Goal: Communication & Community: Answer question/provide support

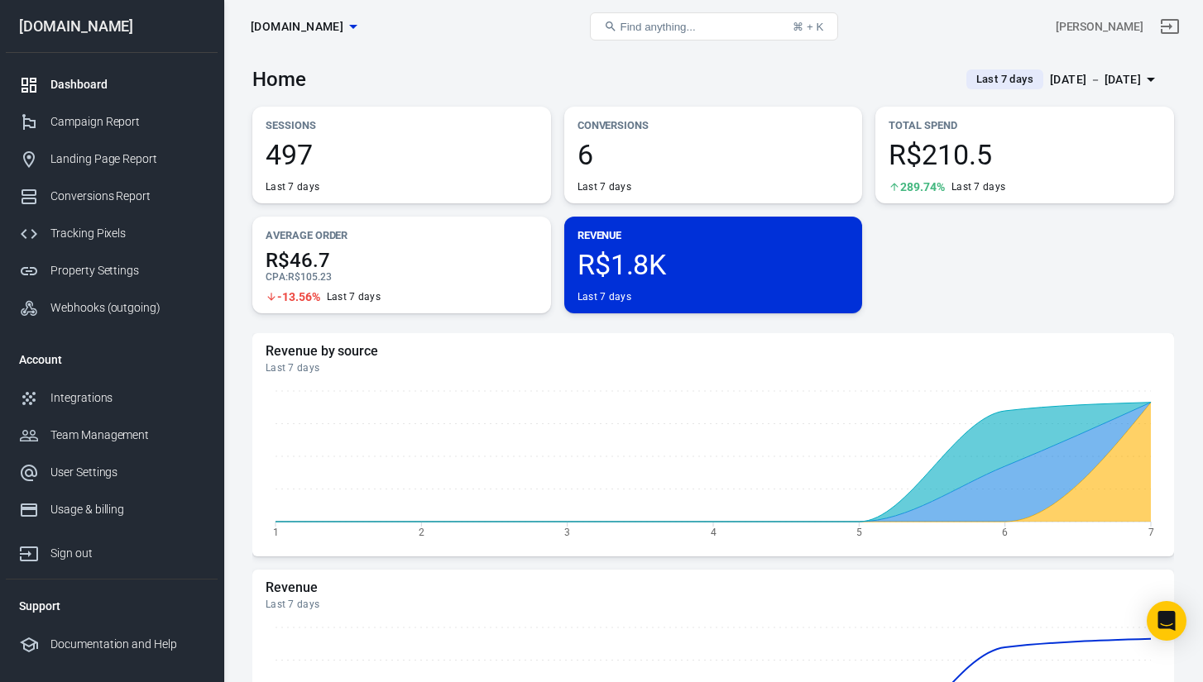
scroll to position [-3, 0]
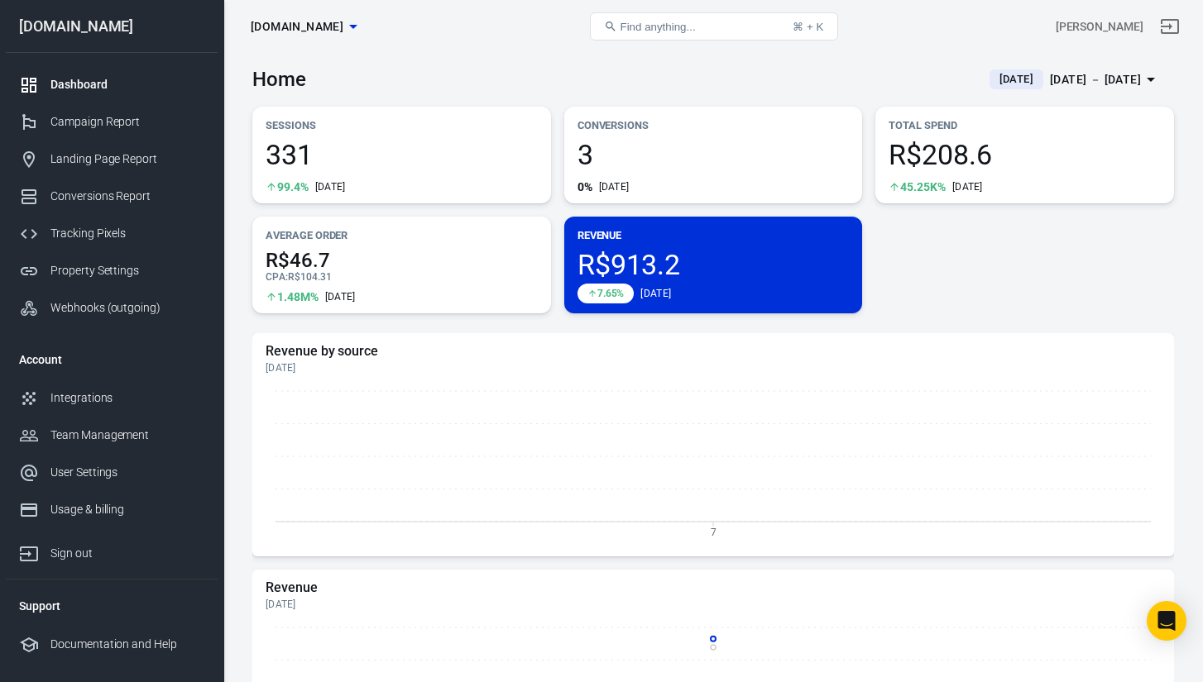
click at [1018, 75] on span "[DATE]" at bounding box center [1016, 79] width 47 height 17
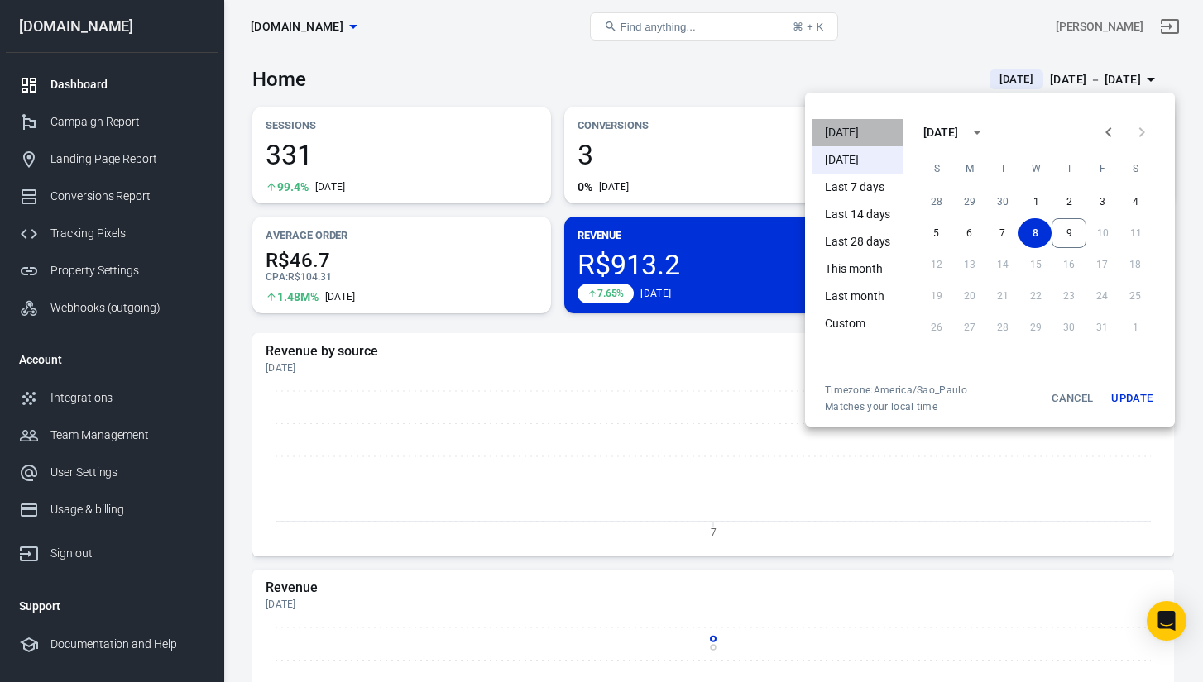
click at [864, 130] on li "[DATE]" at bounding box center [857, 132] width 92 height 27
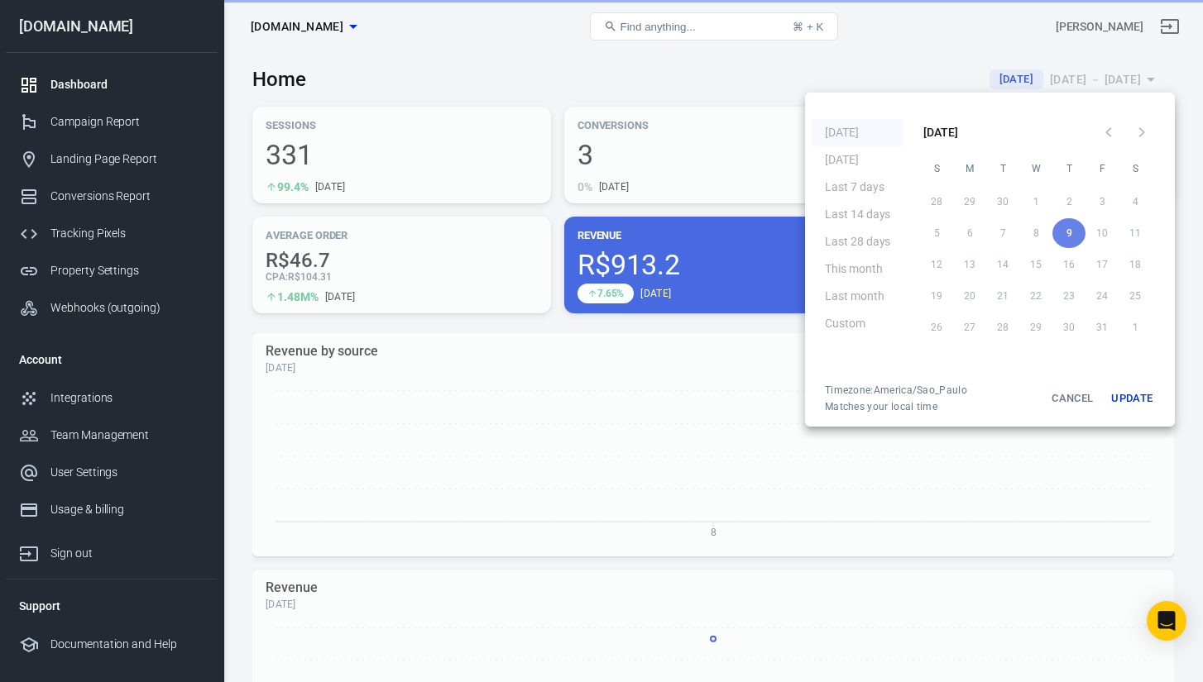
click at [768, 74] on div at bounding box center [601, 341] width 1203 height 682
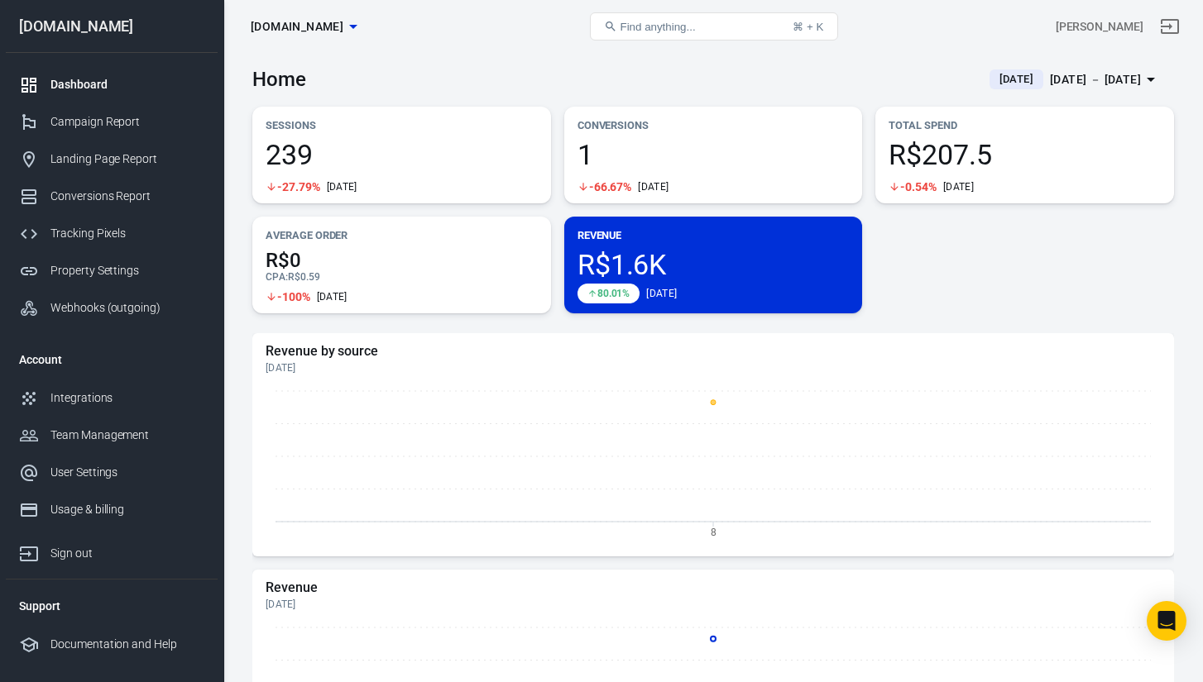
click at [620, 163] on span "1" at bounding box center [713, 155] width 272 height 28
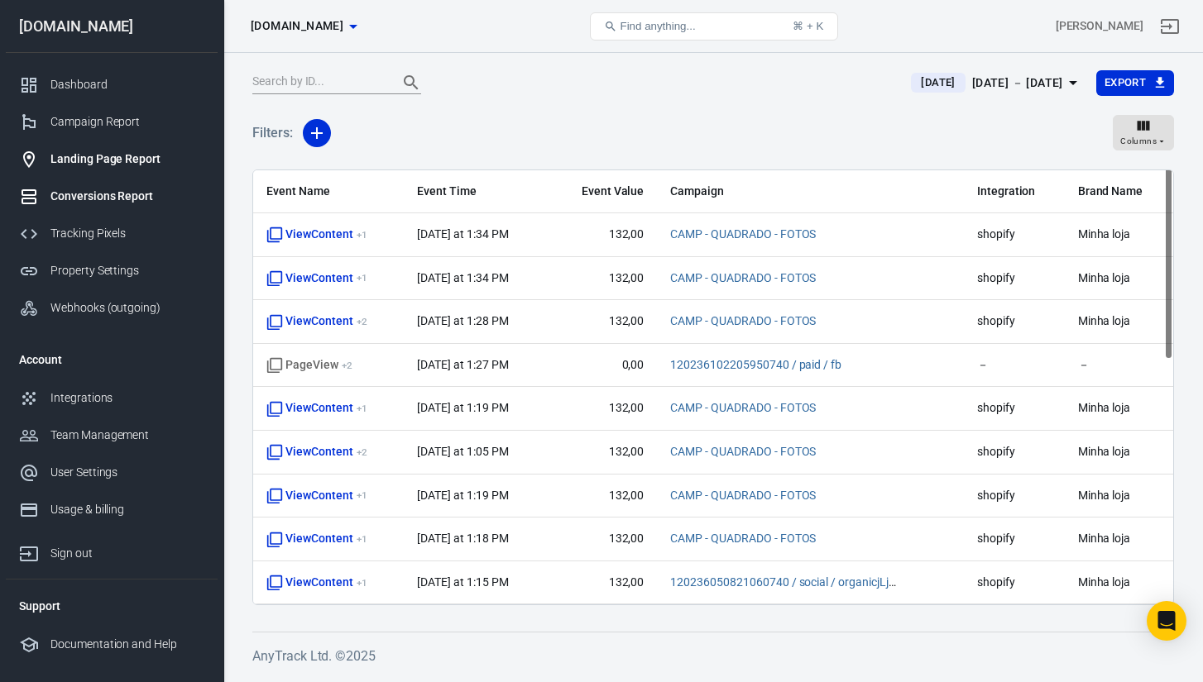
scroll to position [-1, 0]
click at [137, 157] on div "Landing Page Report" at bounding box center [127, 159] width 154 height 17
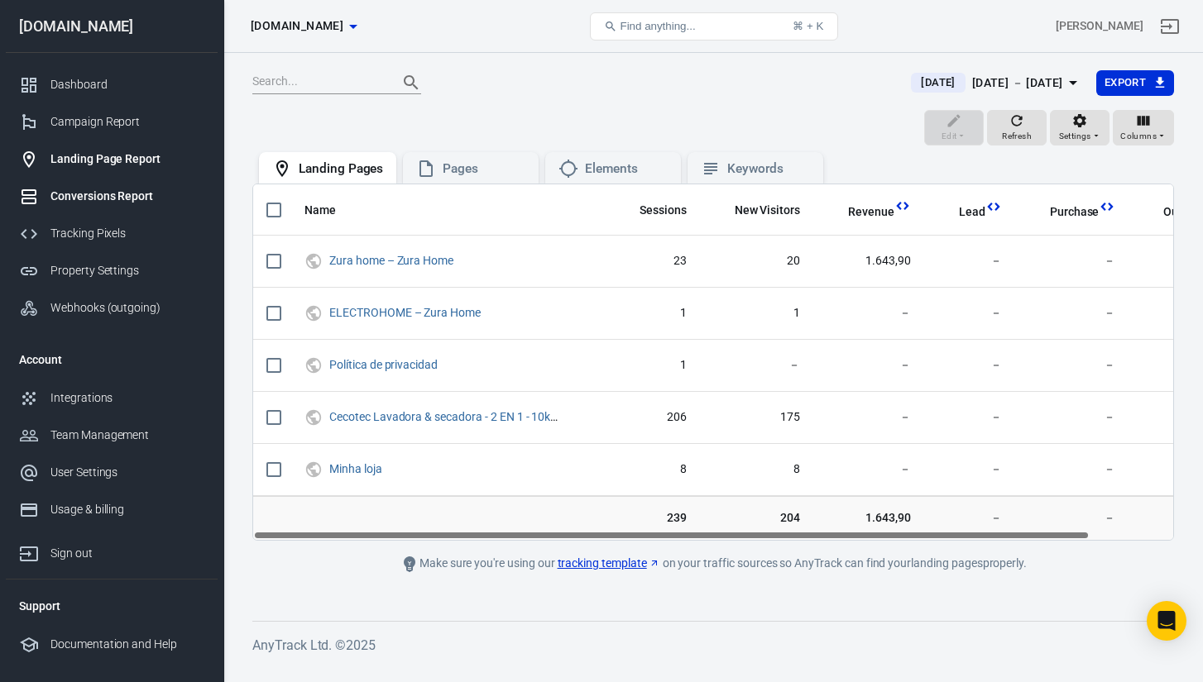
click at [119, 203] on div "Conversions Report" at bounding box center [127, 196] width 154 height 17
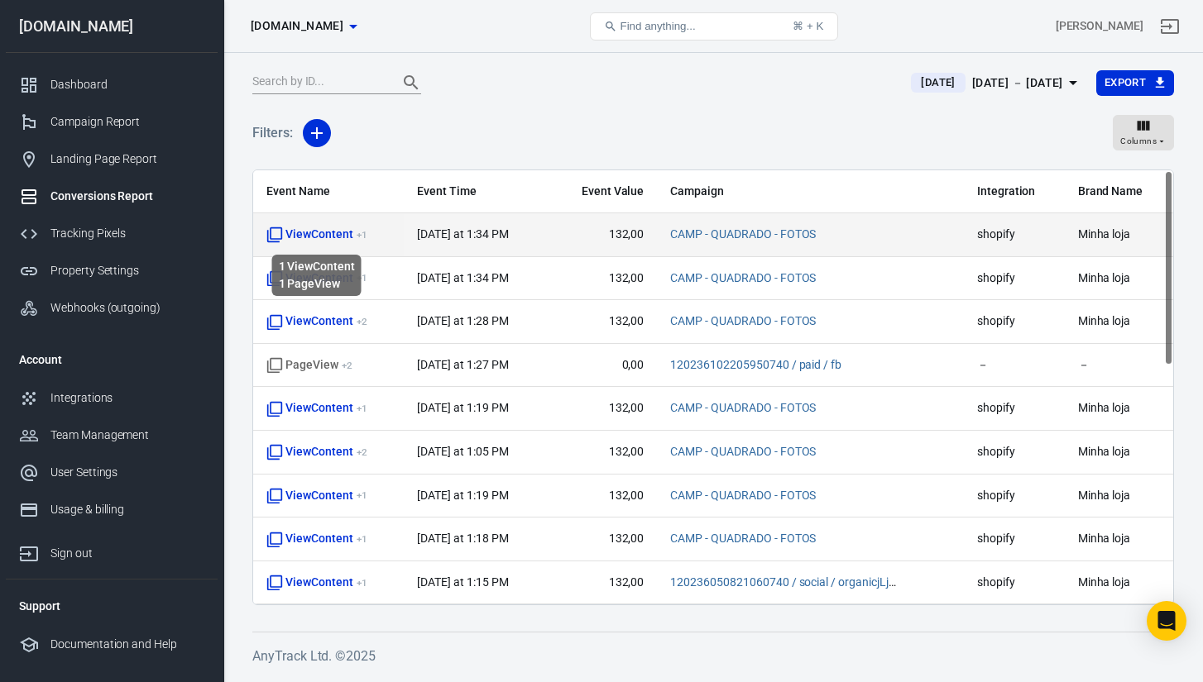
click at [331, 239] on span "ViewContent + 1" at bounding box center [316, 235] width 100 height 17
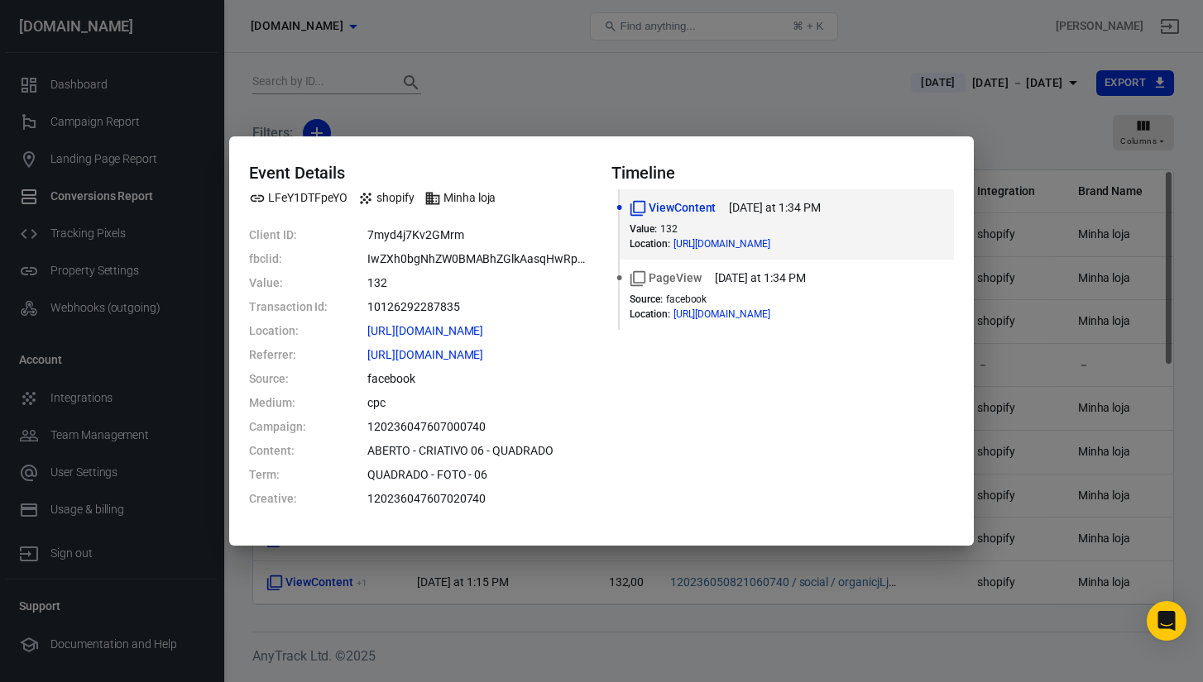
click at [689, 41] on div "Event Details LFeY1DTFpeYO shopify Minha loja Client ID: 7myd4j7Kv2GMrm fbclid:…" at bounding box center [601, 341] width 1203 height 682
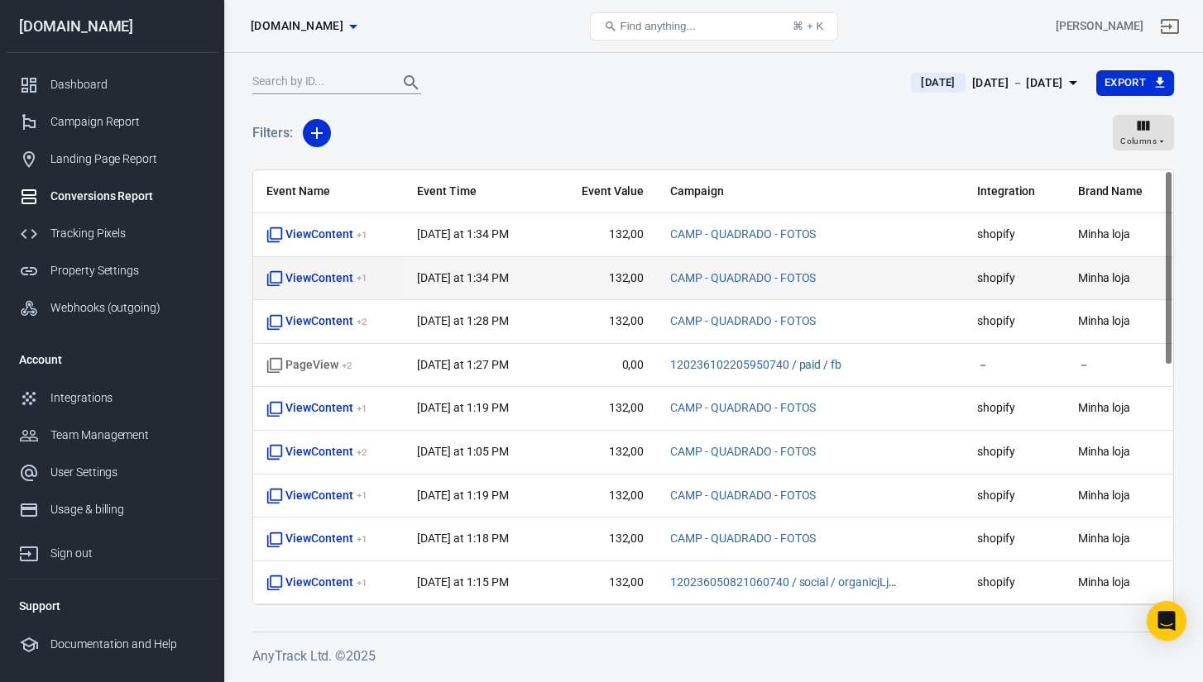
click at [335, 276] on span "ViewContent + 1" at bounding box center [316, 278] width 100 height 17
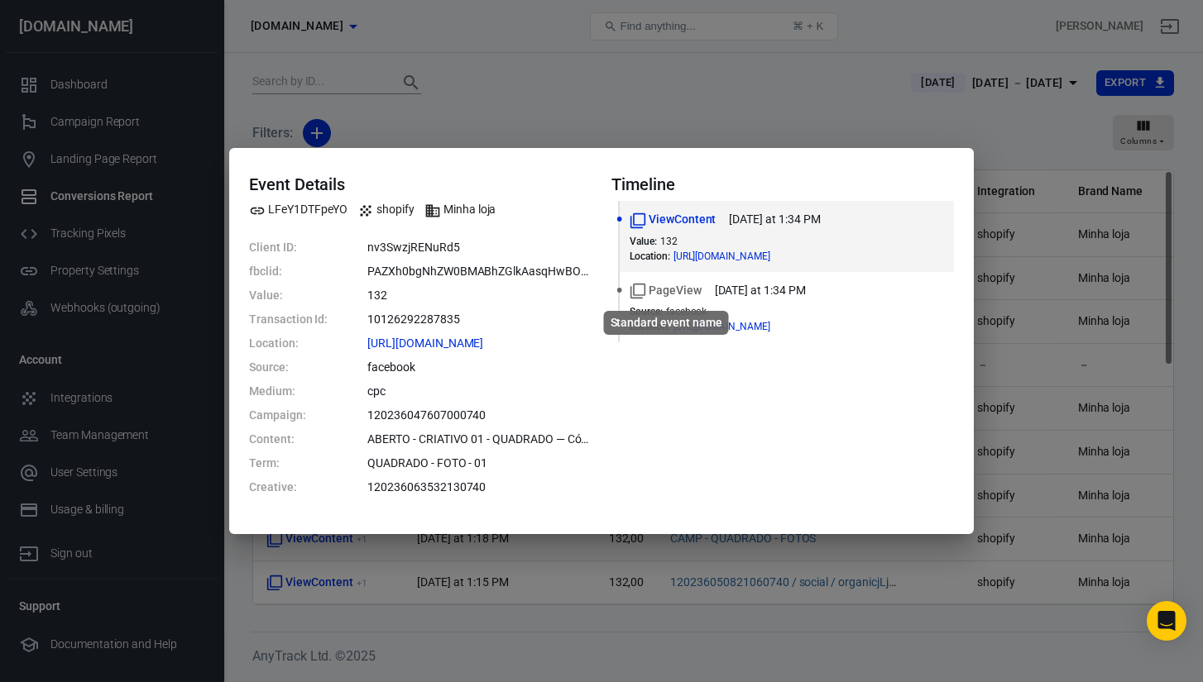
click at [627, 89] on div "Event Details LFeY1DTFpeYO shopify Minha loja Client ID: nv3SwzjRENuRd5 fbclid:…" at bounding box center [601, 341] width 1203 height 682
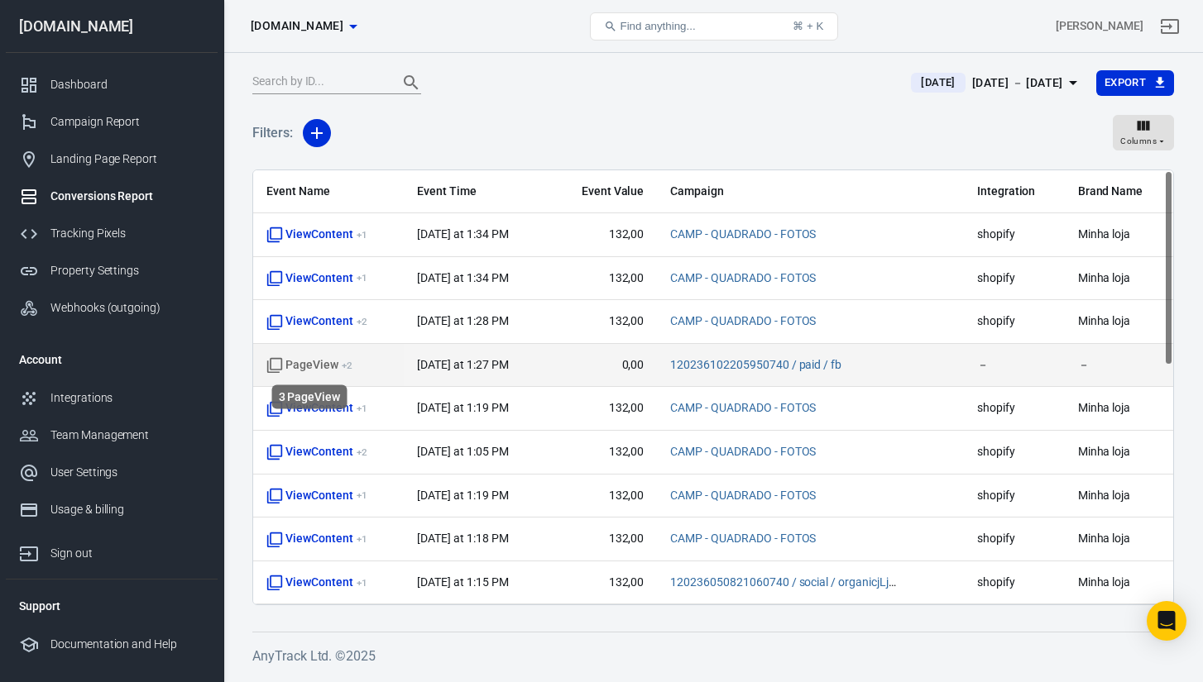
click at [293, 370] on span "PageView + 2" at bounding box center [309, 365] width 86 height 17
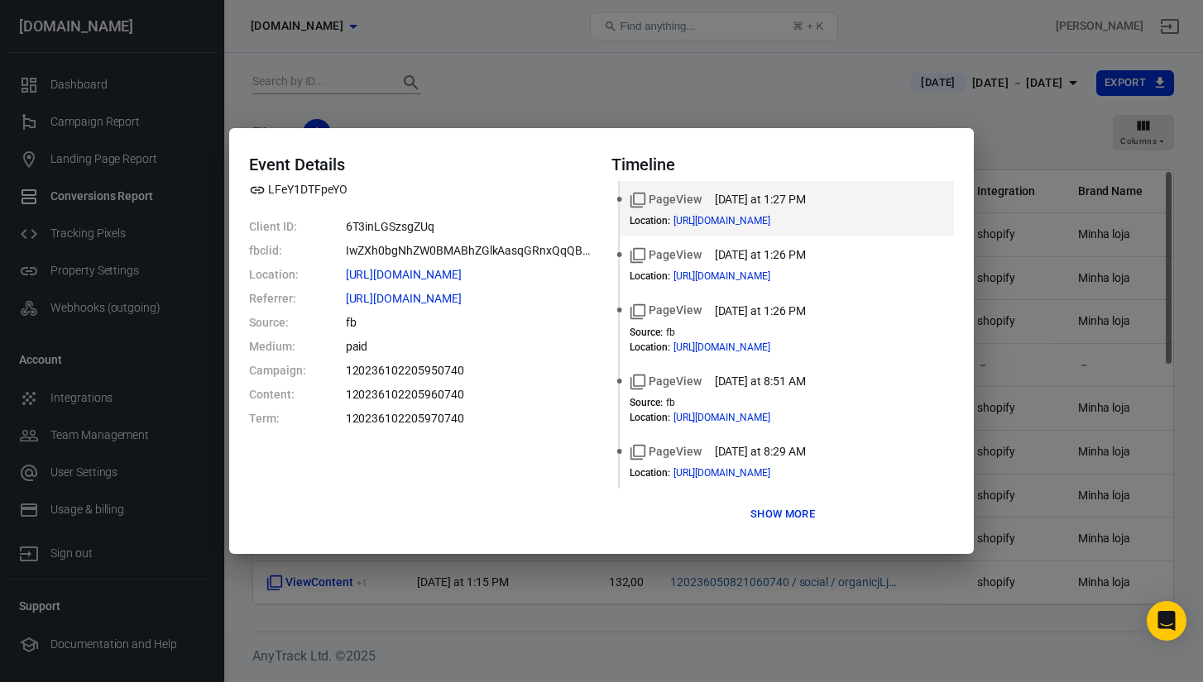
click at [671, 43] on div "Event Details LFeY1DTFpeYO Client ID: 6T3inLGSzsgZUq fbclid: IwZXh0bgNhZW0BMABh…" at bounding box center [601, 341] width 1203 height 682
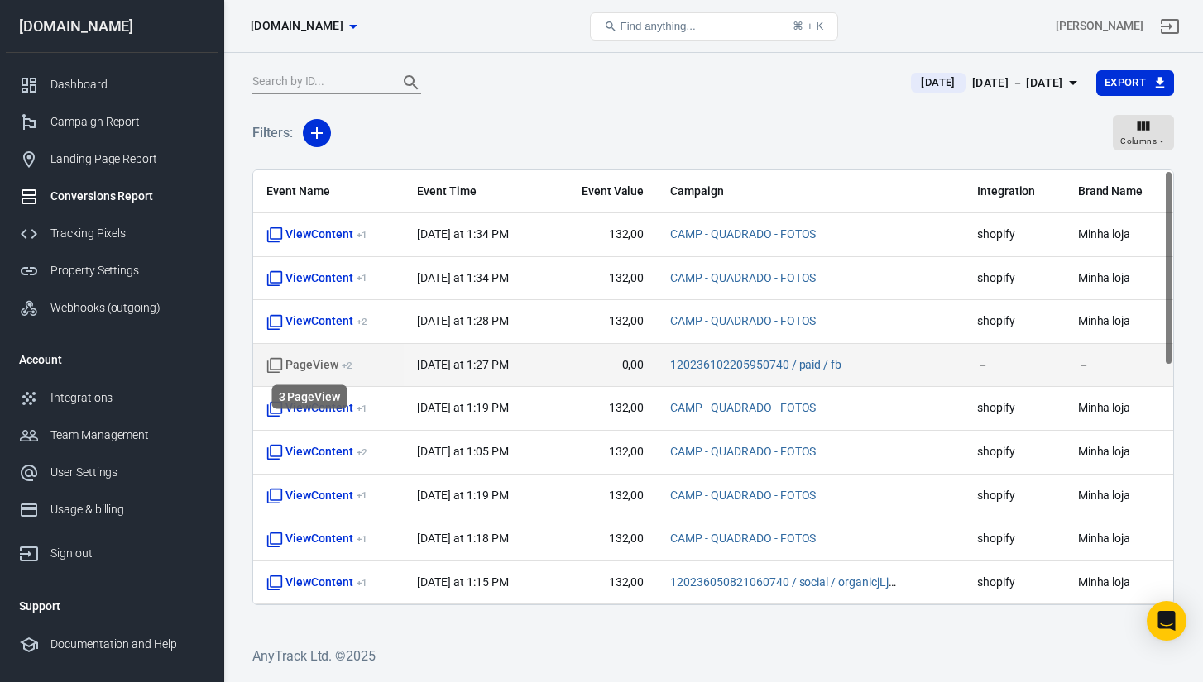
click at [317, 368] on span "PageView + 2" at bounding box center [309, 365] width 86 height 17
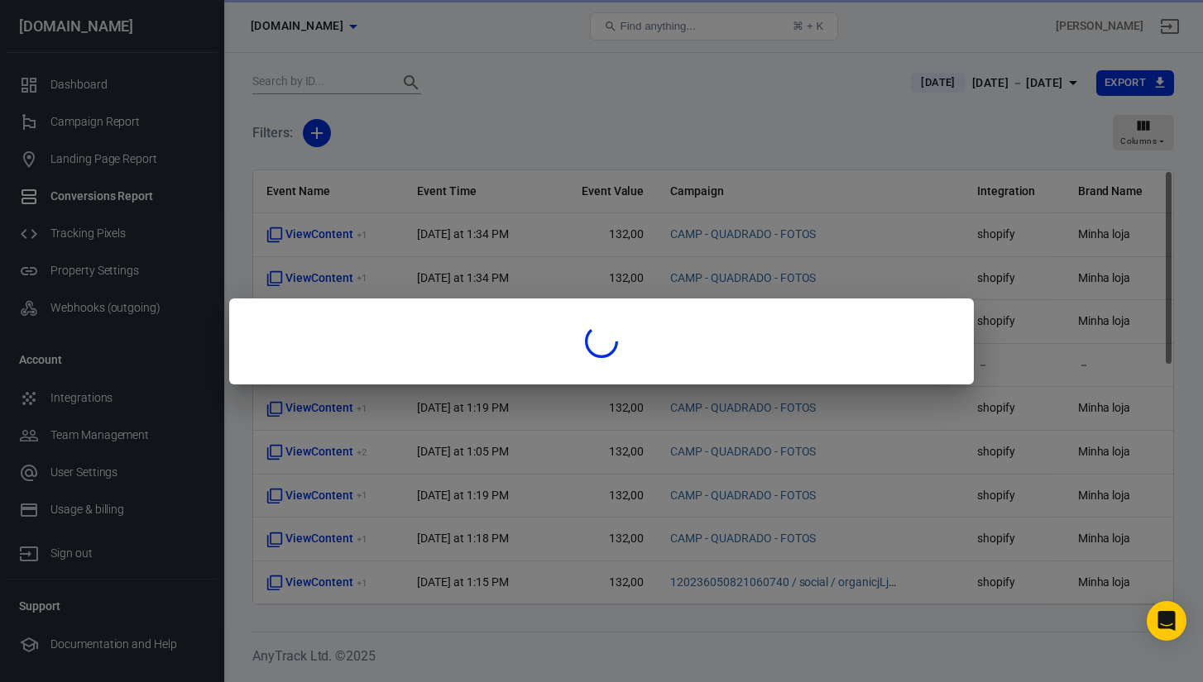
click at [401, 160] on div at bounding box center [601, 341] width 1203 height 682
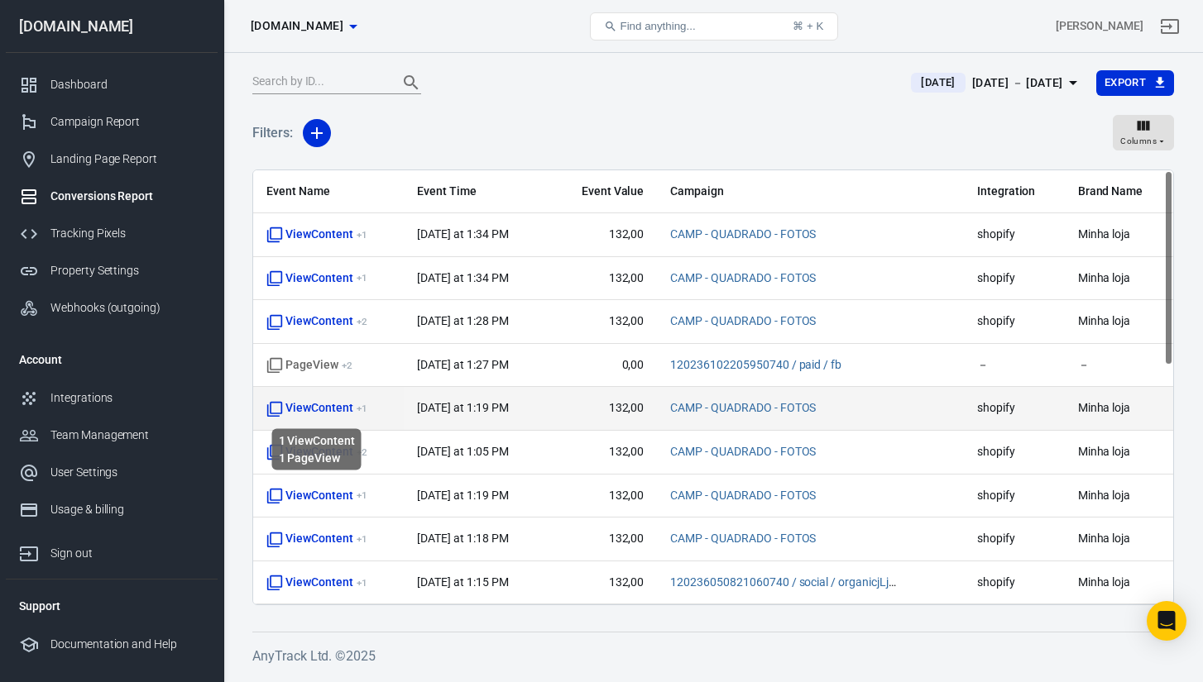
click at [317, 404] on span "ViewContent + 1" at bounding box center [316, 408] width 100 height 17
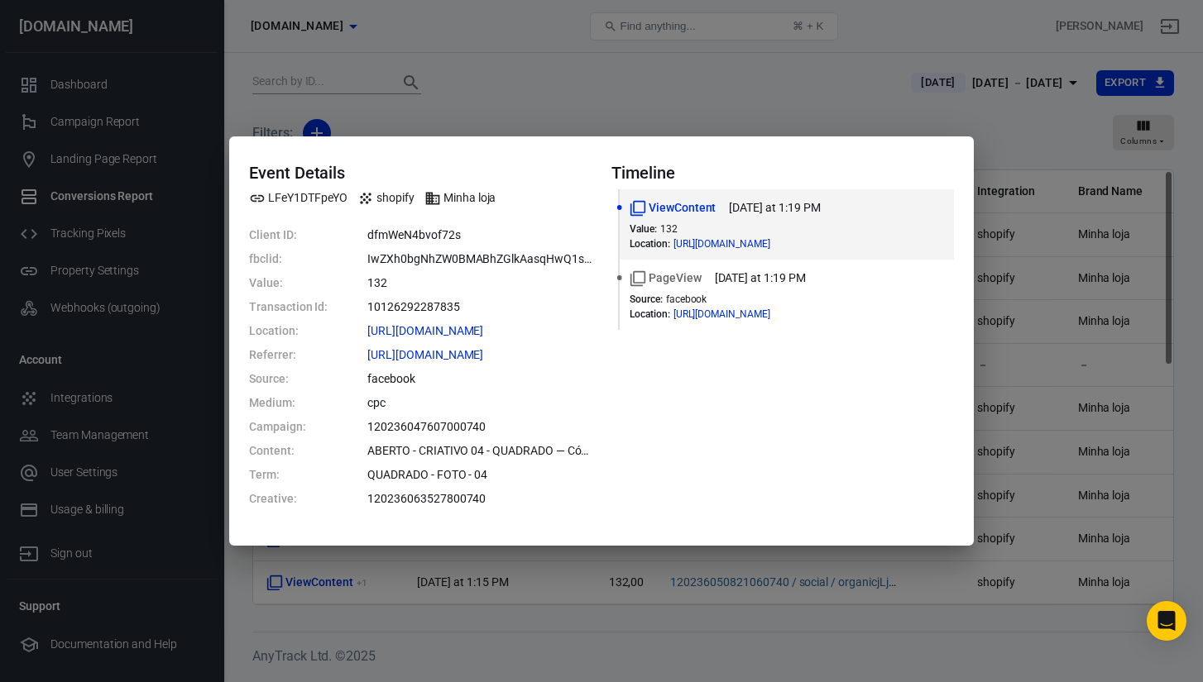
click at [653, 94] on div "Event Details LFeY1DTFpeYO shopify Minha loja Client ID: dfmWeN4bvof72s fbclid:…" at bounding box center [601, 341] width 1203 height 682
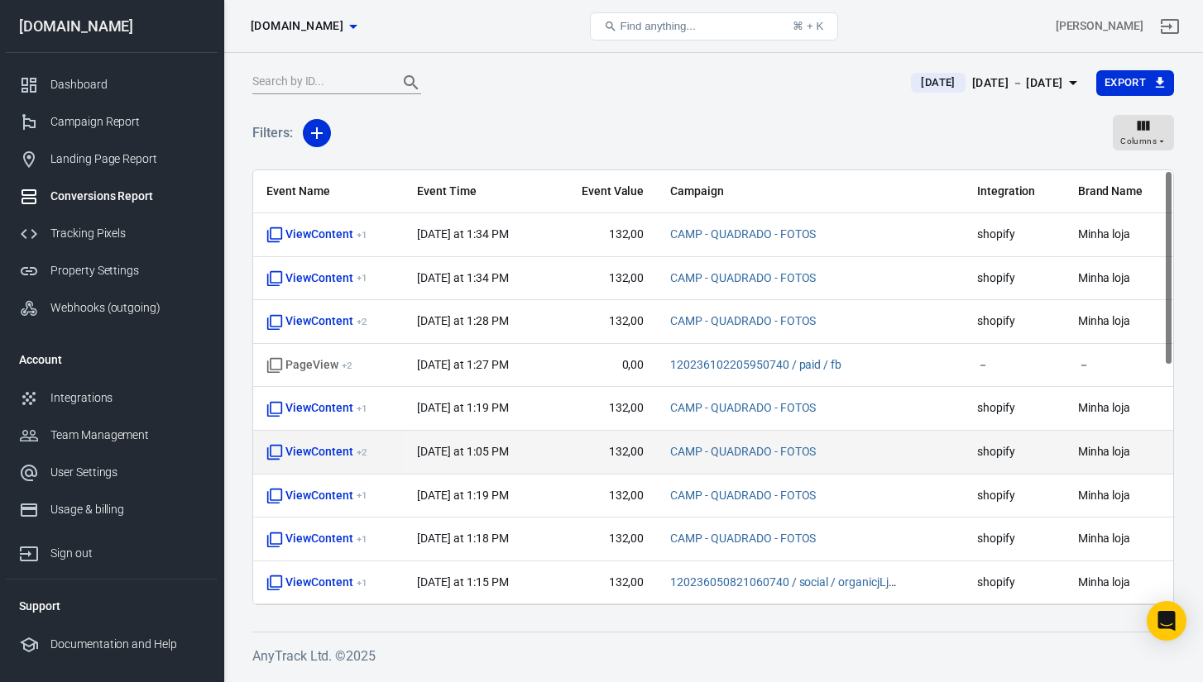
click at [302, 438] on td "ViewContent + 2" at bounding box center [328, 453] width 151 height 44
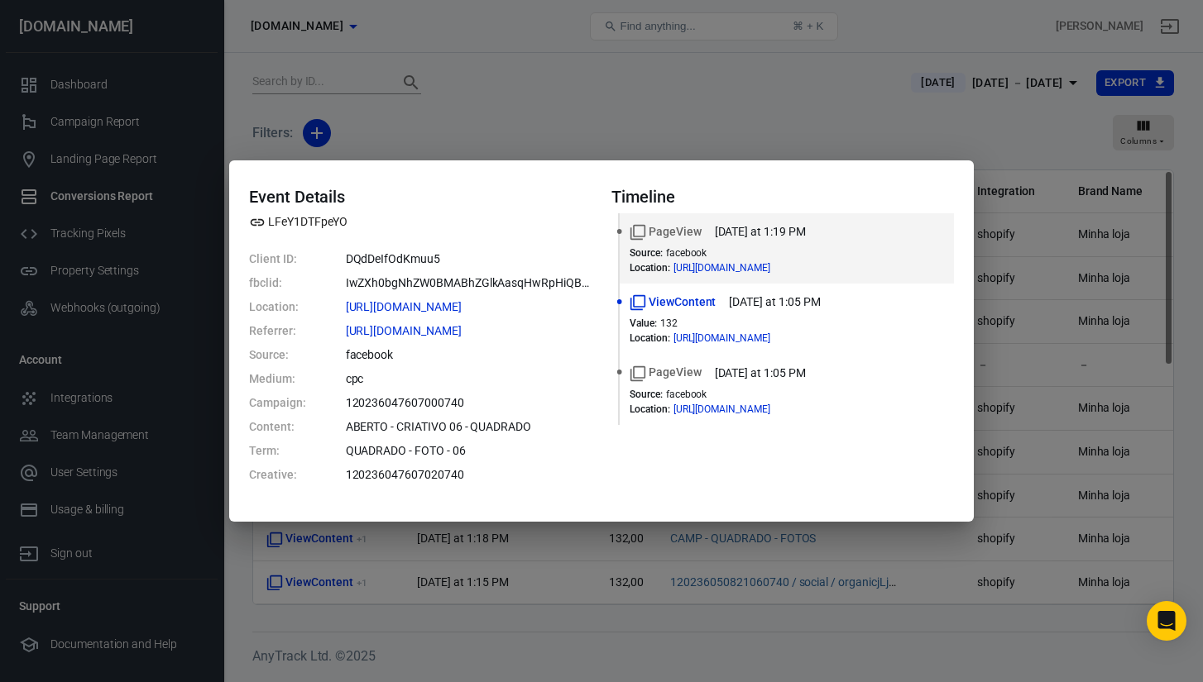
click at [675, 98] on div "Event Details LFeY1DTFpeYO Client ID: DQdDeIfOdKmuu5 fbclid: IwZXh0bgNhZW0BMABh…" at bounding box center [601, 341] width 1203 height 682
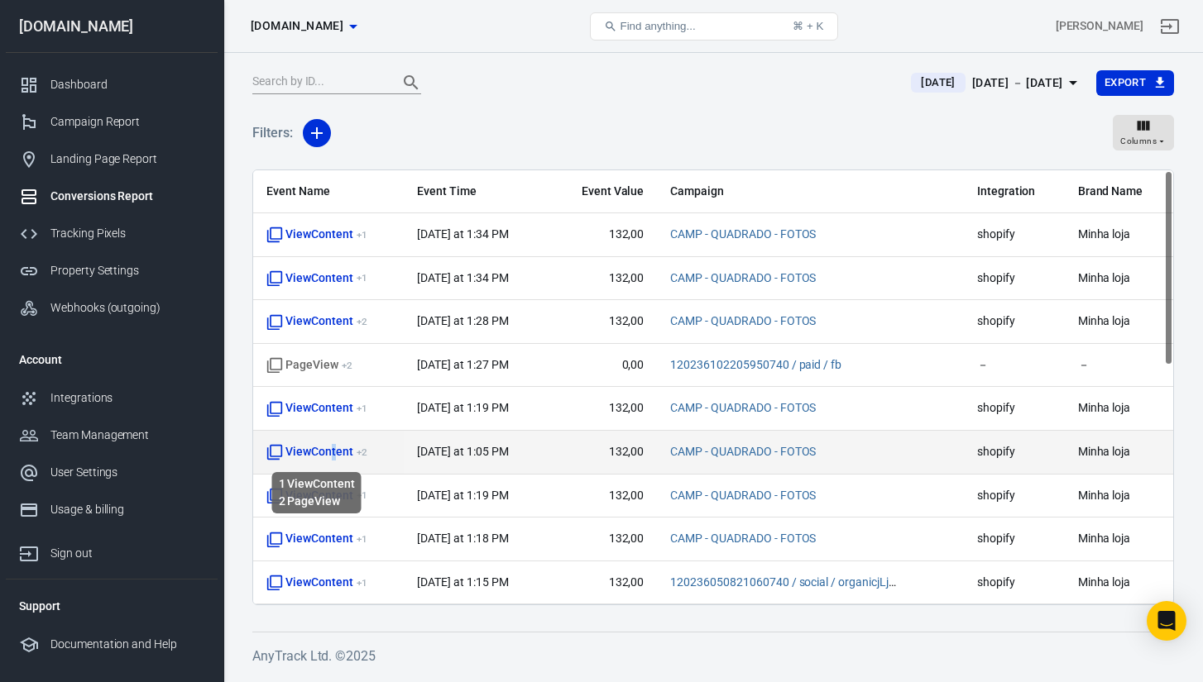
click at [333, 456] on span "ViewContent + 2" at bounding box center [316, 452] width 100 height 17
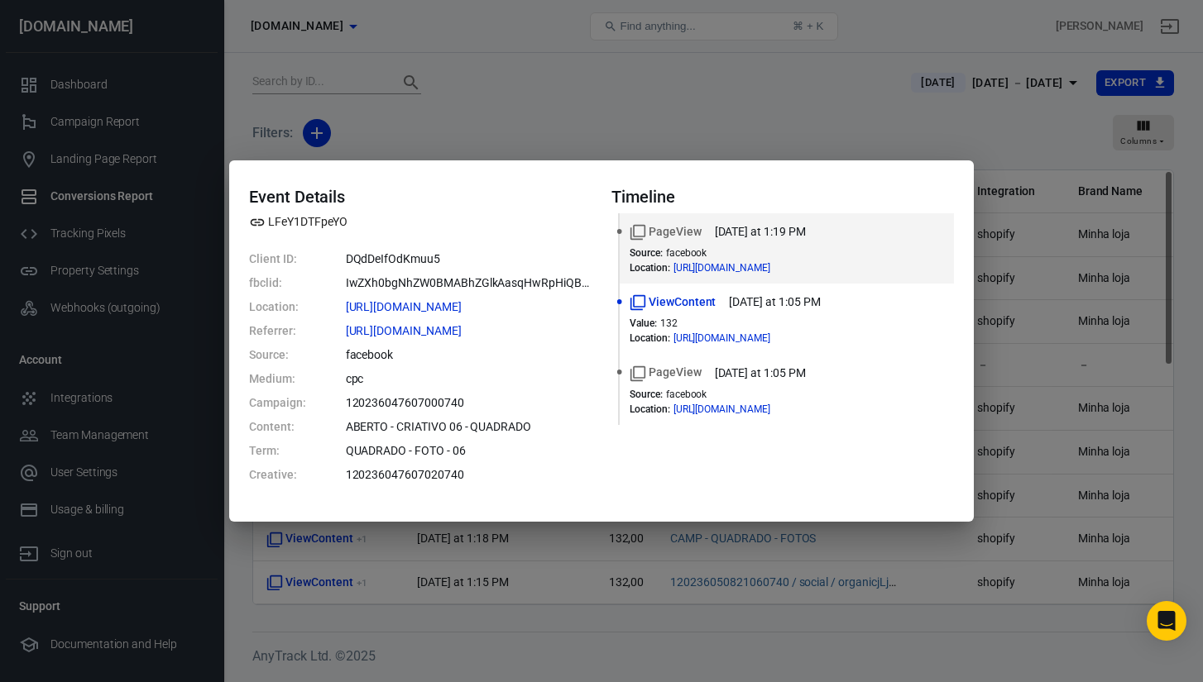
click at [653, 112] on div "Event Details LFeY1DTFpeYO Client ID: DQdDeIfOdKmuu5 fbclid: IwZXh0bgNhZW0BMABh…" at bounding box center [601, 341] width 1203 height 682
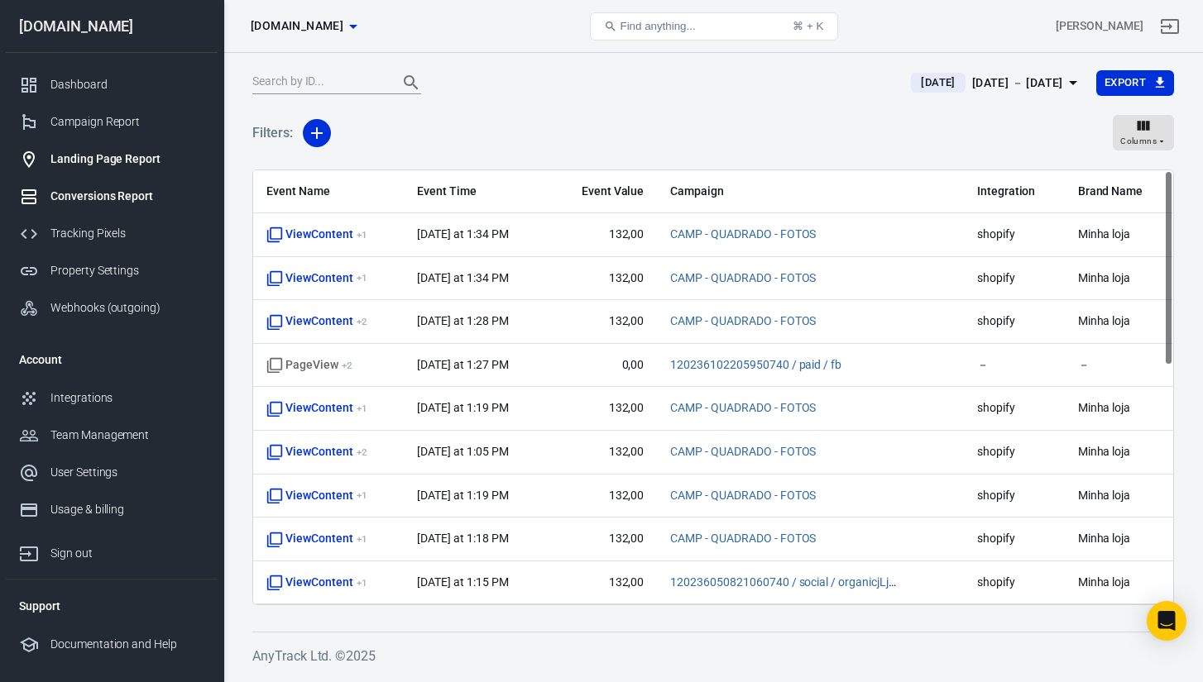
click at [98, 160] on div "Landing Page Report" at bounding box center [127, 159] width 154 height 17
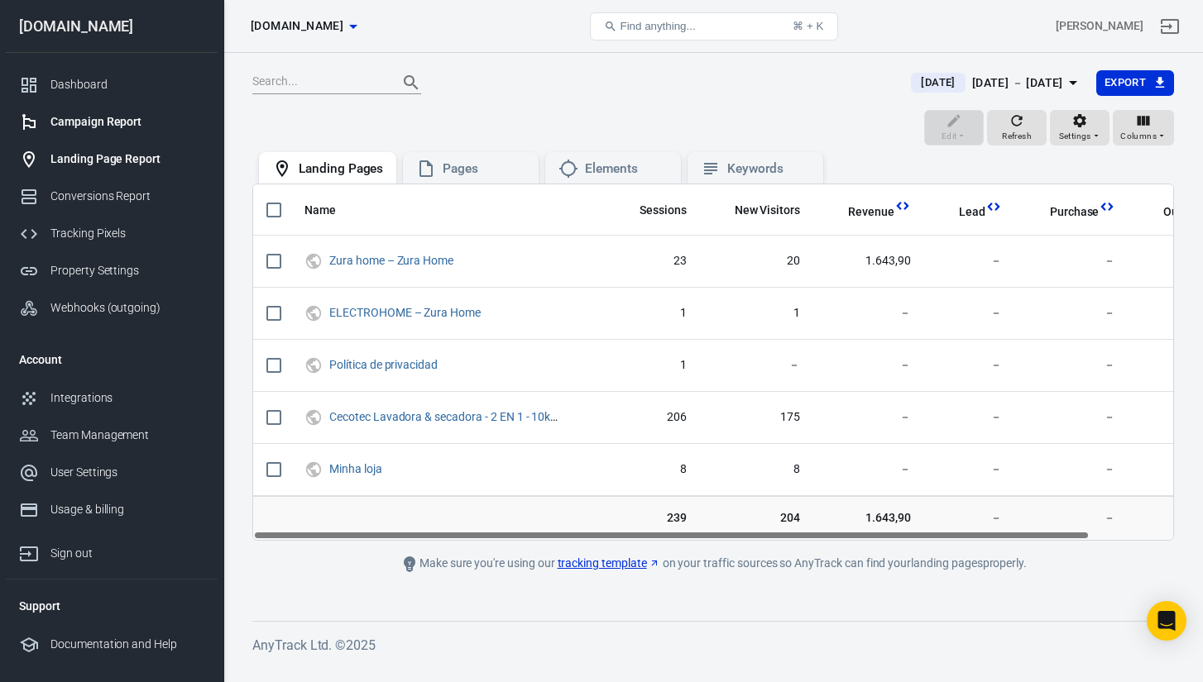
click at [117, 135] on link "Campaign Report" at bounding box center [112, 121] width 212 height 37
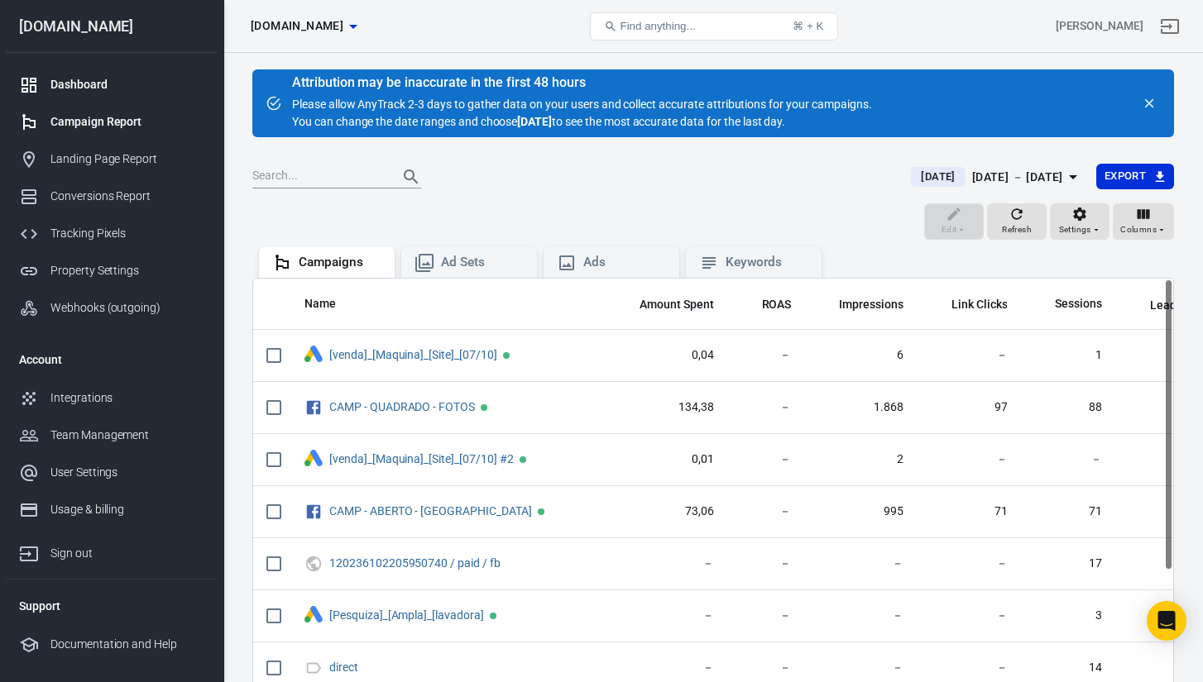
click at [124, 78] on div "Dashboard" at bounding box center [127, 84] width 154 height 17
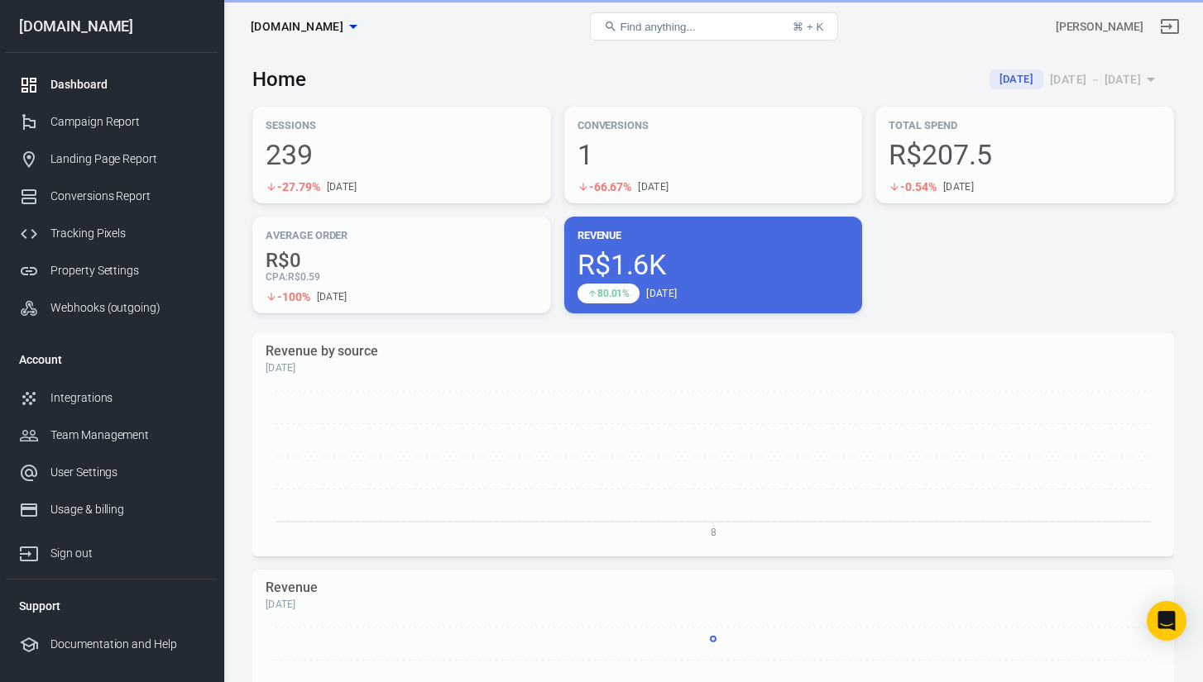
click at [668, 244] on div "Revenue R$1.6K 80.01% [DATE]" at bounding box center [713, 265] width 299 height 97
click at [606, 250] on div "Revenue R$1.6K 80.01% [DATE]" at bounding box center [713, 265] width 299 height 97
click at [606, 251] on span "R$1.6K" at bounding box center [713, 265] width 272 height 28
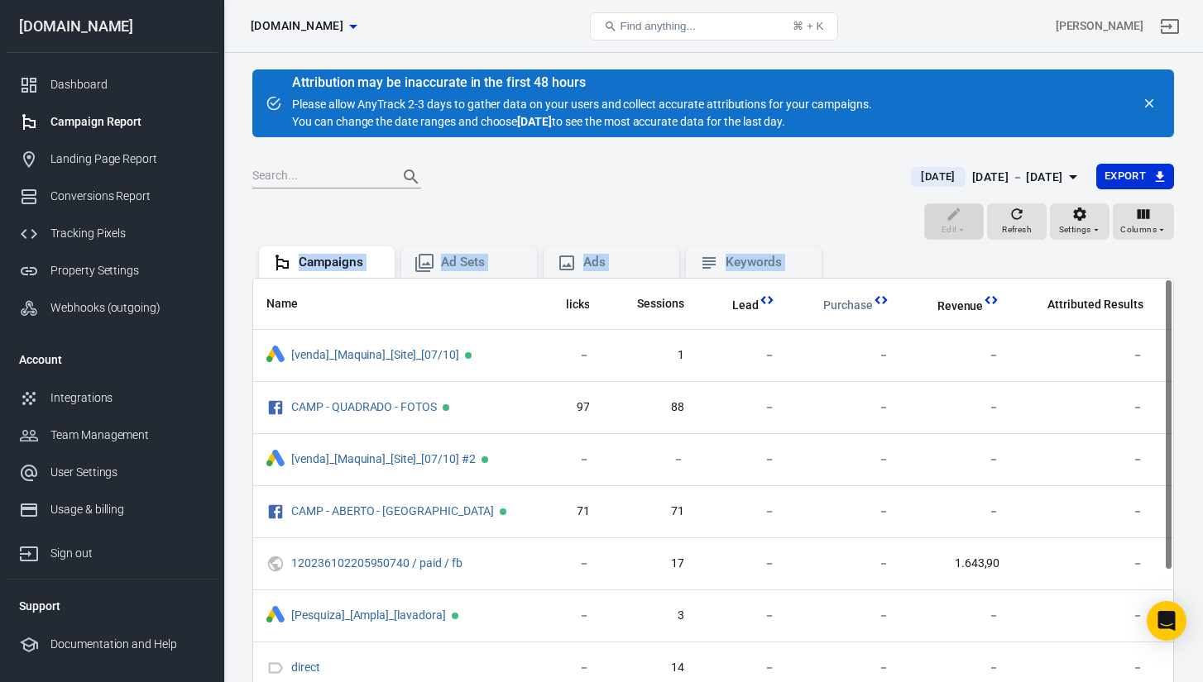
drag, startPoint x: 840, startPoint y: 306, endPoint x: 843, endPoint y: 211, distance: 95.2
click at [843, 211] on main "Attribution may be inaccurate in the first 48 hours Please allow AnyTrack 2-3 d…" at bounding box center [712, 428] width 921 height 719
click at [843, 211] on div "Edit Refresh Settings Columns" at bounding box center [712, 223] width 921 height 40
click at [480, 259] on div "Ad Sets" at bounding box center [482, 262] width 83 height 17
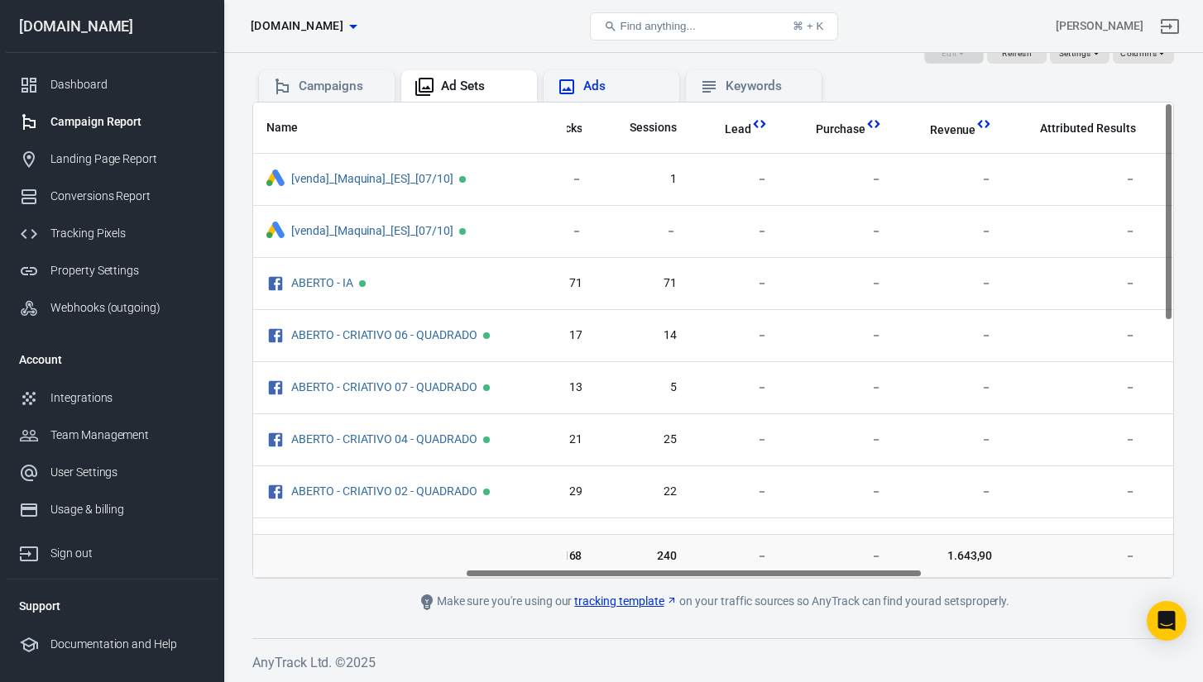
click at [630, 72] on div "Ads" at bounding box center [611, 85] width 136 height 31
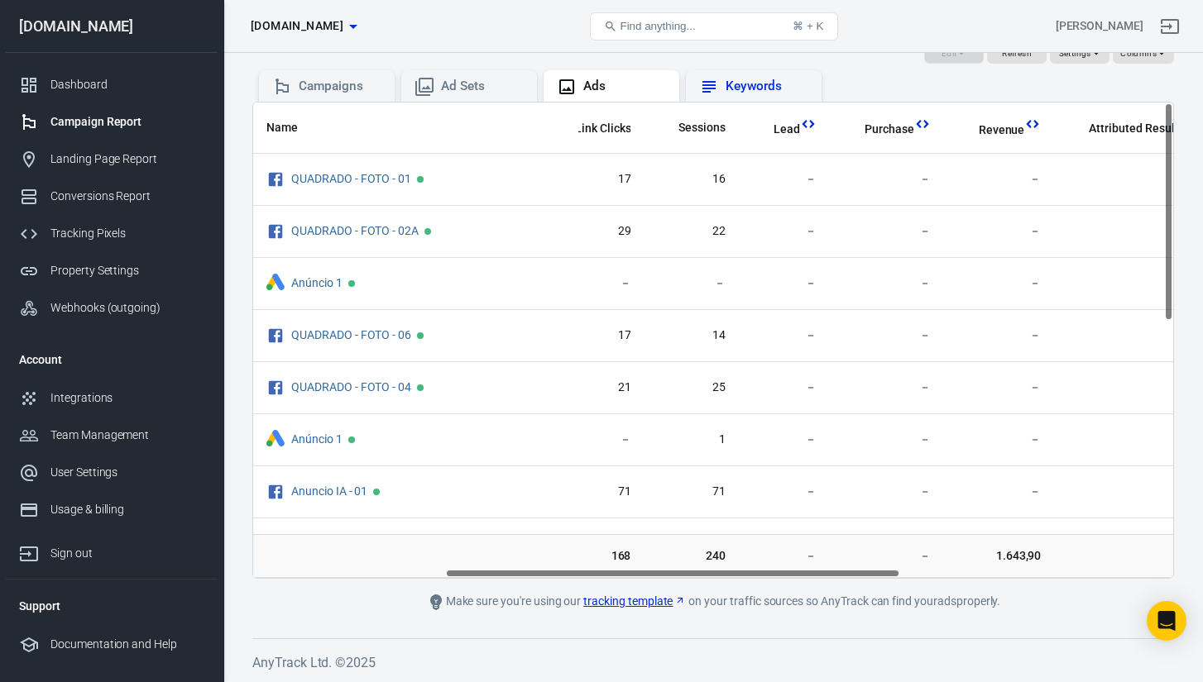
click at [741, 72] on div "Keywords" at bounding box center [754, 85] width 136 height 31
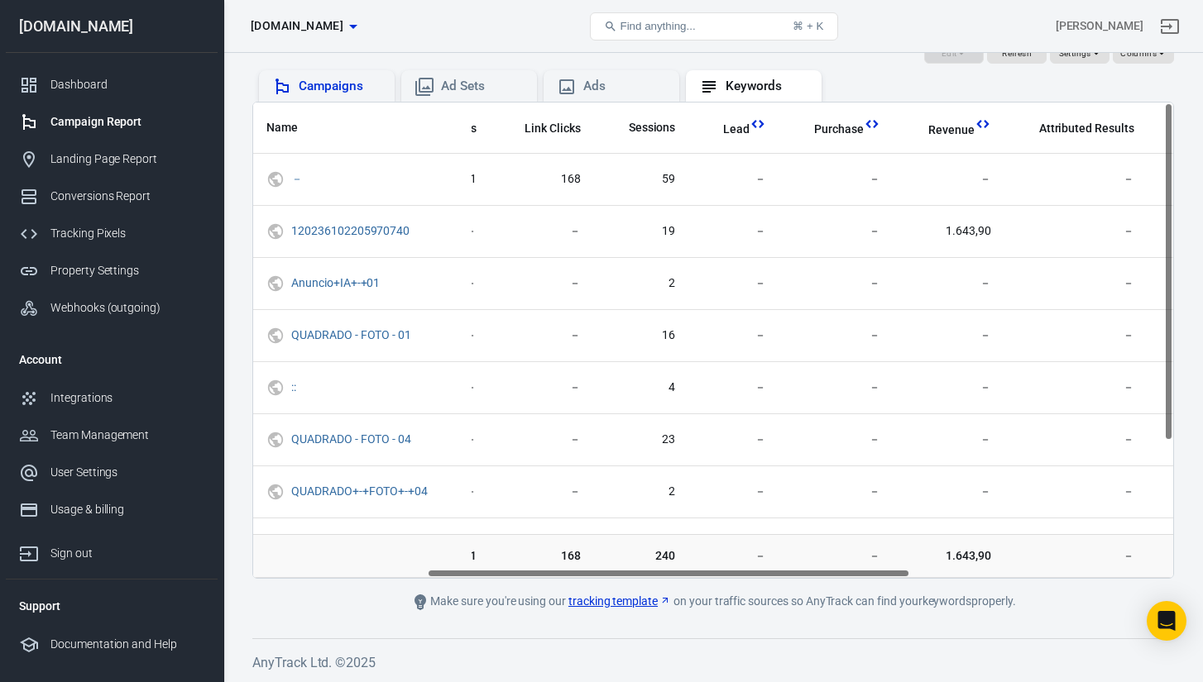
click at [360, 84] on div "Campaigns" at bounding box center [340, 86] width 83 height 17
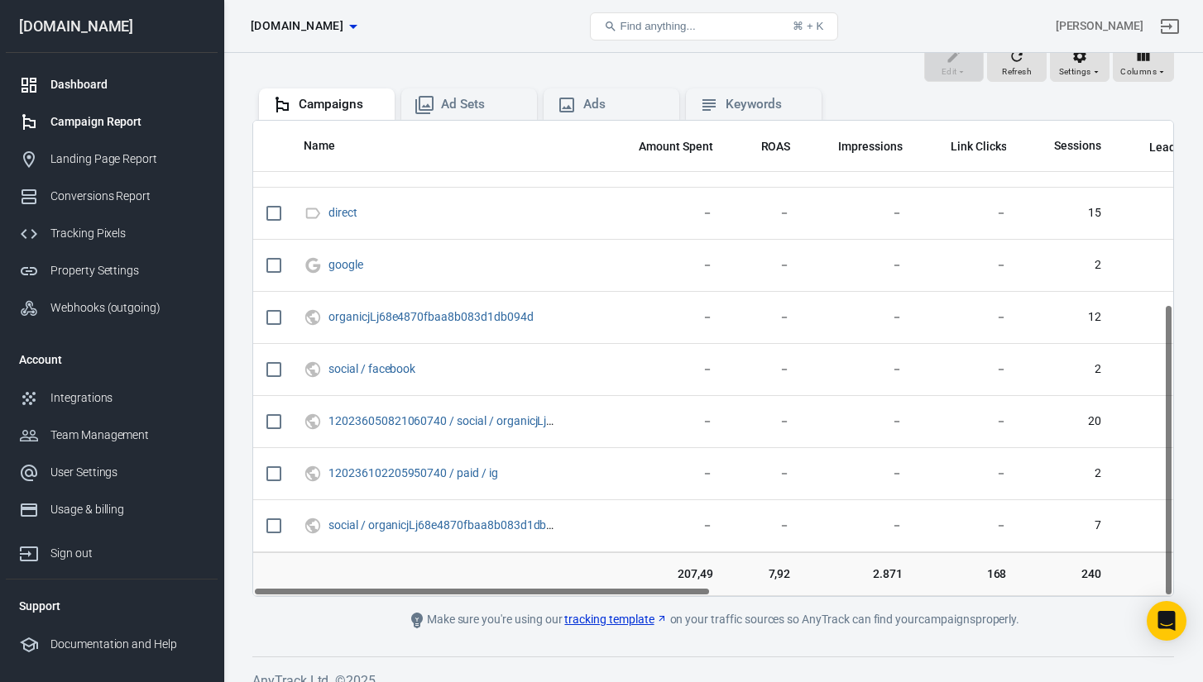
click at [121, 93] on link "Dashboard" at bounding box center [112, 84] width 212 height 37
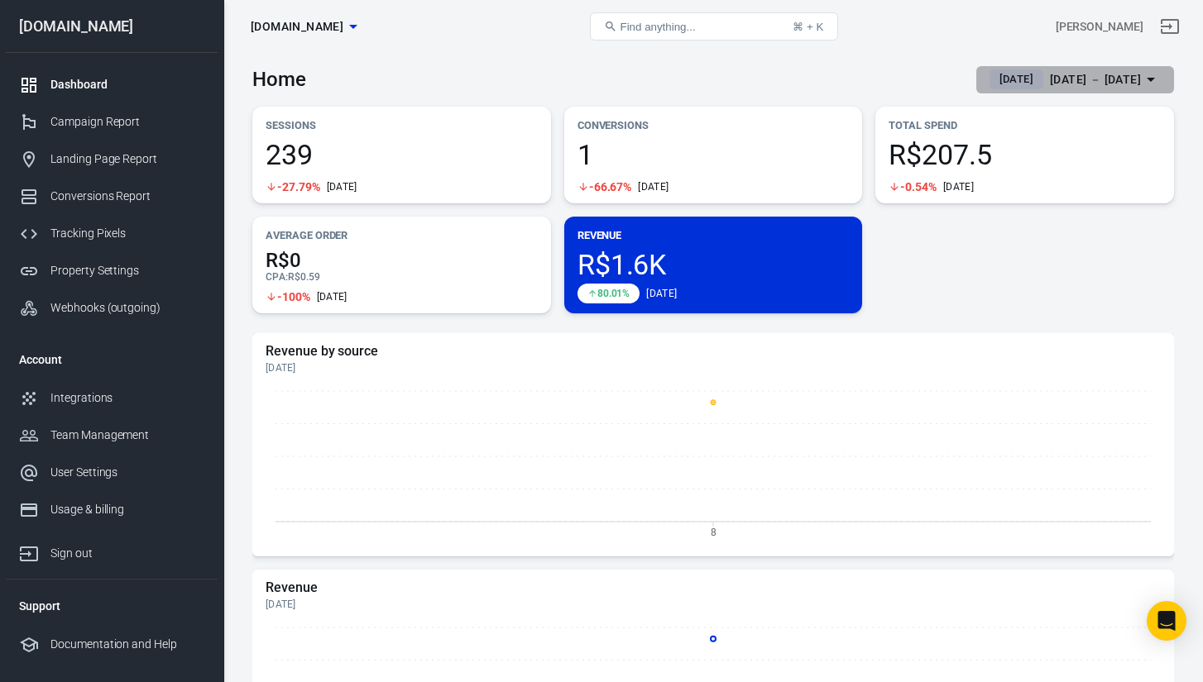
click at [1010, 81] on span "[DATE]" at bounding box center [1016, 79] width 47 height 17
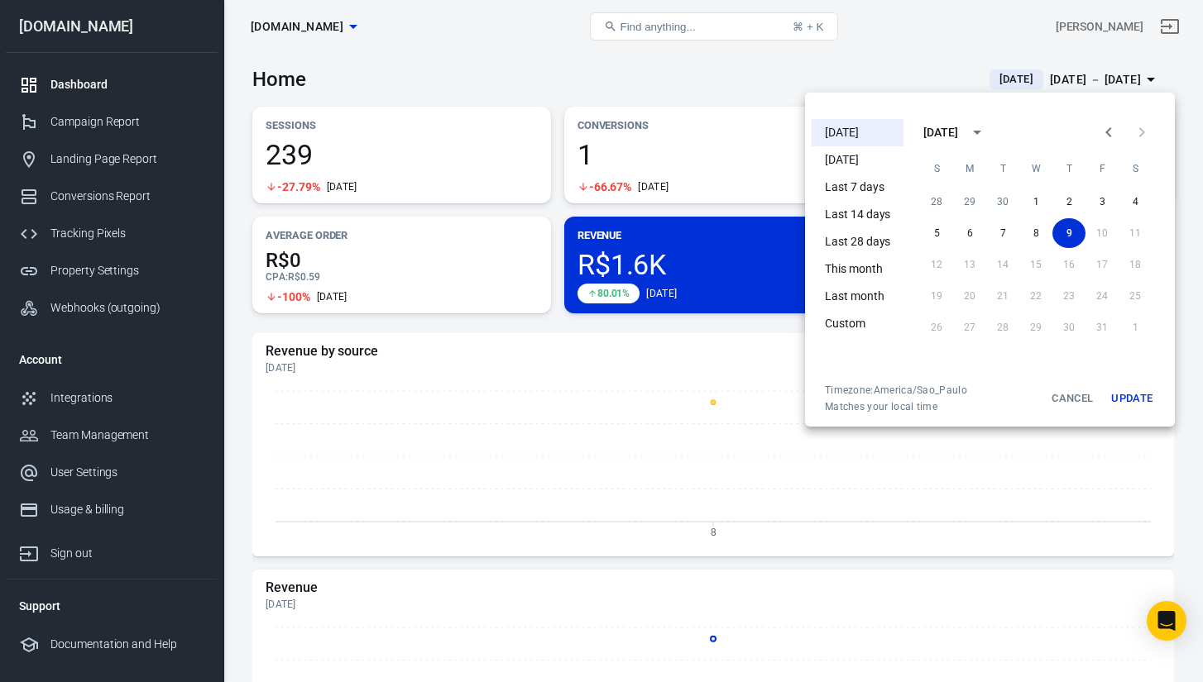
click at [884, 165] on li "[DATE]" at bounding box center [857, 159] width 92 height 27
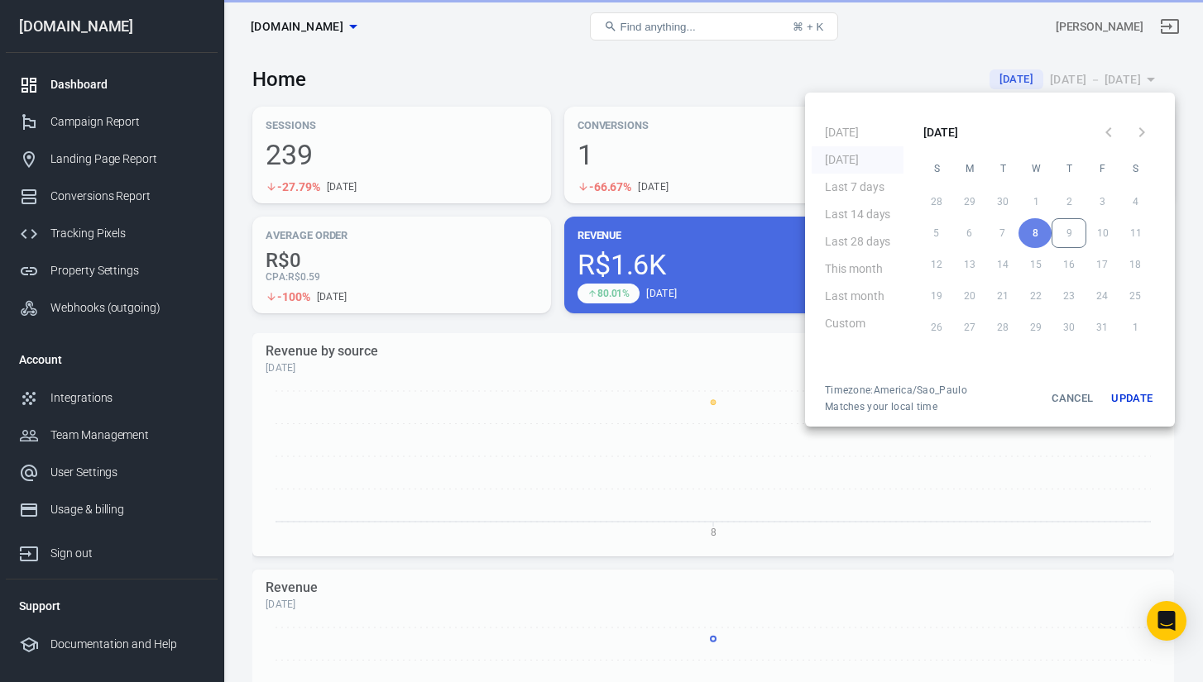
click at [738, 73] on div at bounding box center [601, 341] width 1203 height 682
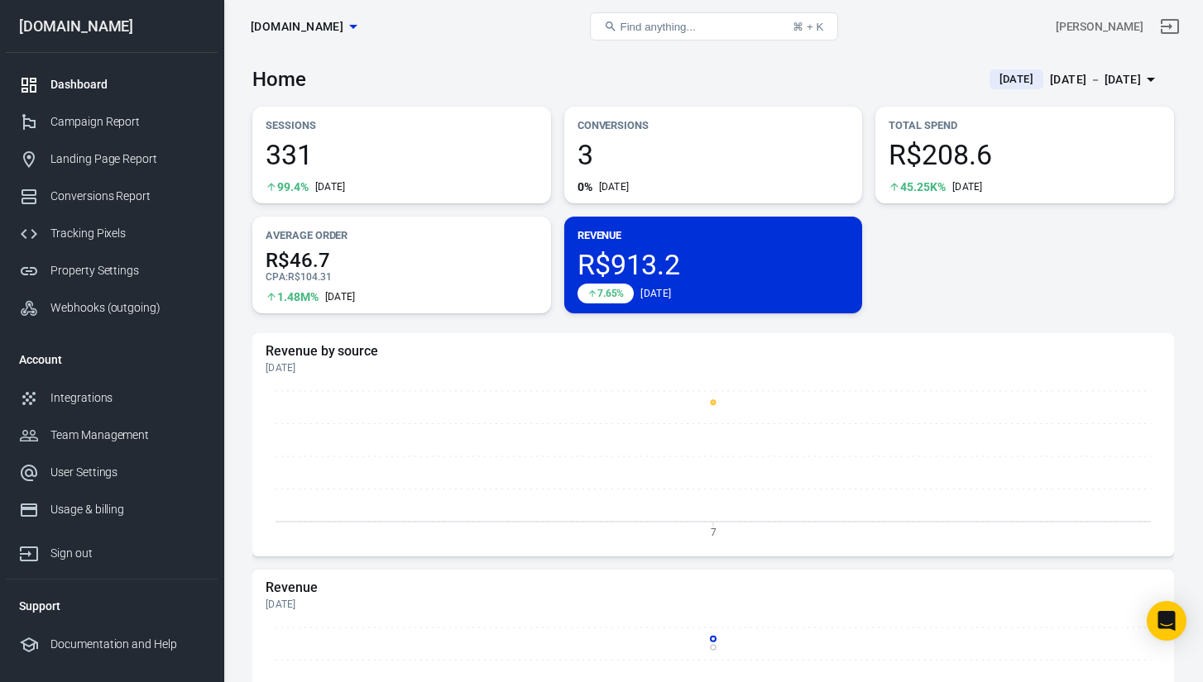
click at [993, 83] on span "[DATE]" at bounding box center [1016, 79] width 47 height 17
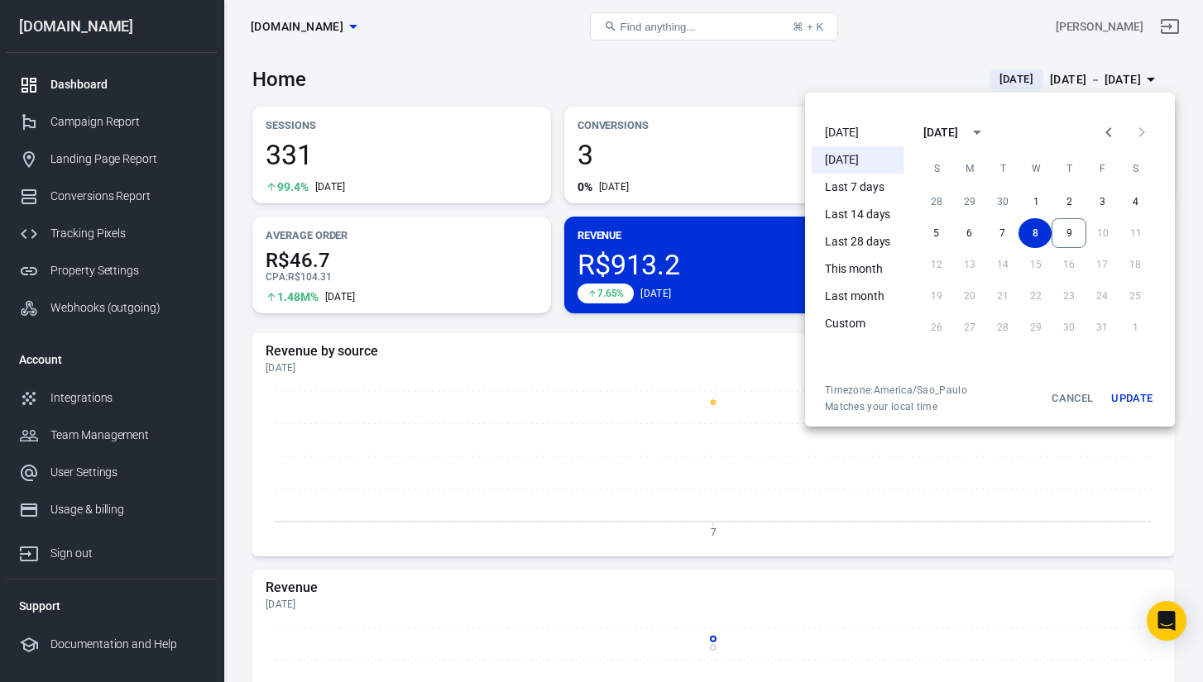
click at [863, 133] on li "[DATE]" at bounding box center [857, 132] width 92 height 27
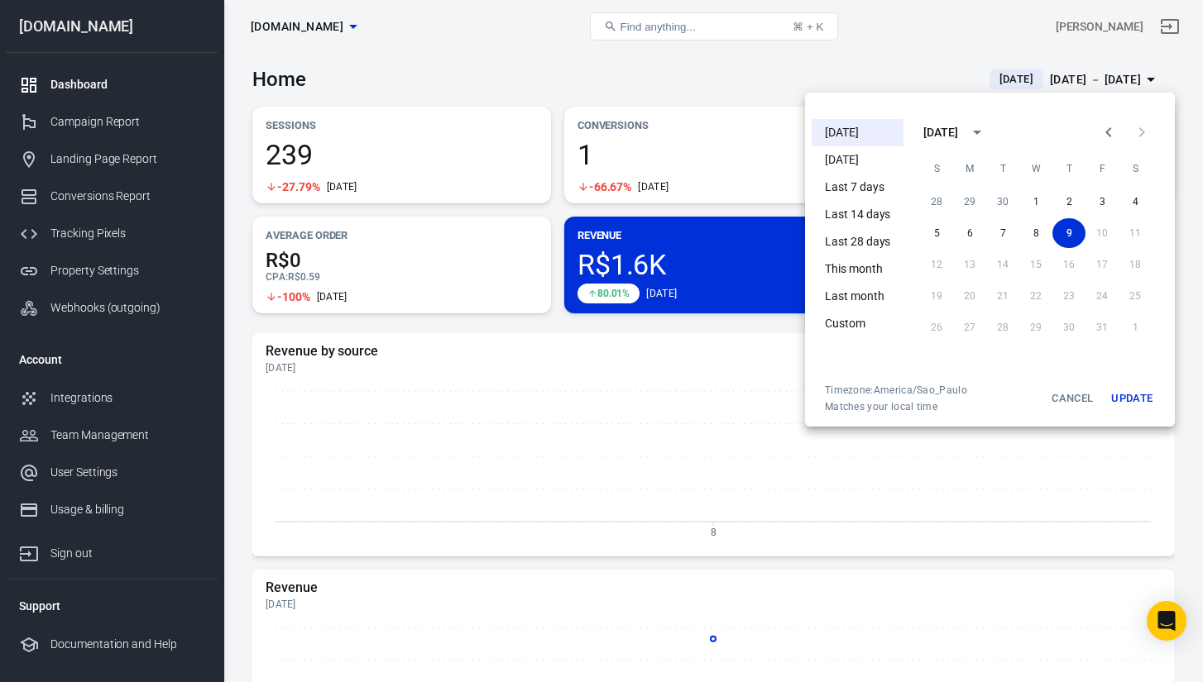
click at [731, 79] on div at bounding box center [601, 341] width 1203 height 682
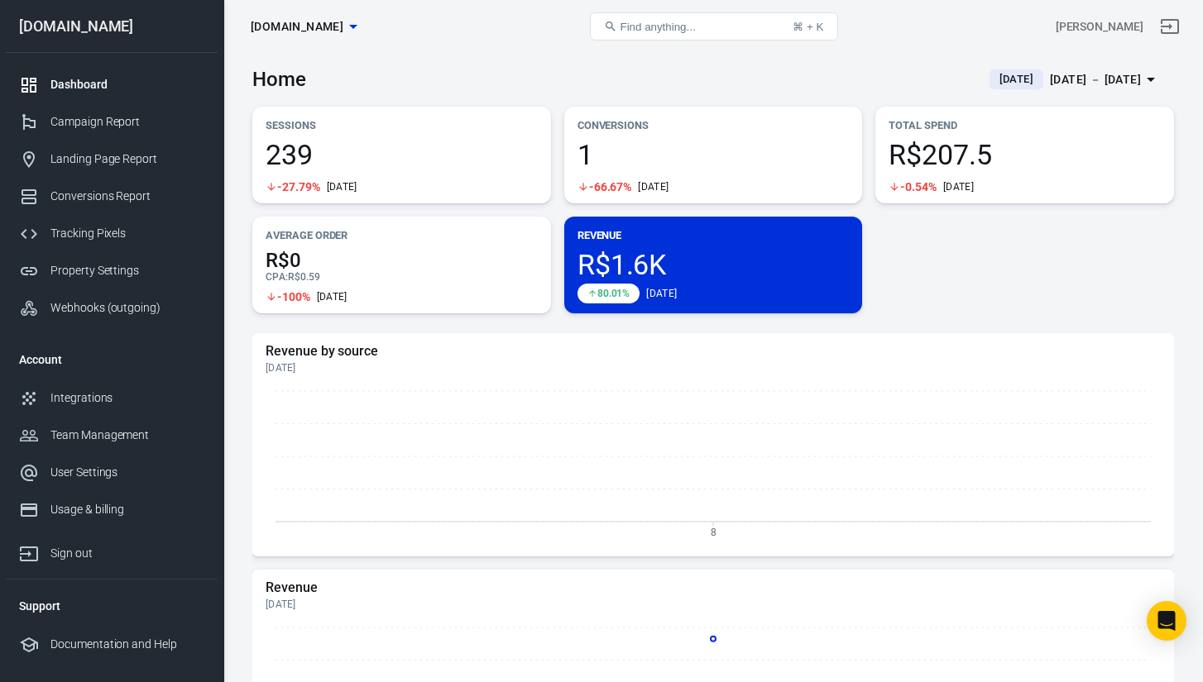
click at [726, 82] on div "Home [DATE] [DATE] － [DATE]" at bounding box center [712, 73] width 921 height 41
click at [1163, 623] on icon "Open Intercom Messenger" at bounding box center [1165, 621] width 19 height 22
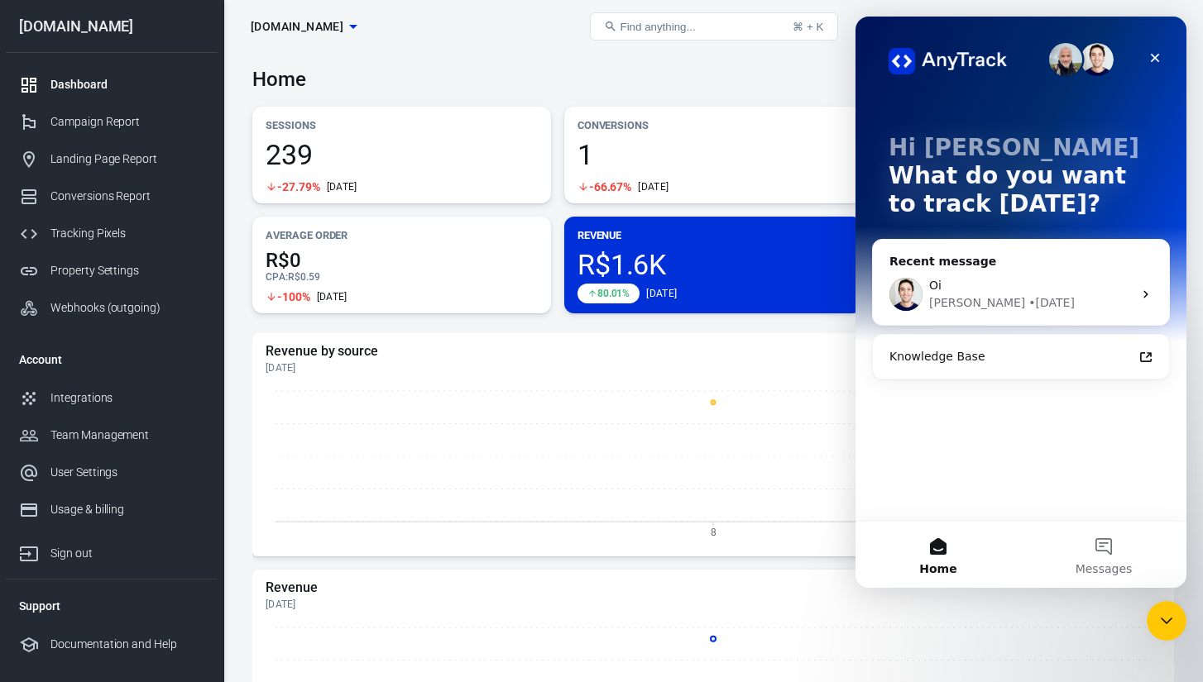
click at [1028, 304] on div "• [DATE]" at bounding box center [1051, 302] width 46 height 17
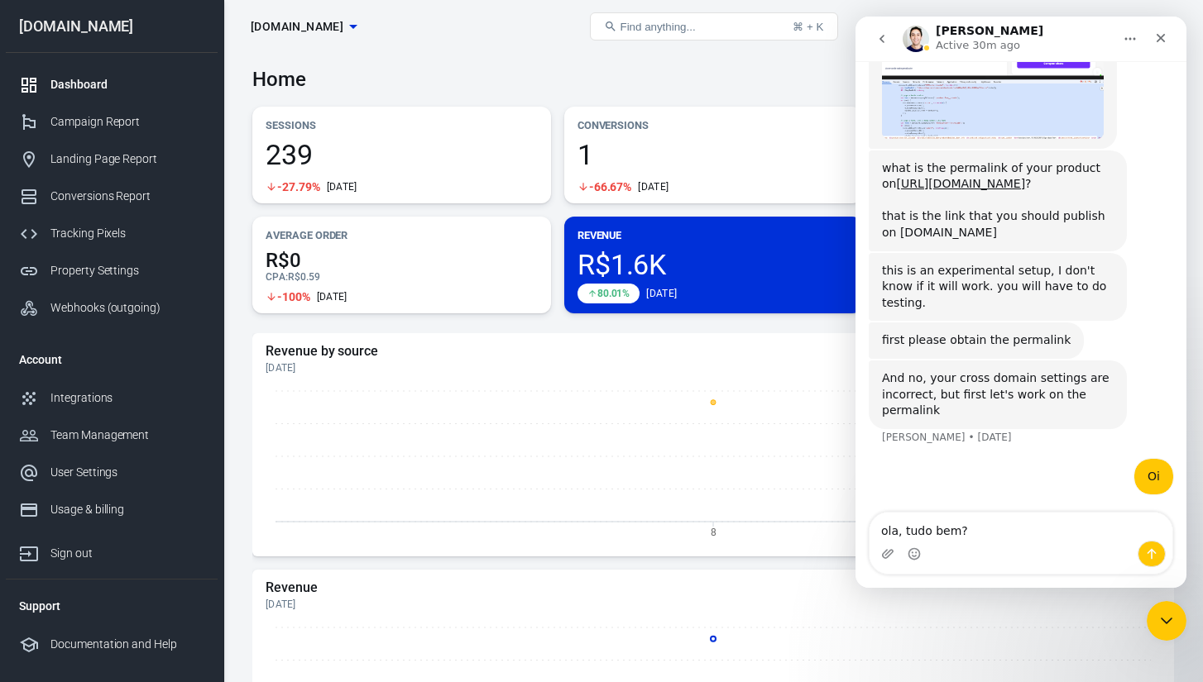
type textarea "ola, tudo bem?"
click at [1146, 553] on icon "Send a message…" at bounding box center [1151, 554] width 13 height 13
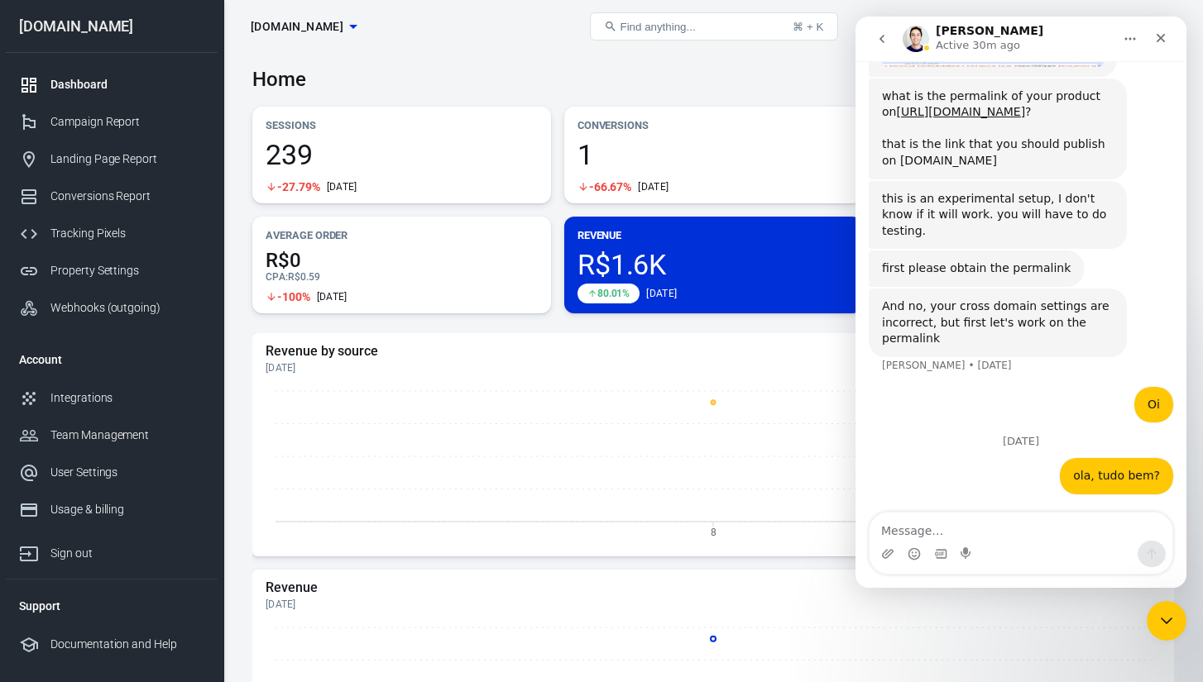
click at [652, 60] on div "Home [DATE] [DATE] － [DATE]" at bounding box center [712, 73] width 921 height 41
click at [668, 232] on p "Revenue" at bounding box center [713, 235] width 272 height 17
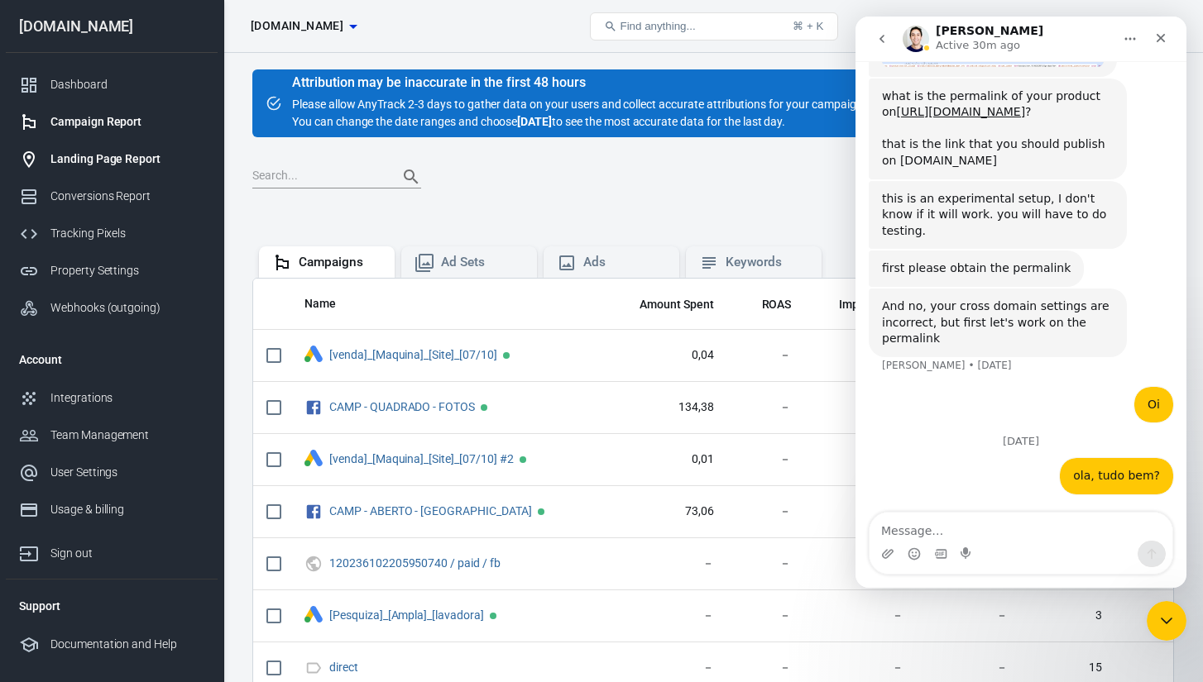
click at [110, 161] on div "Landing Page Report" at bounding box center [127, 159] width 154 height 17
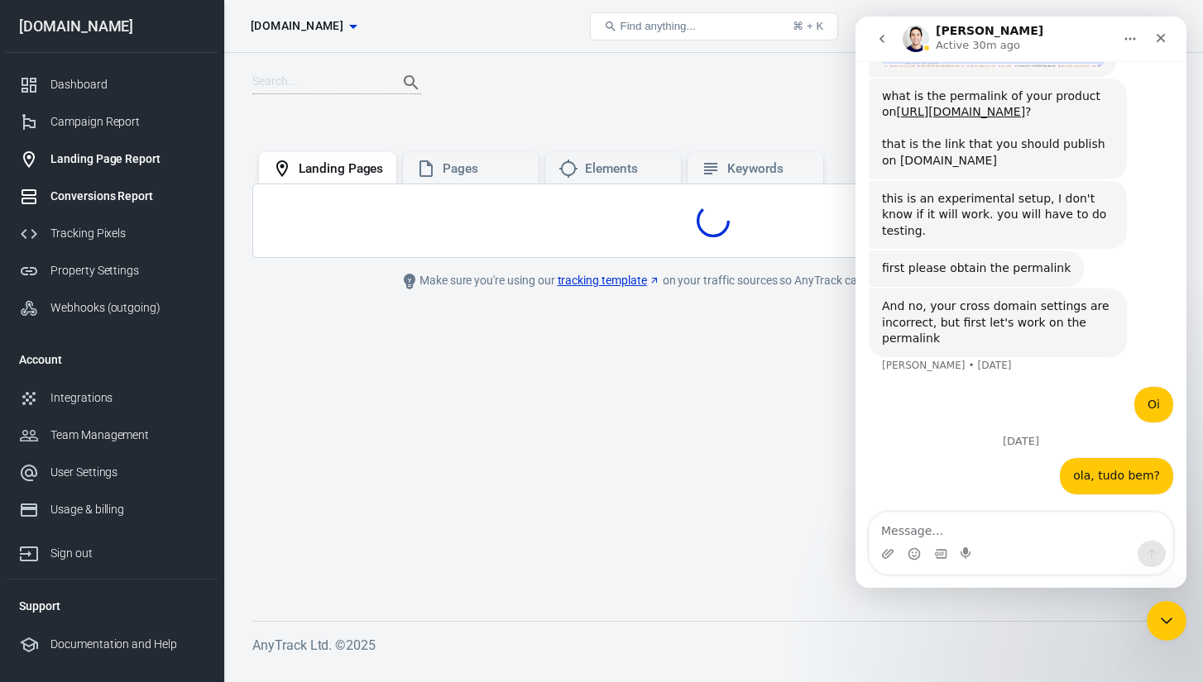
click at [110, 192] on div "Conversions Report" at bounding box center [127, 196] width 154 height 17
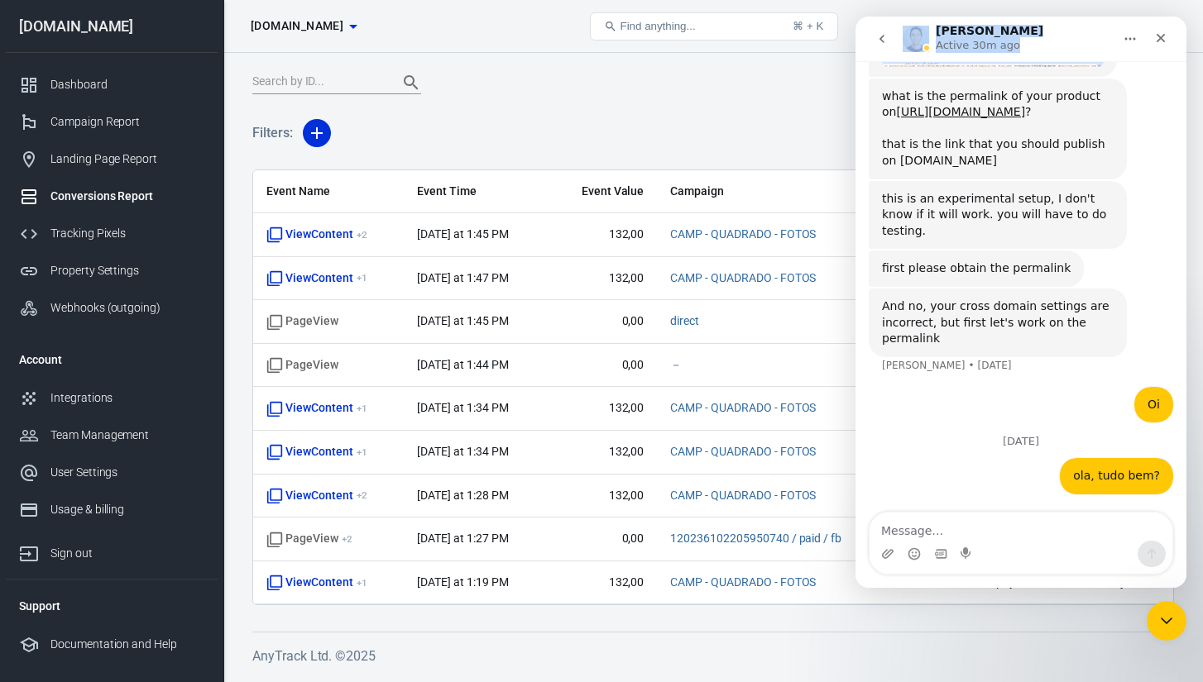
drag, startPoint x: 1161, startPoint y: 32, endPoint x: 892, endPoint y: 37, distance: 269.7
click at [893, 37] on div "[PERSON_NAME] Active 30m ago" at bounding box center [1020, 38] width 309 height 31
click at [881, 37] on icon "go back" at bounding box center [881, 39] width 5 height 8
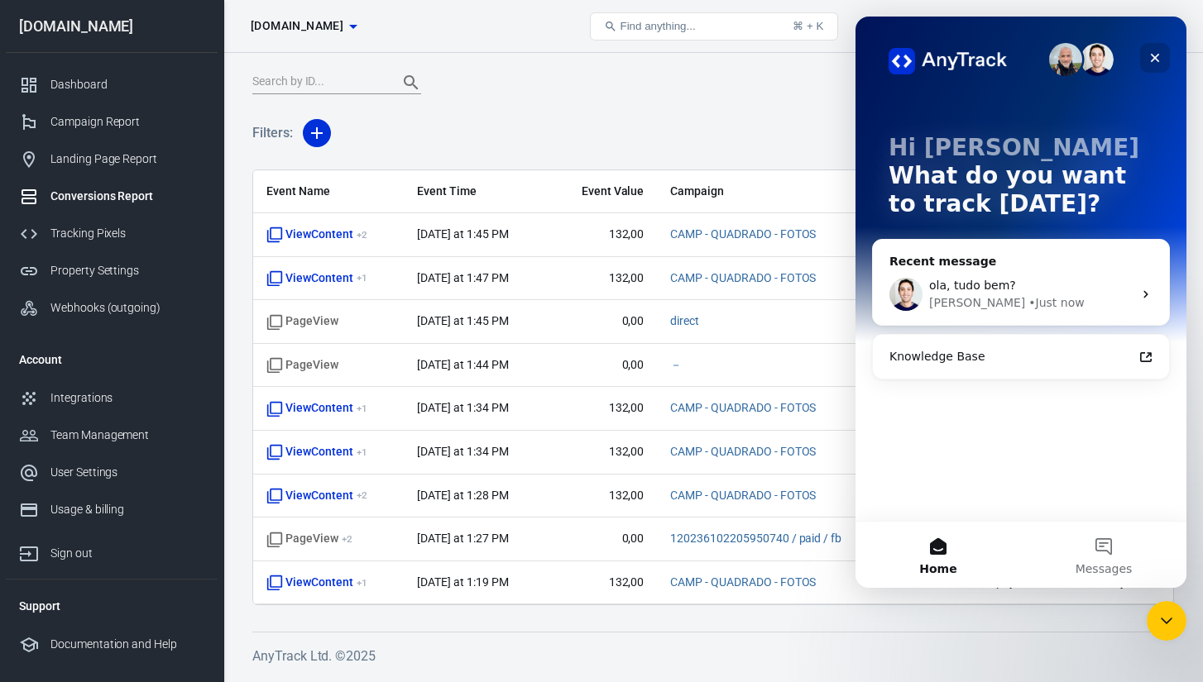
click at [1152, 57] on icon "Close" at bounding box center [1154, 57] width 13 height 13
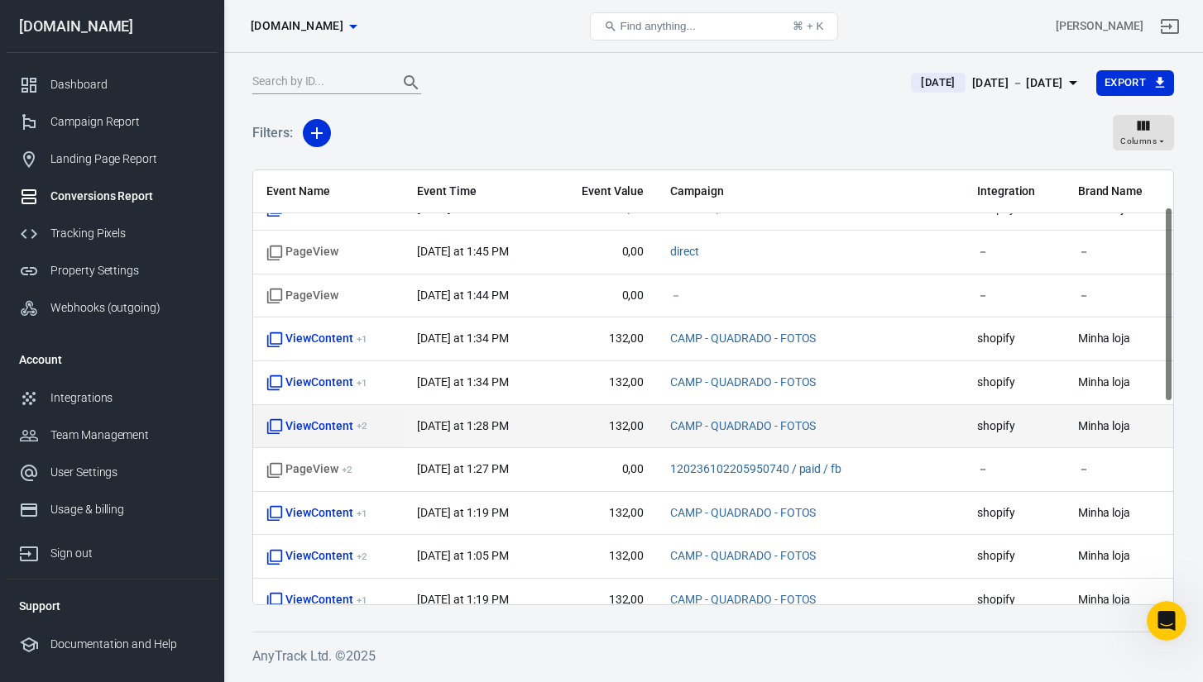
scroll to position [89, 0]
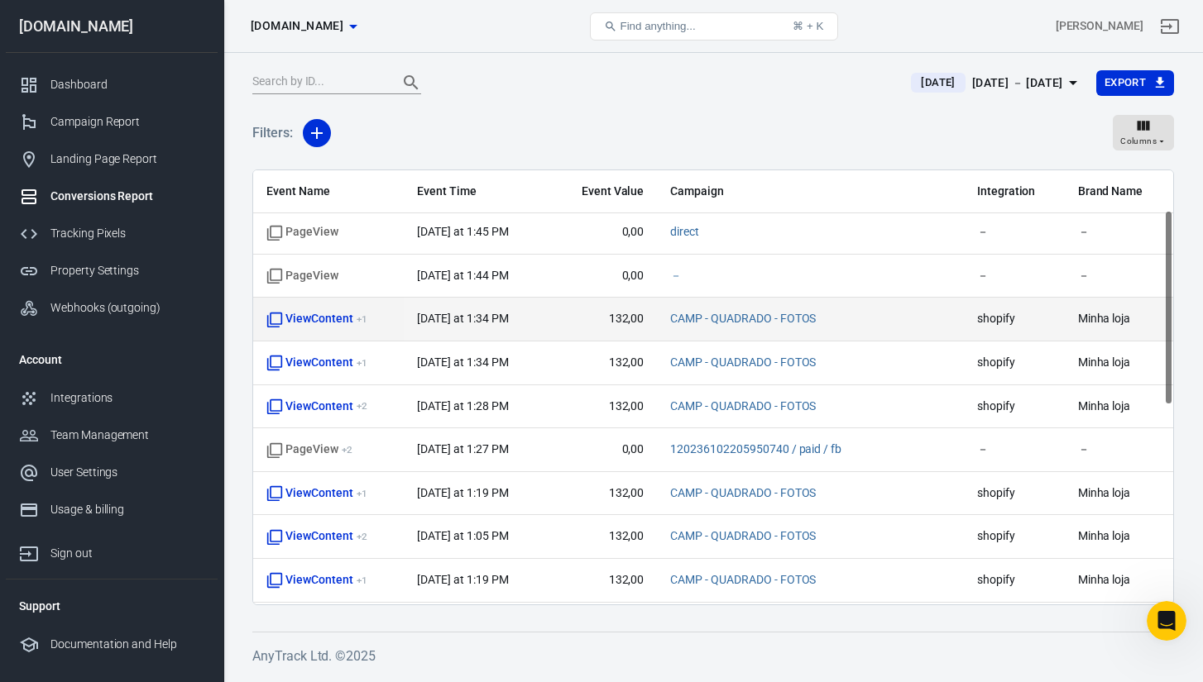
click at [342, 301] on td "ViewContent + 1" at bounding box center [328, 320] width 151 height 44
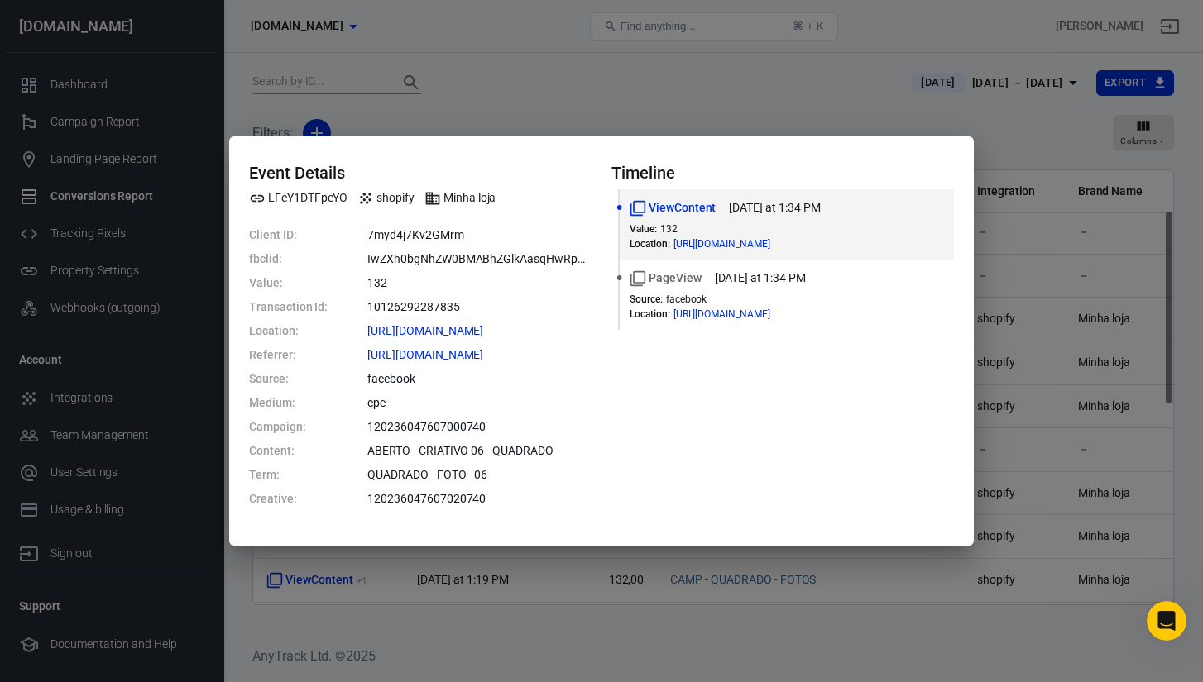
click at [258, 261] on dt "fbclid:" at bounding box center [288, 259] width 79 height 17
click at [443, 61] on div "Event Details LFeY1DTFpeYO shopify Minha loja Client ID: 7myd4j7Kv2GMrm fbclid:…" at bounding box center [601, 341] width 1203 height 682
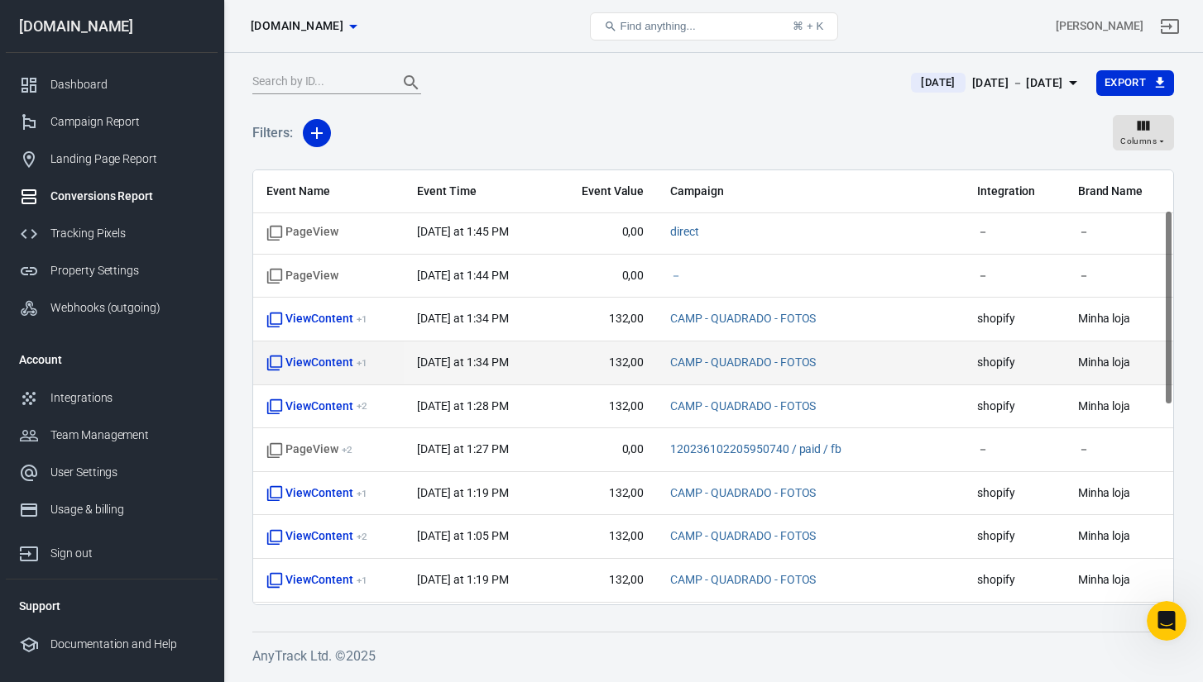
click at [335, 375] on td "ViewContent + 1" at bounding box center [328, 364] width 151 height 44
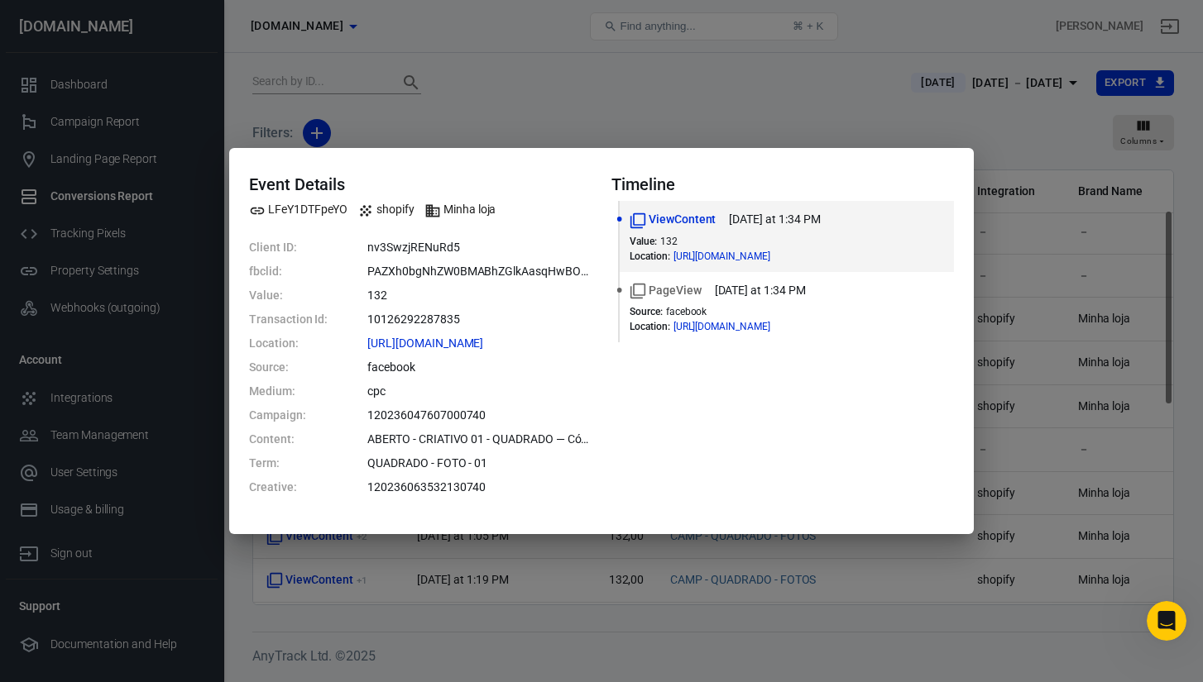
click at [517, 135] on div "Event Details LFeY1DTFpeYO shopify Minha loja Client ID: nv3SwzjRENuRd5 fbclid:…" at bounding box center [601, 341] width 1203 height 682
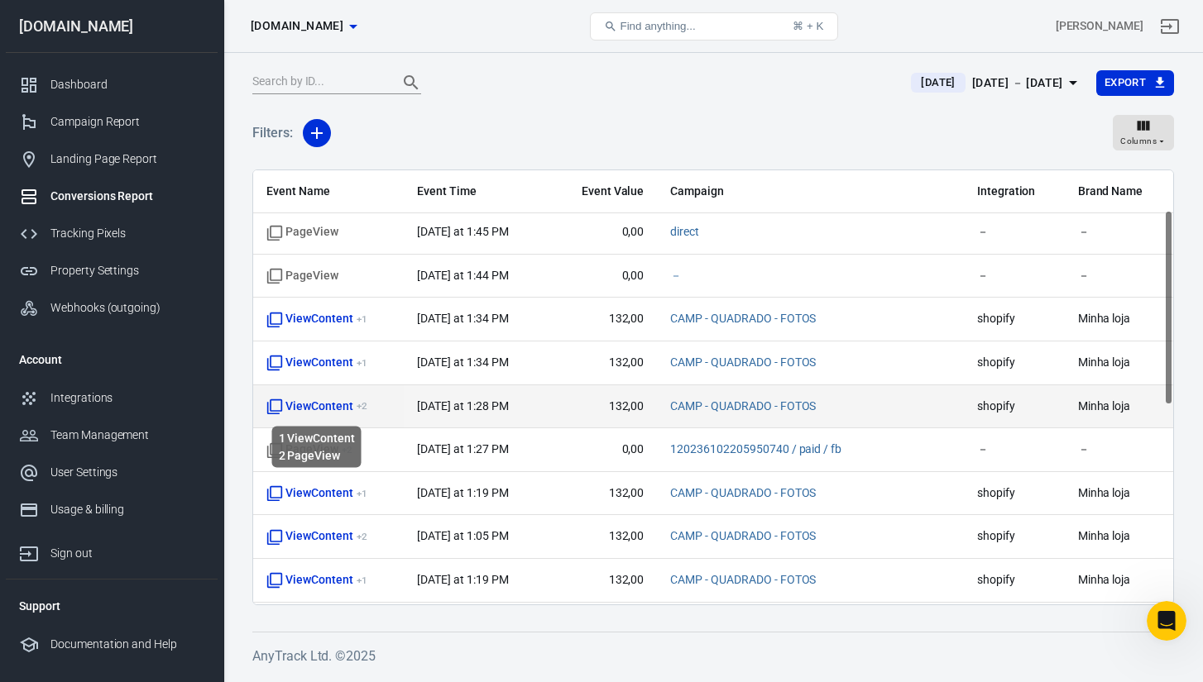
click at [317, 412] on span "ViewContent + 2" at bounding box center [316, 407] width 100 height 17
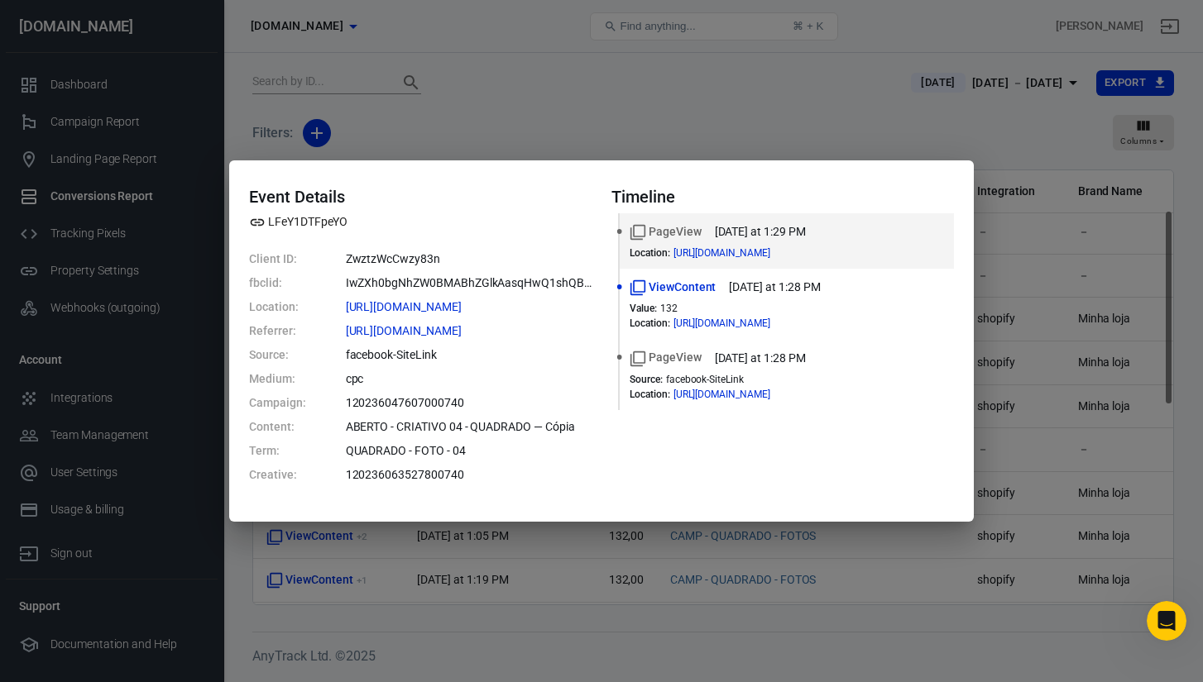
click at [404, 522] on div "Event Details LFeY1DTFpeYO Client ID: ZwztzWcCwzy83n fbclid: IwZXh0bgNhZW0BMABh…" at bounding box center [601, 340] width 744 height 361
click at [346, 562] on div "Event Details LFeY1DTFpeYO Client ID: ZwztzWcCwzy83n fbclid: IwZXh0bgNhZW0BMABh…" at bounding box center [601, 341] width 1203 height 682
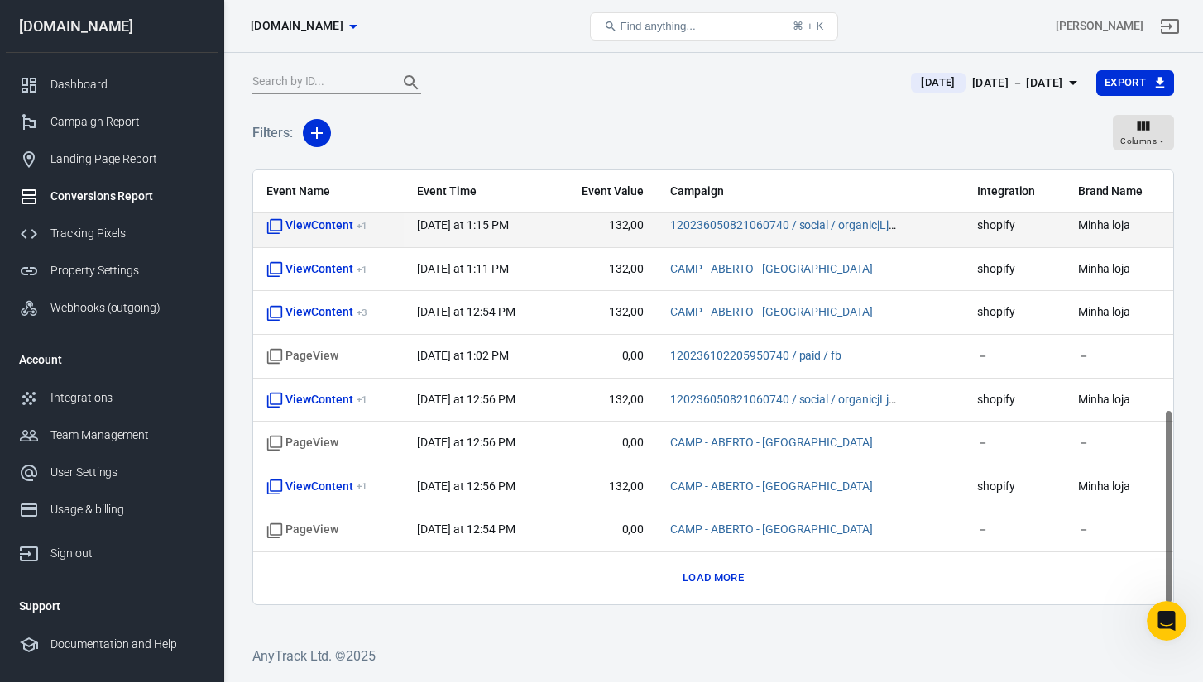
scroll to position [0, 0]
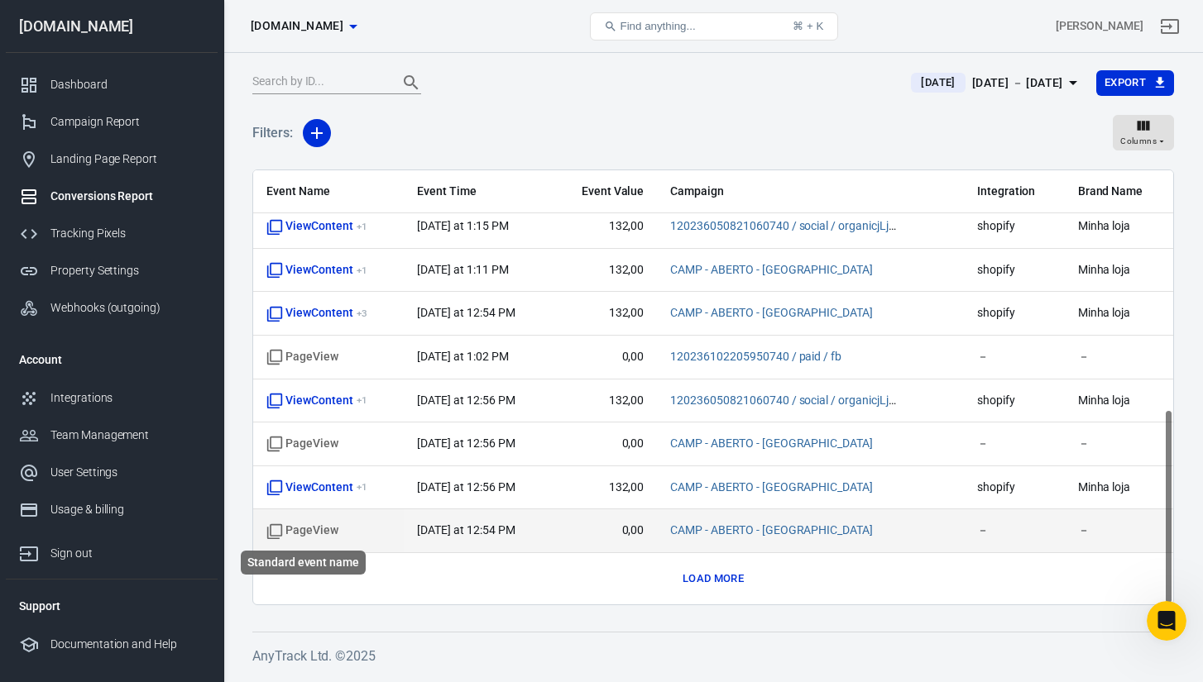
click at [317, 527] on span "PageView" at bounding box center [302, 531] width 72 height 17
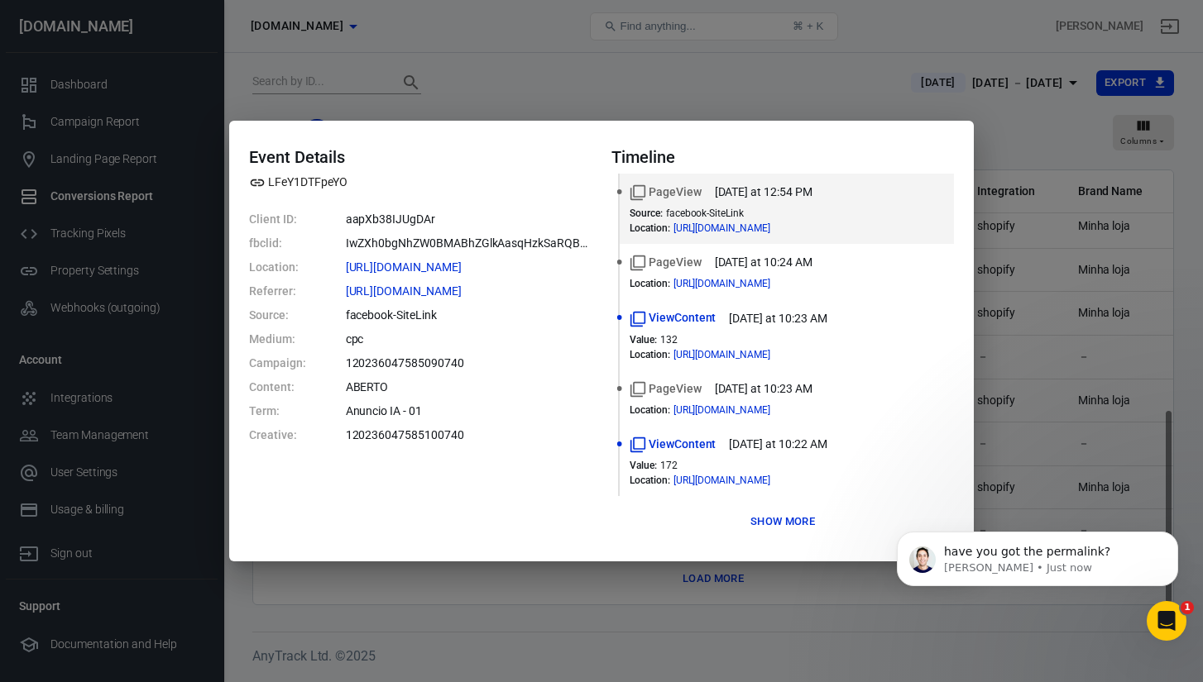
click at [676, 94] on div "Event Details LFeY1DTFpeYO Client ID: aapXb38IJUgDAr fbclid: IwZXh0bgNhZW0BMABh…" at bounding box center [601, 341] width 1203 height 682
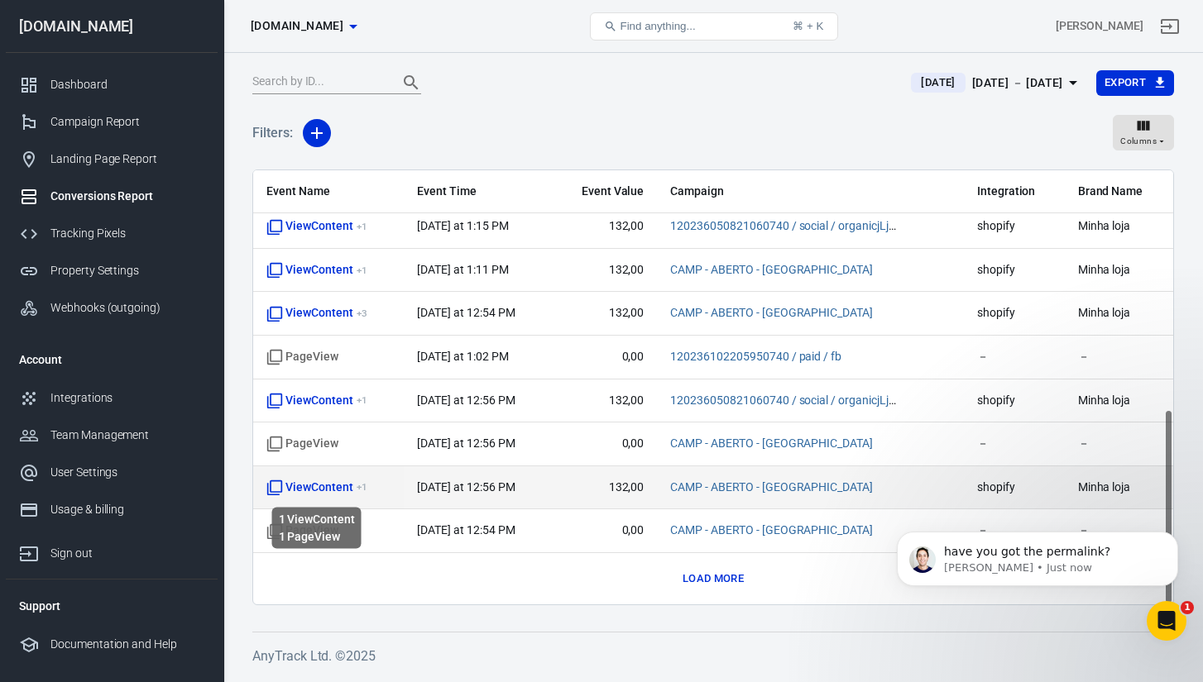
click at [297, 486] on span "ViewContent + 1" at bounding box center [316, 488] width 100 height 17
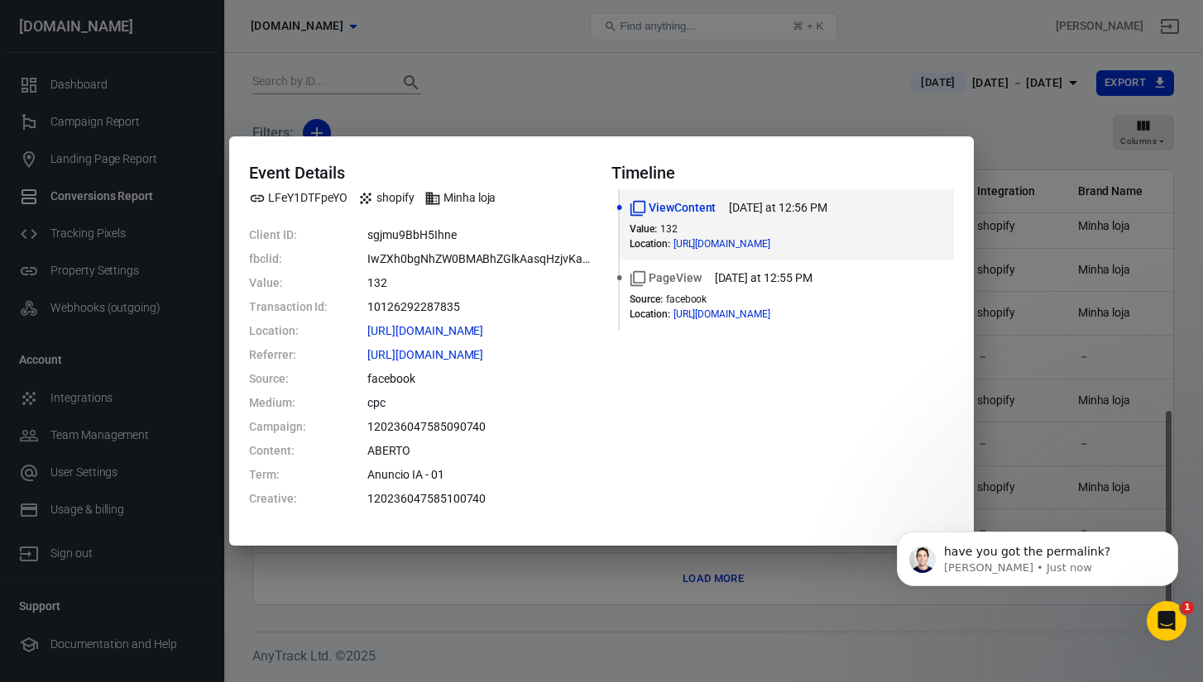
click at [499, 111] on div "Event Details LFeY1DTFpeYO shopify Minha loja Client ID: sgjmu9BbH5Ihne fbclid:…" at bounding box center [601, 341] width 1203 height 682
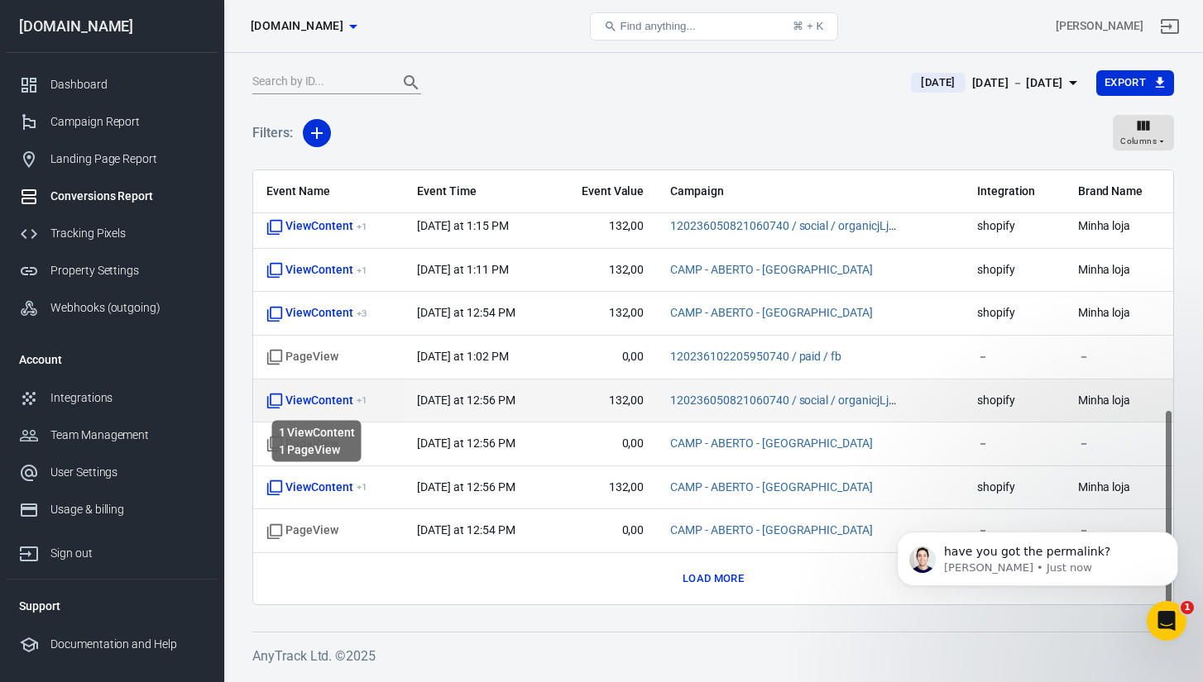
click at [321, 405] on span "ViewContent + 1" at bounding box center [316, 401] width 100 height 17
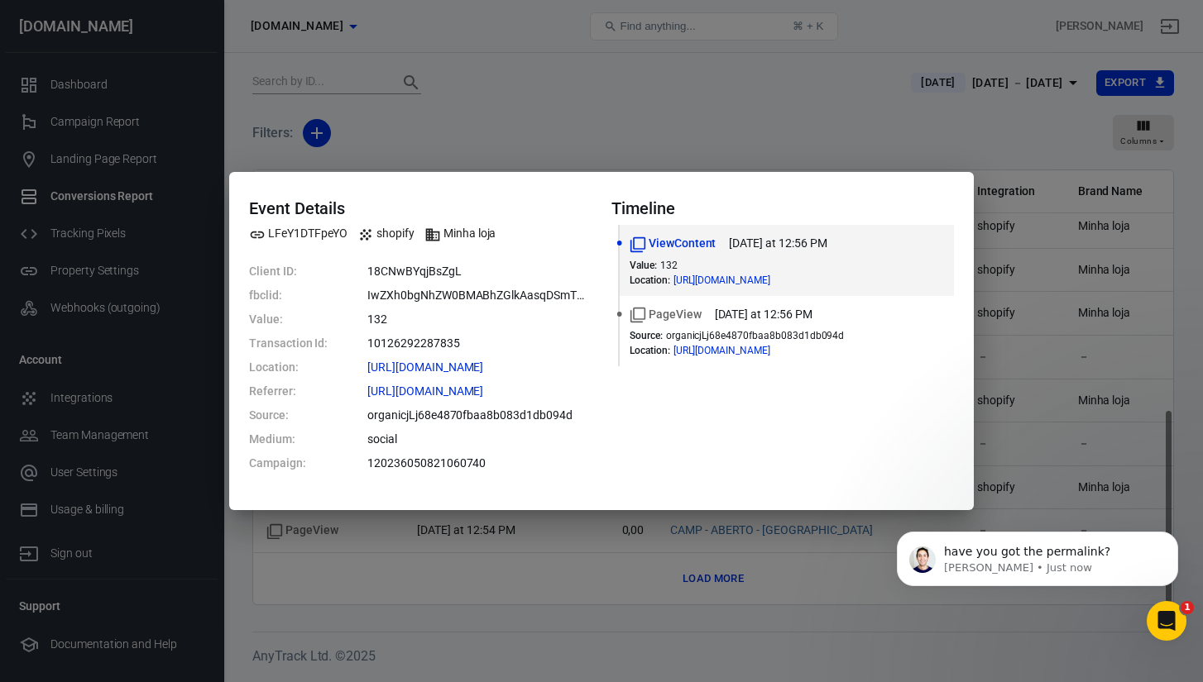
click at [480, 122] on div "Event Details LFeY1DTFpeYO shopify Minha loja Client ID: 18CNwBYqjBsZgL fbclid:…" at bounding box center [601, 341] width 1203 height 682
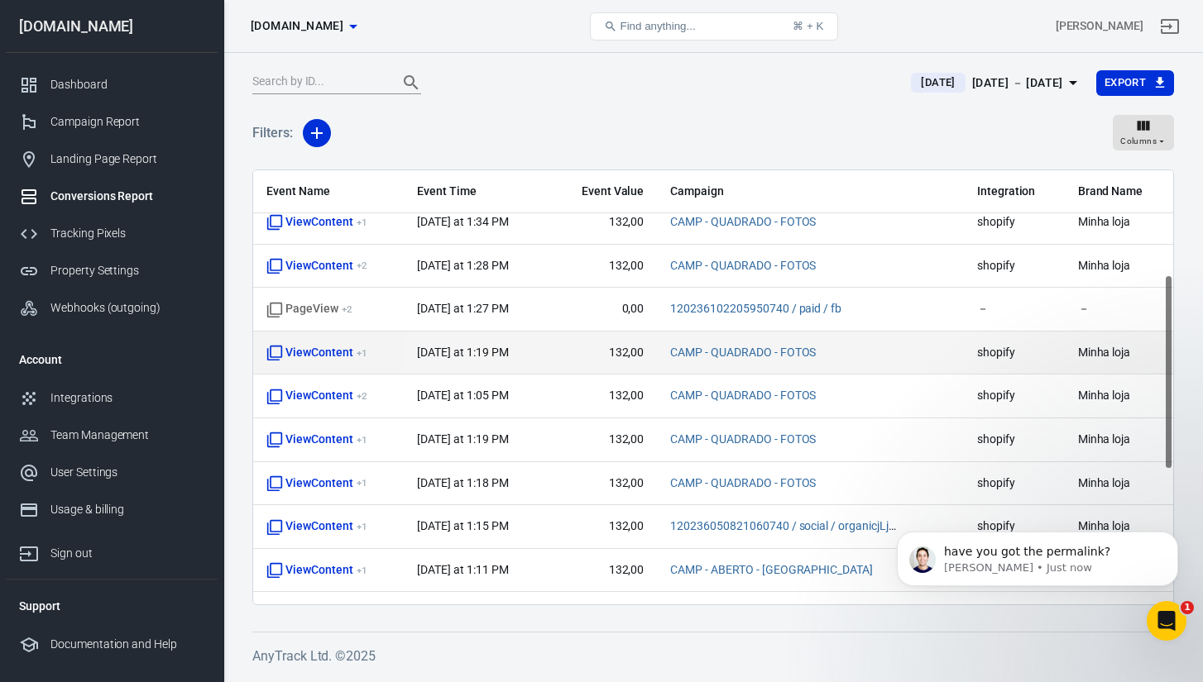
scroll to position [232, 0]
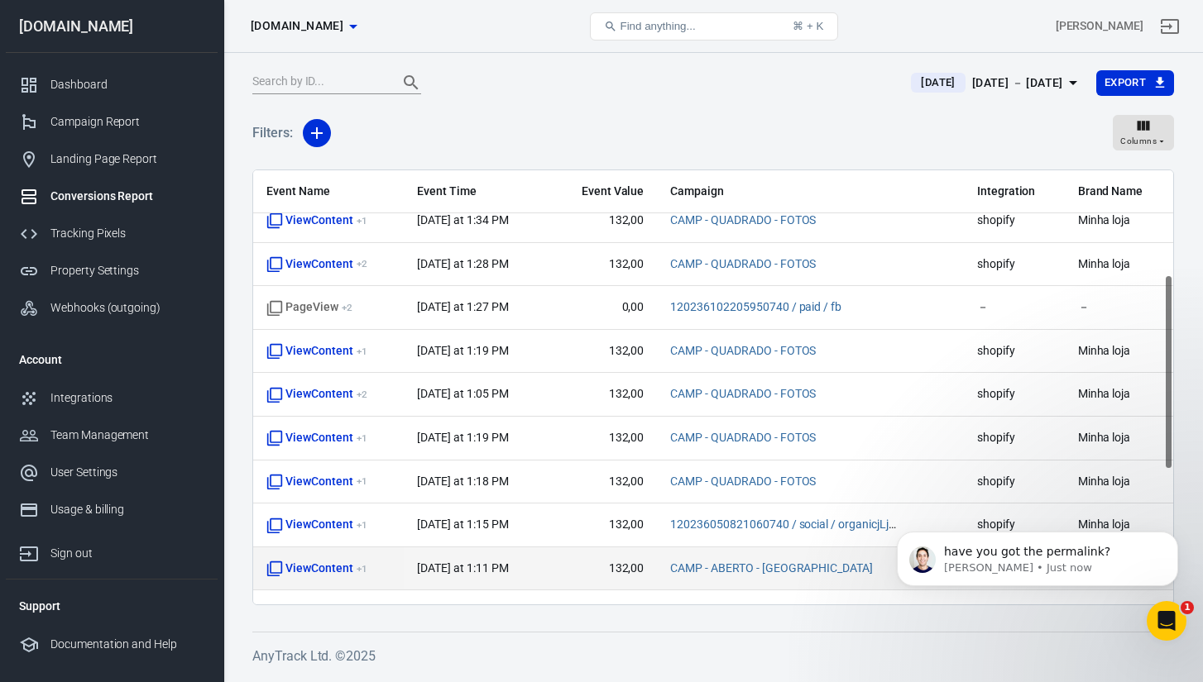
click at [352, 557] on td "ViewContent + 1" at bounding box center [328, 570] width 151 height 44
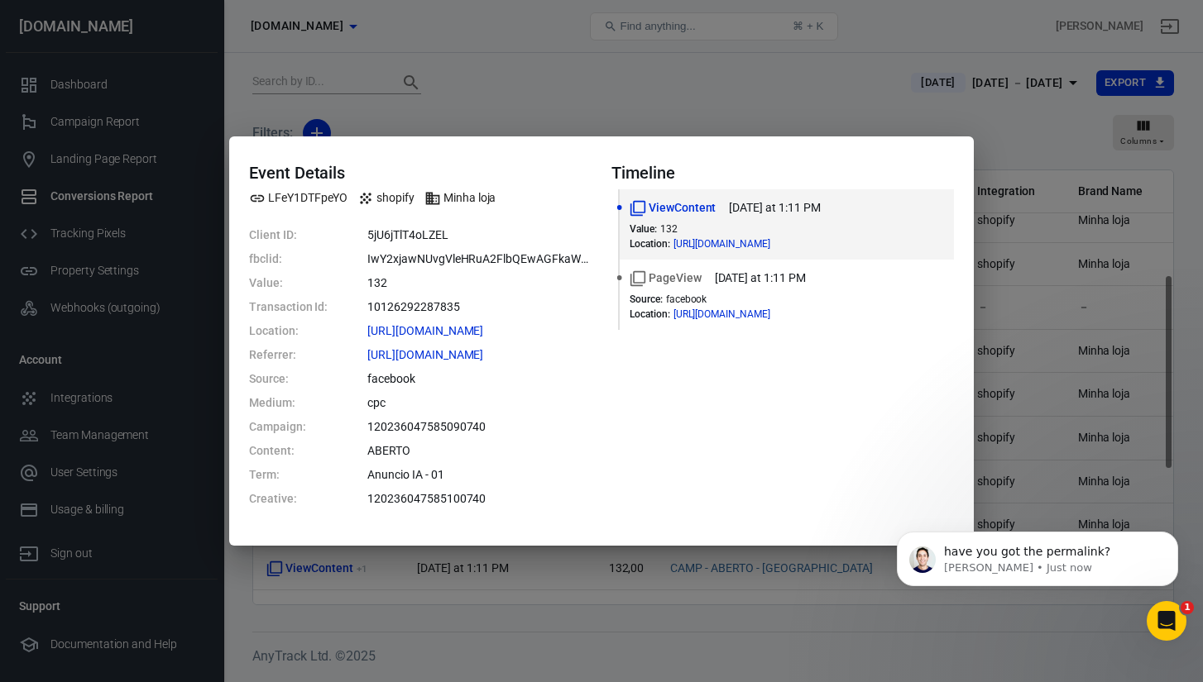
click at [542, 113] on div "Event Details LFeY1DTFpeYO shopify Minha loja Client ID: 5jU6jTlT4oLZEL fbclid:…" at bounding box center [601, 341] width 1203 height 682
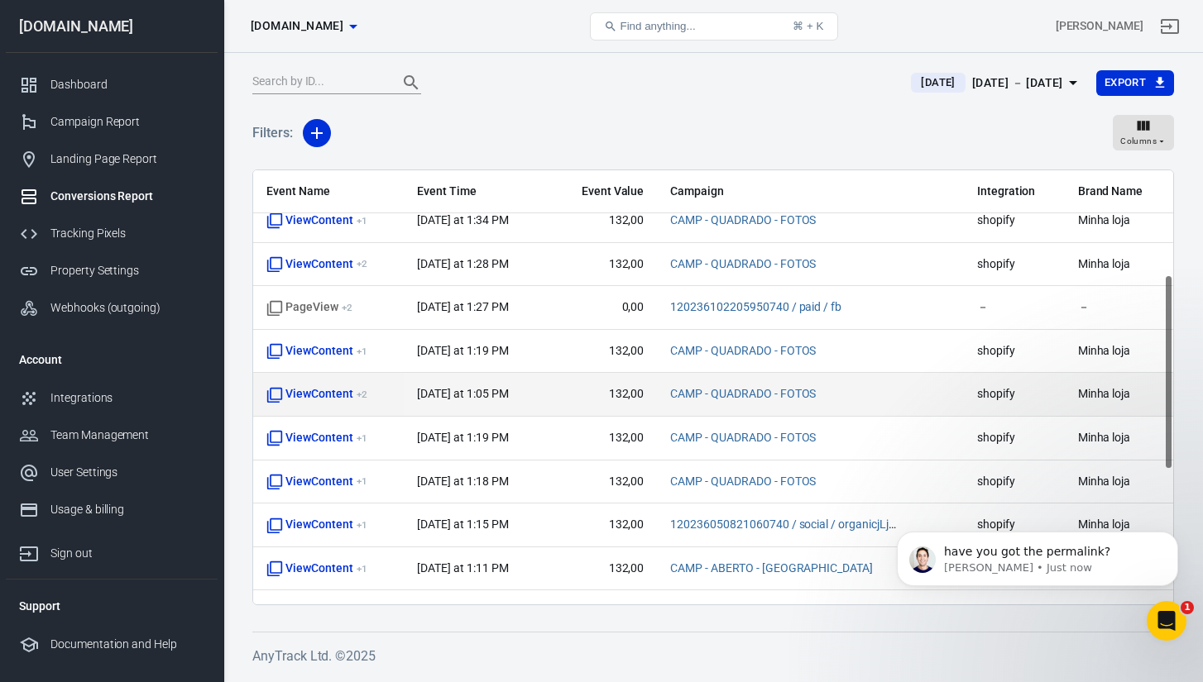
scroll to position [0, 0]
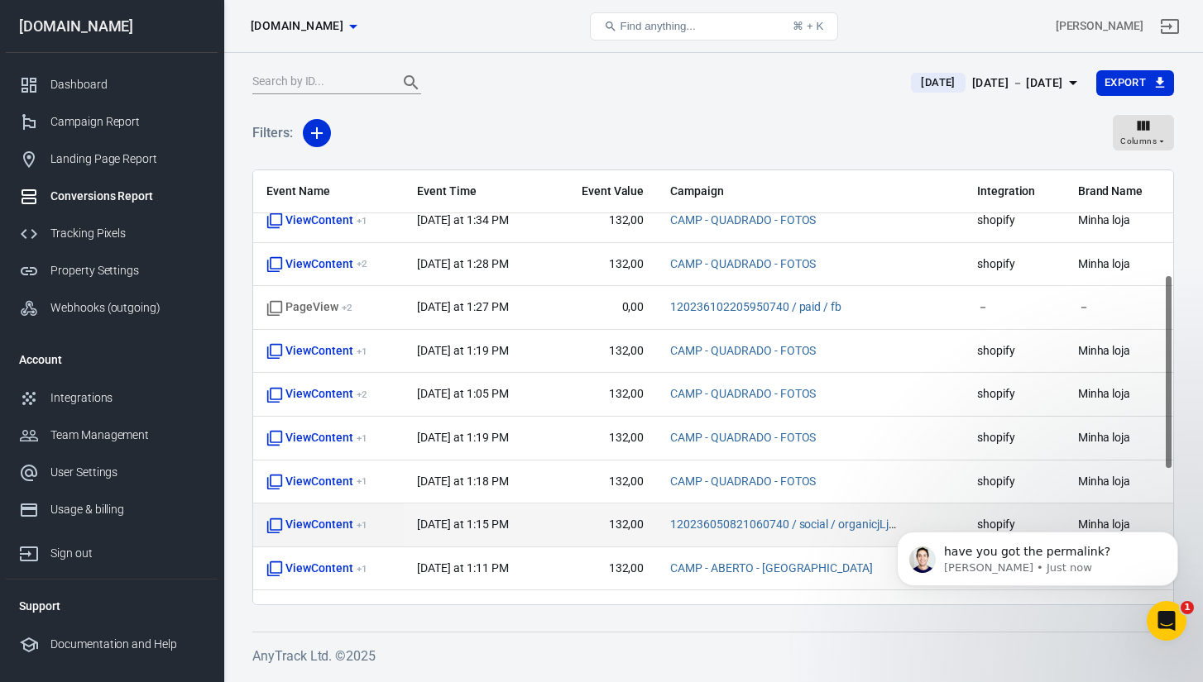
click at [324, 525] on span "ViewContent + 1" at bounding box center [316, 525] width 100 height 17
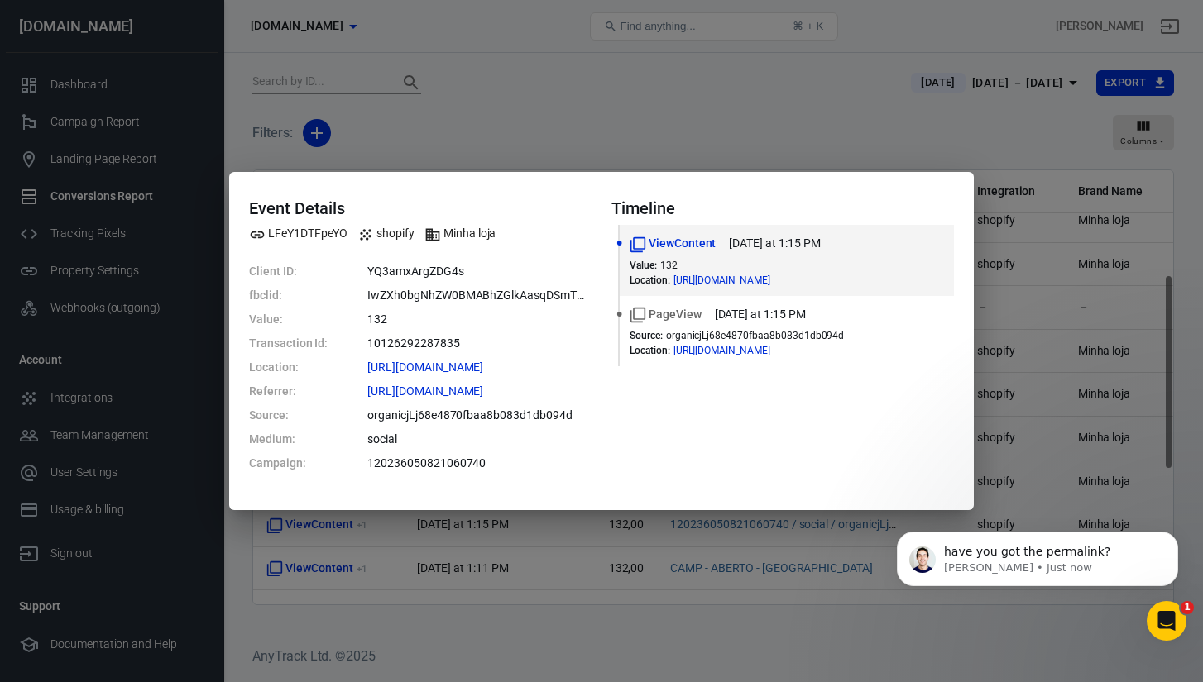
click at [528, 134] on div "Event Details LFeY1DTFpeYO shopify Minha loja Client ID: YQ3amxArgZDG4s fbclid:…" at bounding box center [601, 341] width 1203 height 682
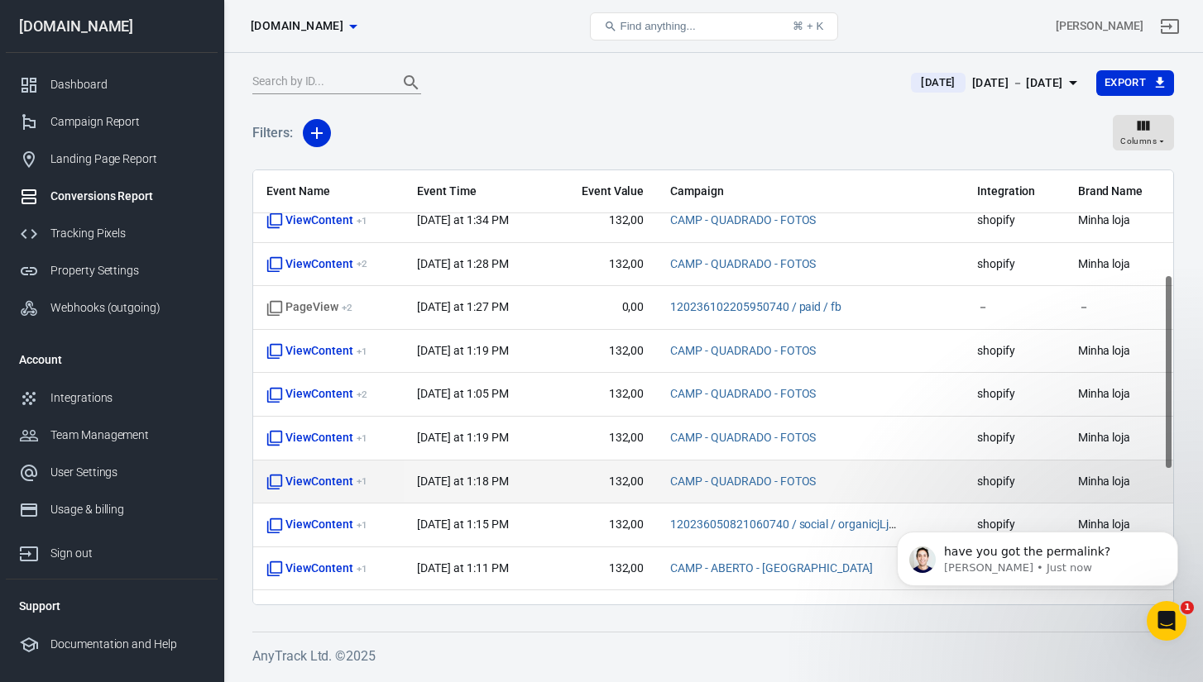
click at [317, 476] on span "ViewContent + 1" at bounding box center [316, 482] width 100 height 17
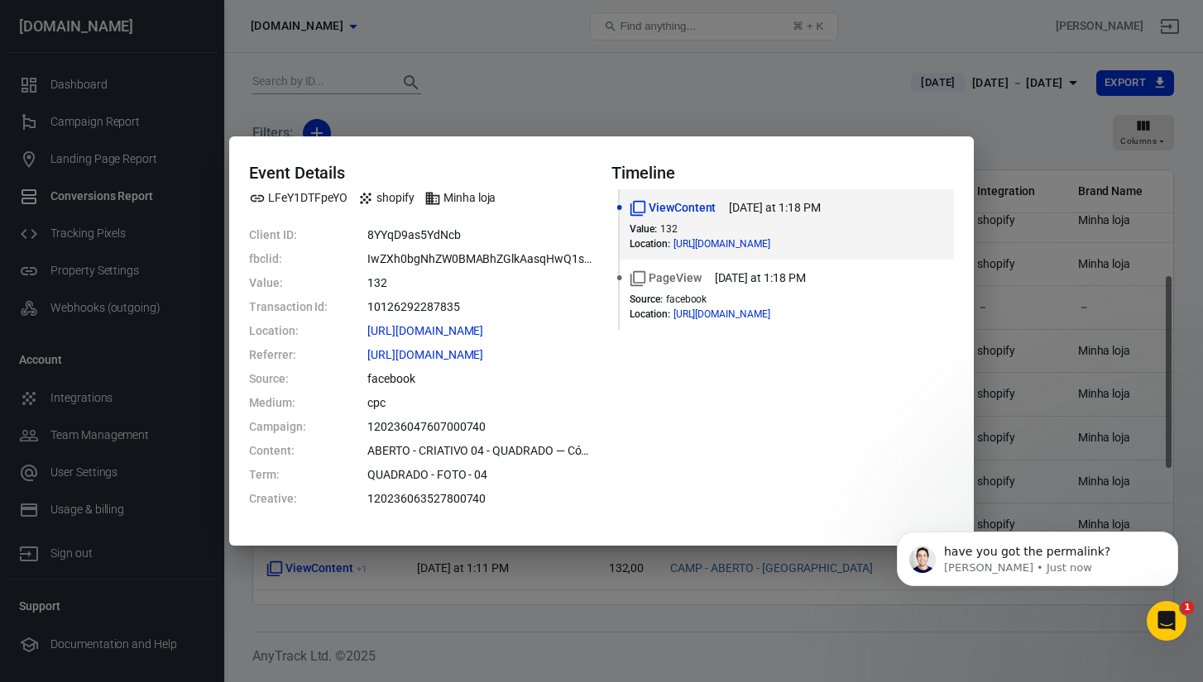
click at [487, 90] on div "Event Details LFeY1DTFpeYO shopify Minha loja Client ID: 8YYqD9as5YdNcb fbclid:…" at bounding box center [601, 341] width 1203 height 682
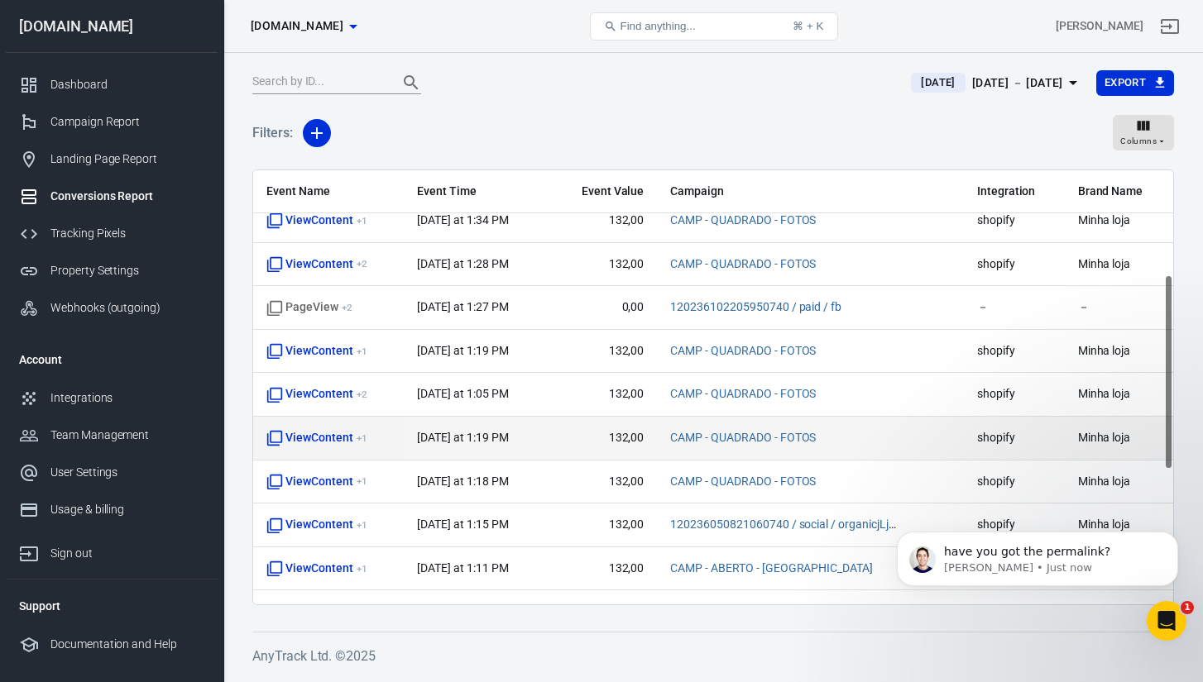
click at [305, 424] on td "ViewContent + 1" at bounding box center [328, 439] width 151 height 44
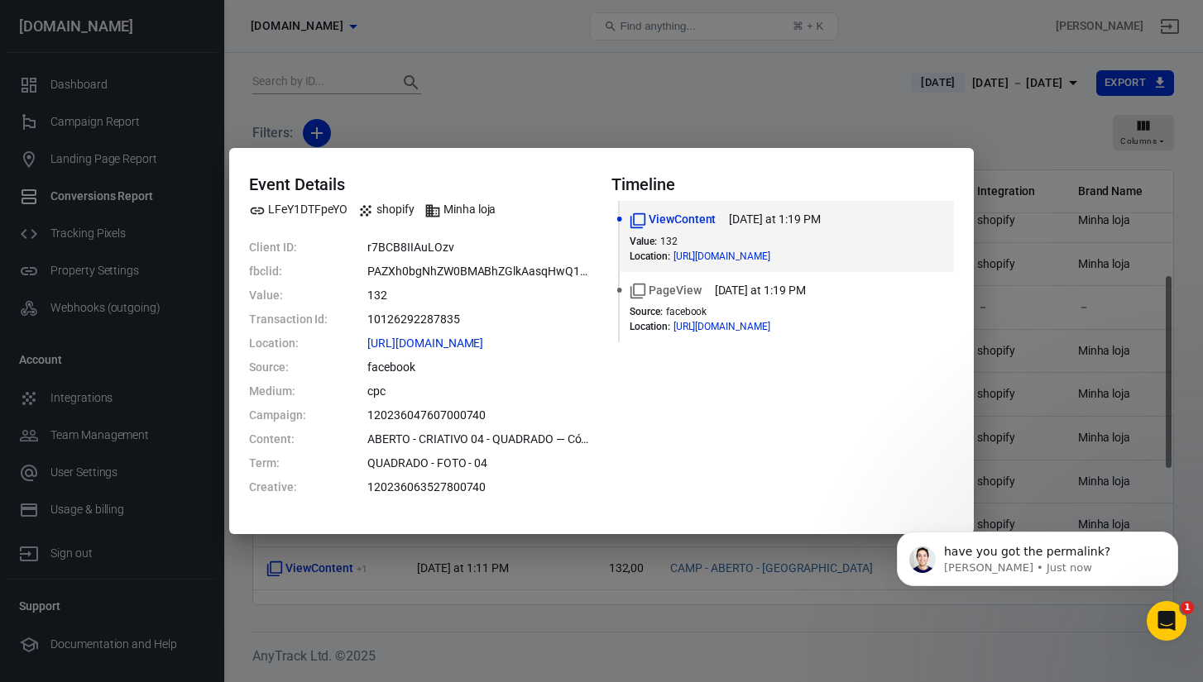
click at [475, 123] on div "Event Details LFeY1DTFpeYO shopify Minha loja Client ID: r7BCB8IIAuLOzv fbclid:…" at bounding box center [601, 341] width 1203 height 682
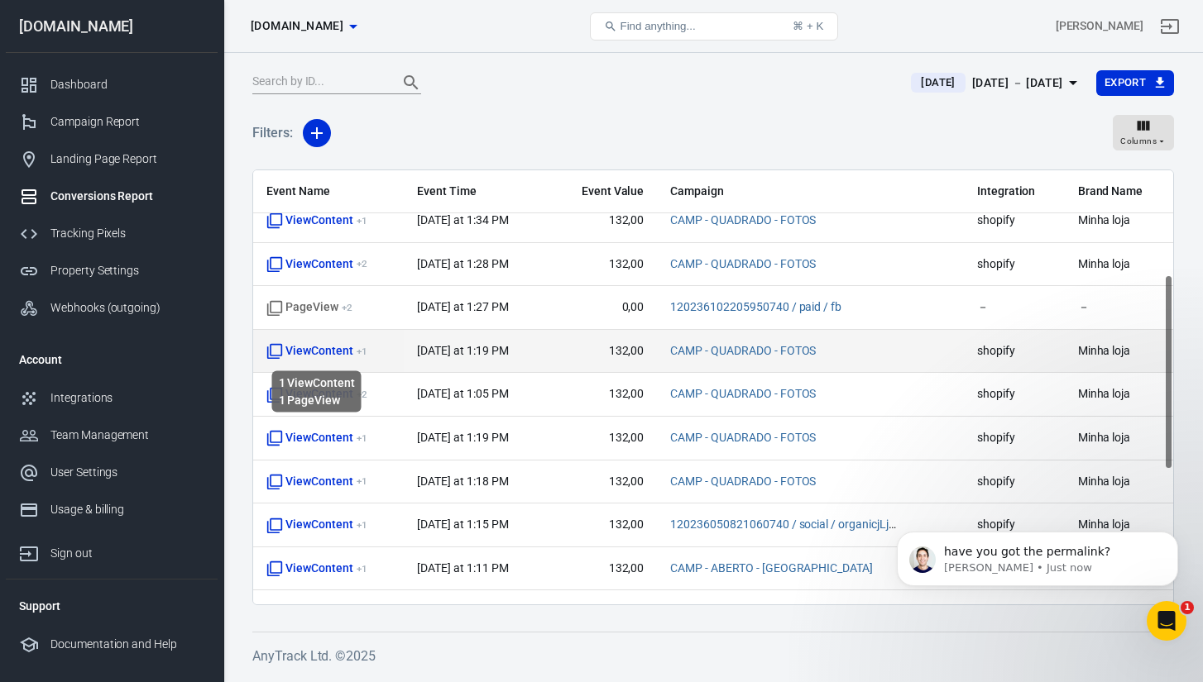
click at [314, 389] on li "1 ViewContent" at bounding box center [317, 383] width 76 height 17
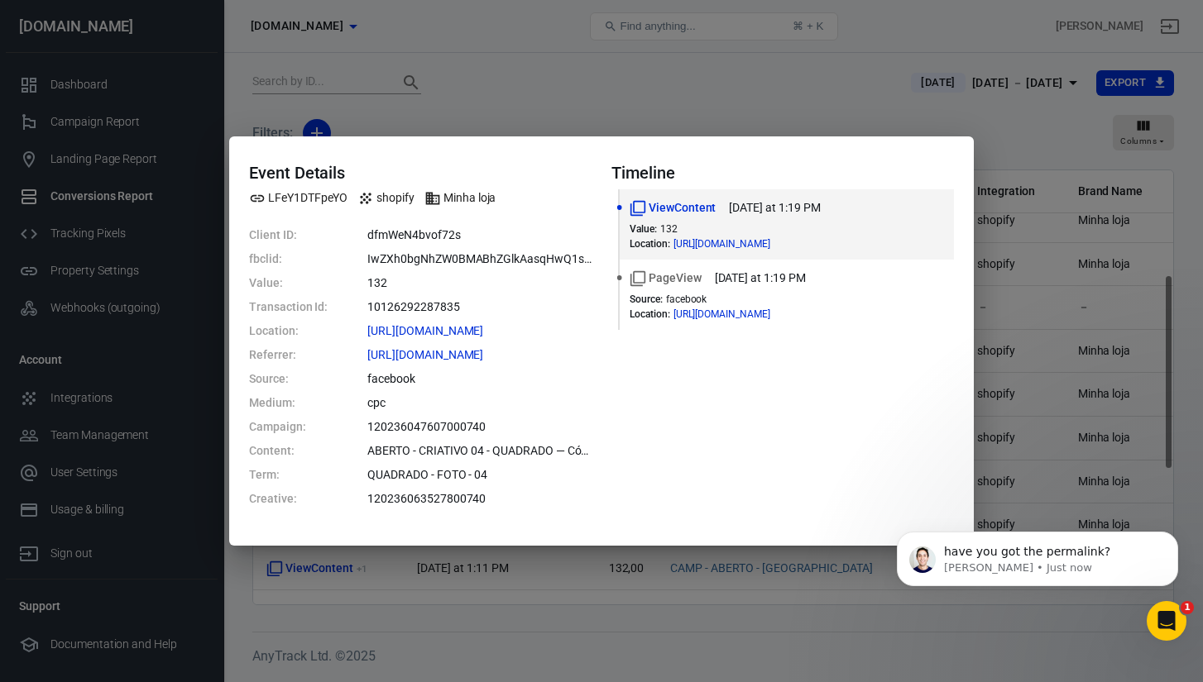
click at [464, 60] on div "Event Details LFeY1DTFpeYO shopify Minha loja Client ID: dfmWeN4bvof72s fbclid:…" at bounding box center [601, 341] width 1203 height 682
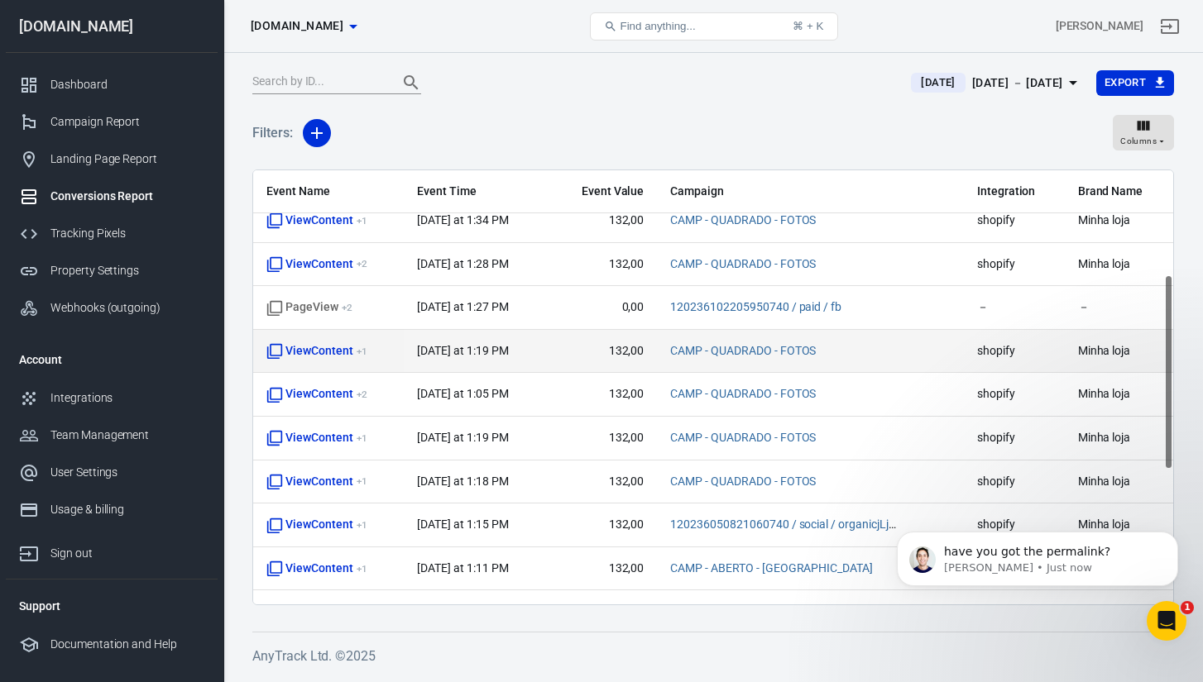
click at [311, 355] on span "ViewContent + 1" at bounding box center [316, 351] width 100 height 17
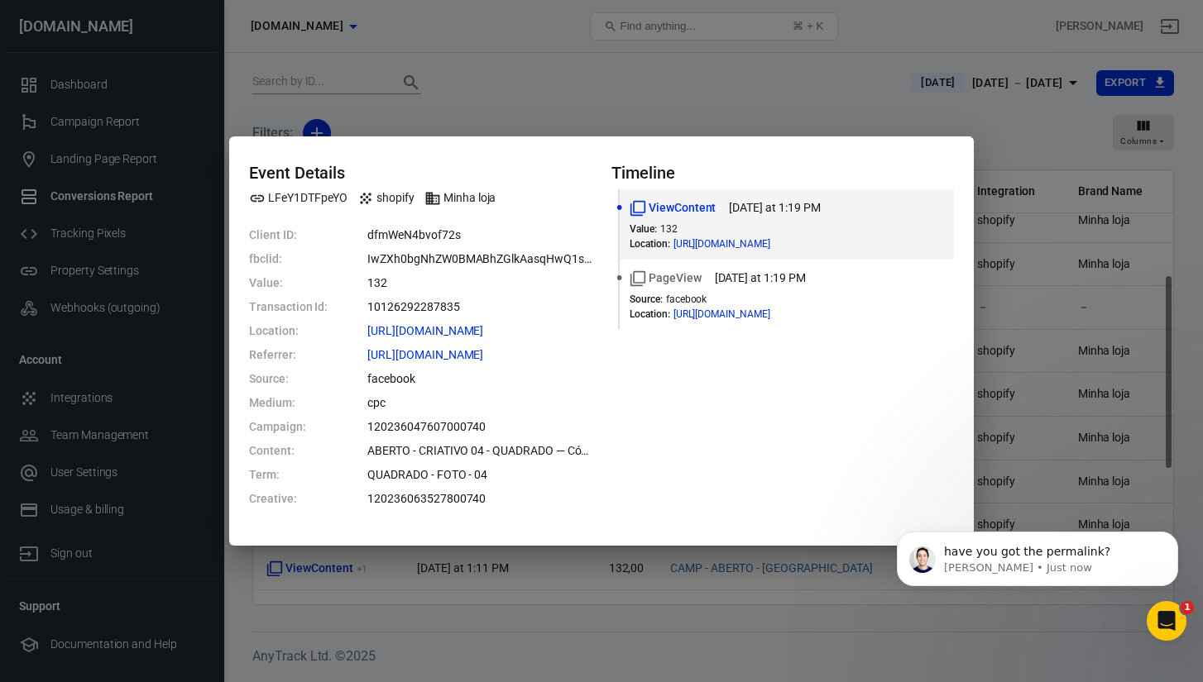
click at [455, 84] on div "Event Details LFeY1DTFpeYO shopify Minha loja Client ID: dfmWeN4bvof72s fbclid:…" at bounding box center [601, 341] width 1203 height 682
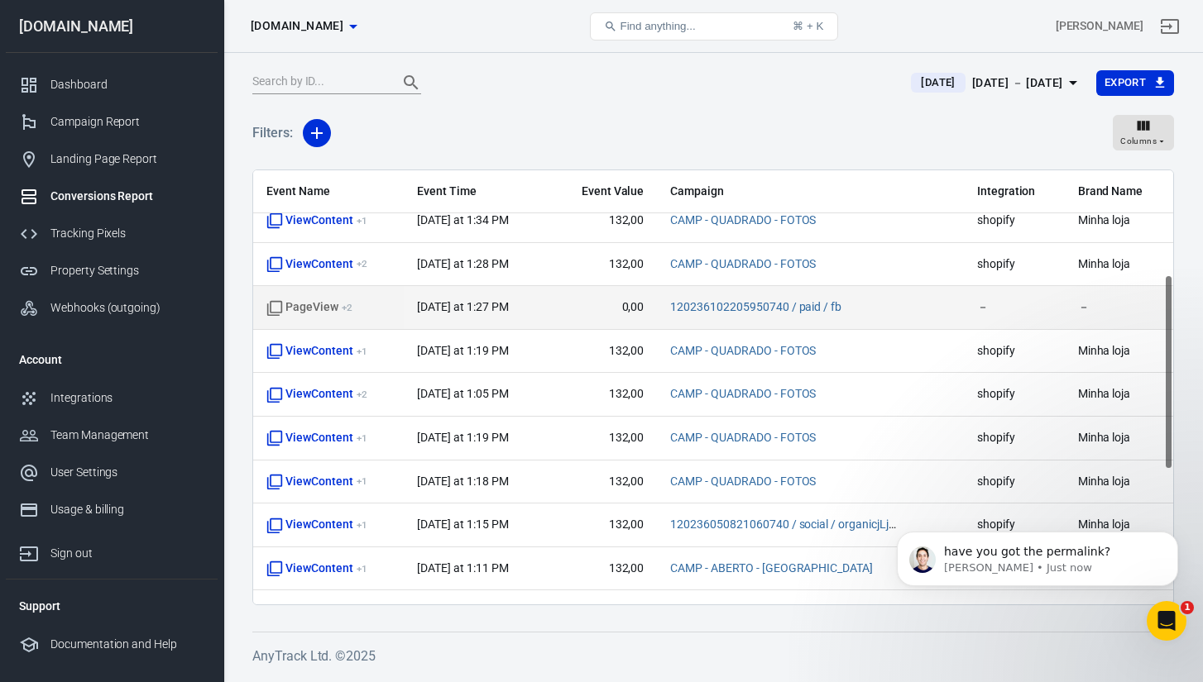
click at [310, 321] on td "PageView + 2" at bounding box center [328, 308] width 151 height 44
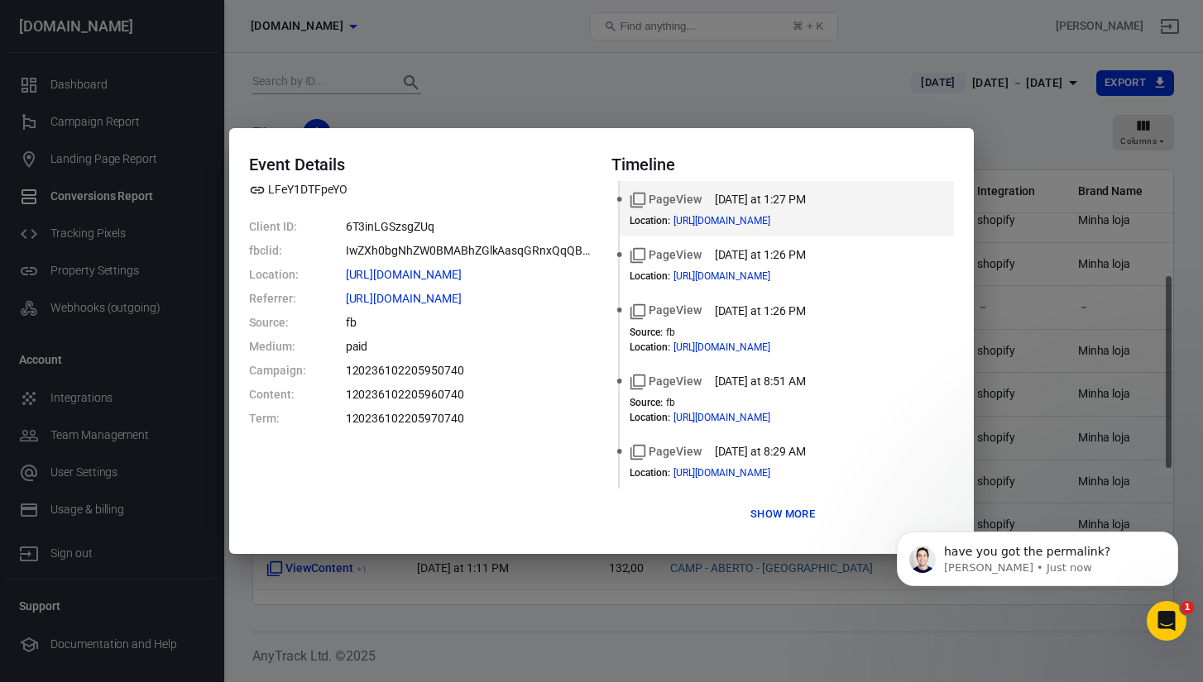
click at [771, 509] on button "Show more" at bounding box center [782, 515] width 73 height 26
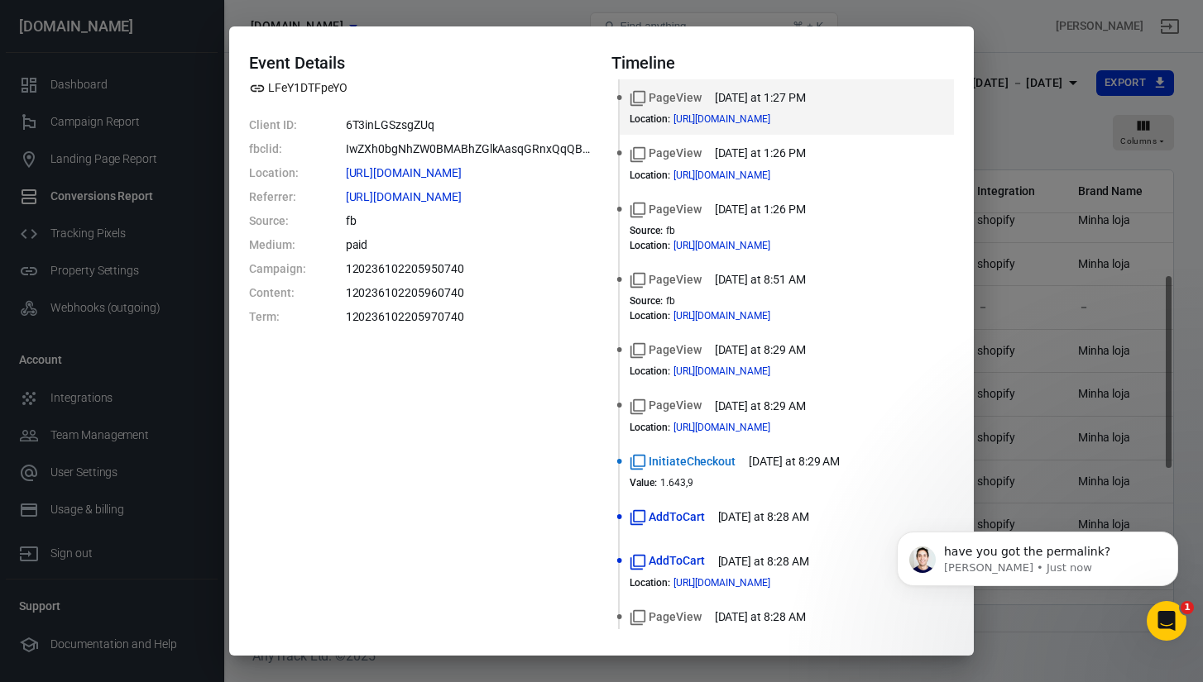
click at [990, 239] on div "Event Details LFeY1DTFpeYO Client ID: 6T3inLGSzsgZUq fbclid: IwZXh0bgNhZW0BMABh…" at bounding box center [601, 341] width 1203 height 682
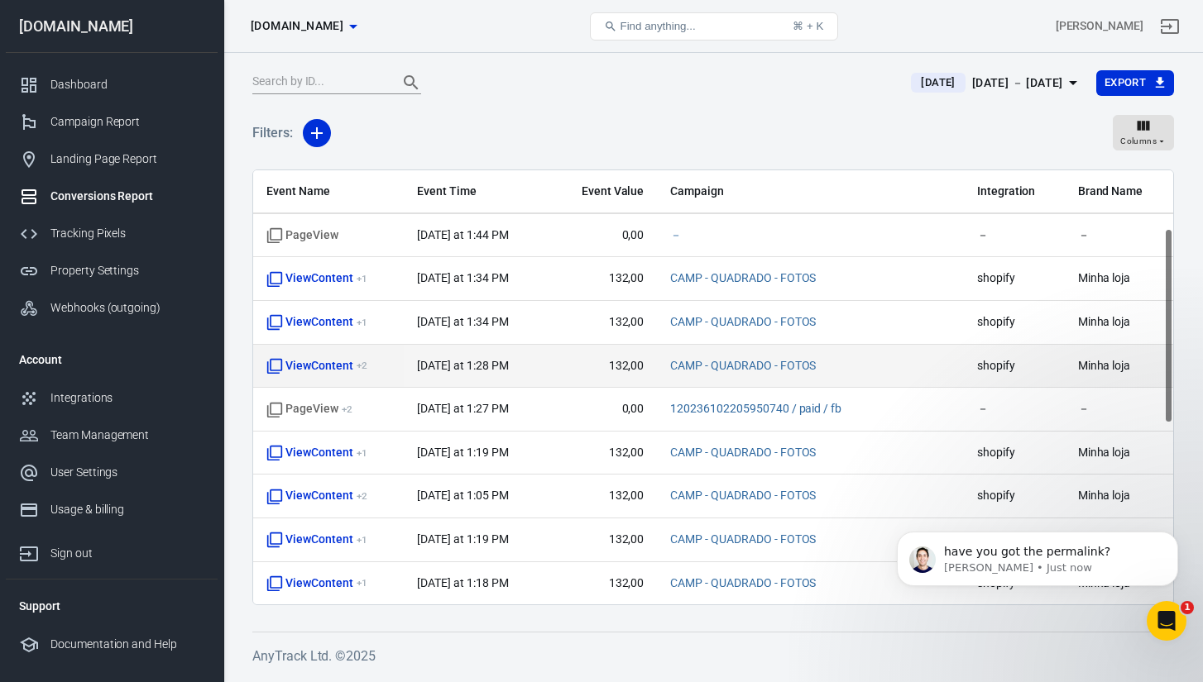
click at [326, 361] on span "ViewContent + 2" at bounding box center [316, 366] width 100 height 17
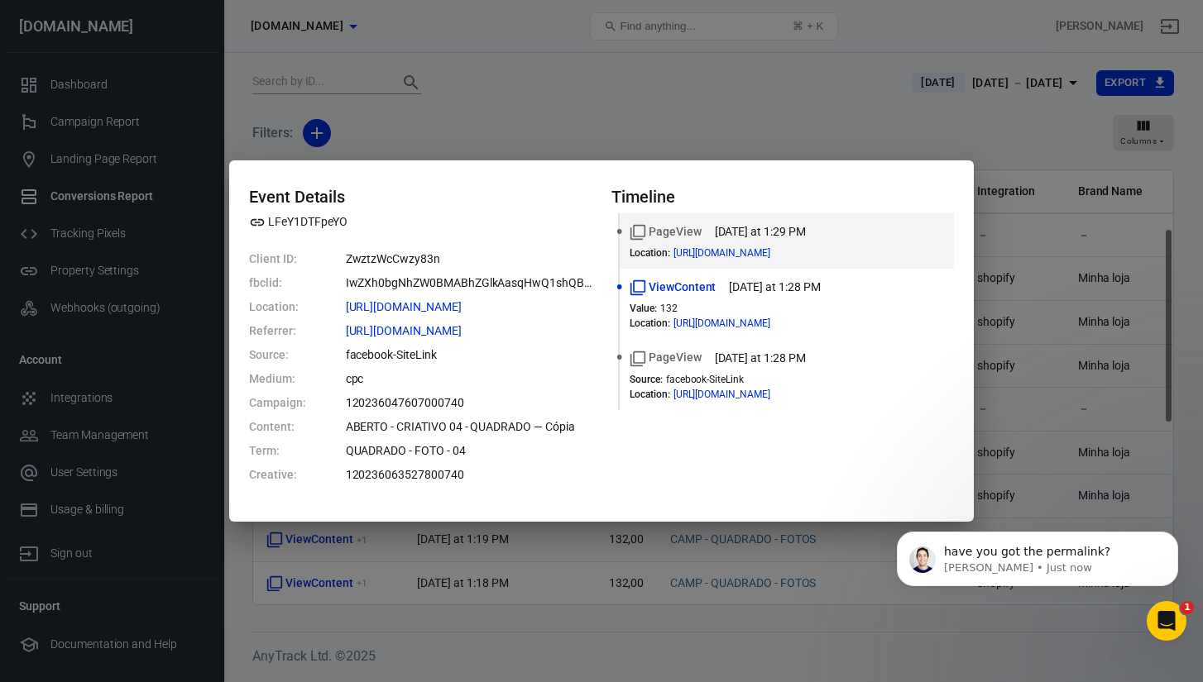
click at [778, 149] on div "Event Details LFeY1DTFpeYO Client ID: ZwztzWcCwzy83n fbclid: IwZXh0bgNhZW0BMABh…" at bounding box center [601, 341] width 1203 height 682
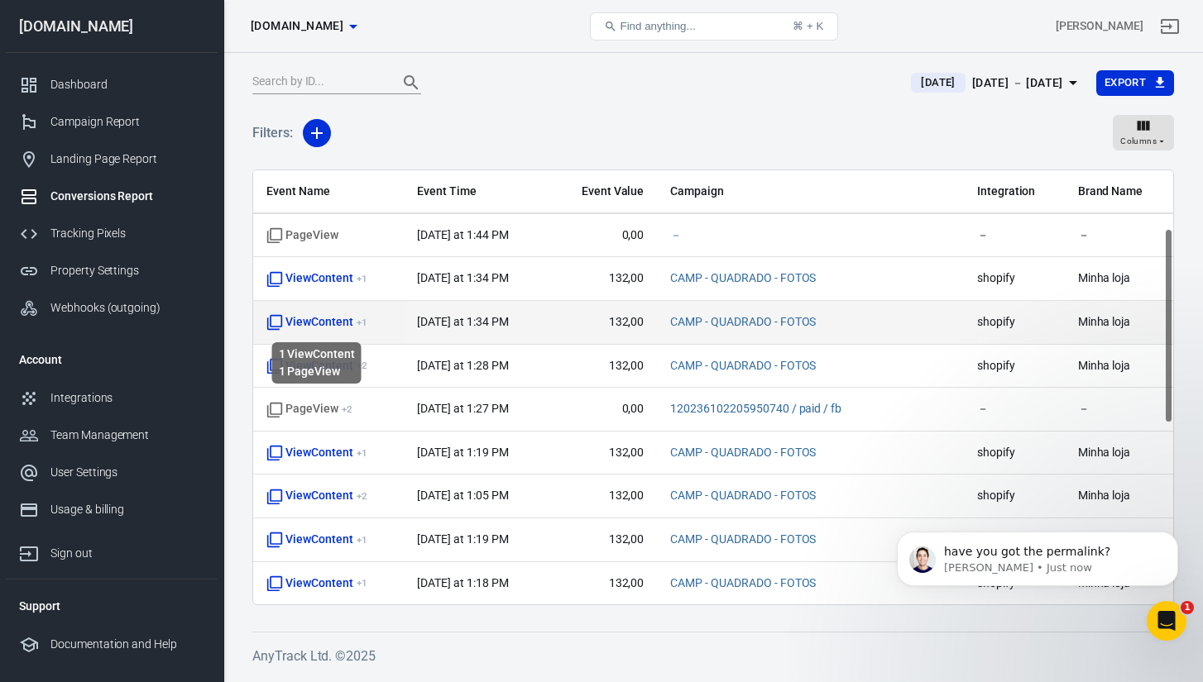
click at [318, 328] on span "ViewContent + 1" at bounding box center [316, 322] width 100 height 17
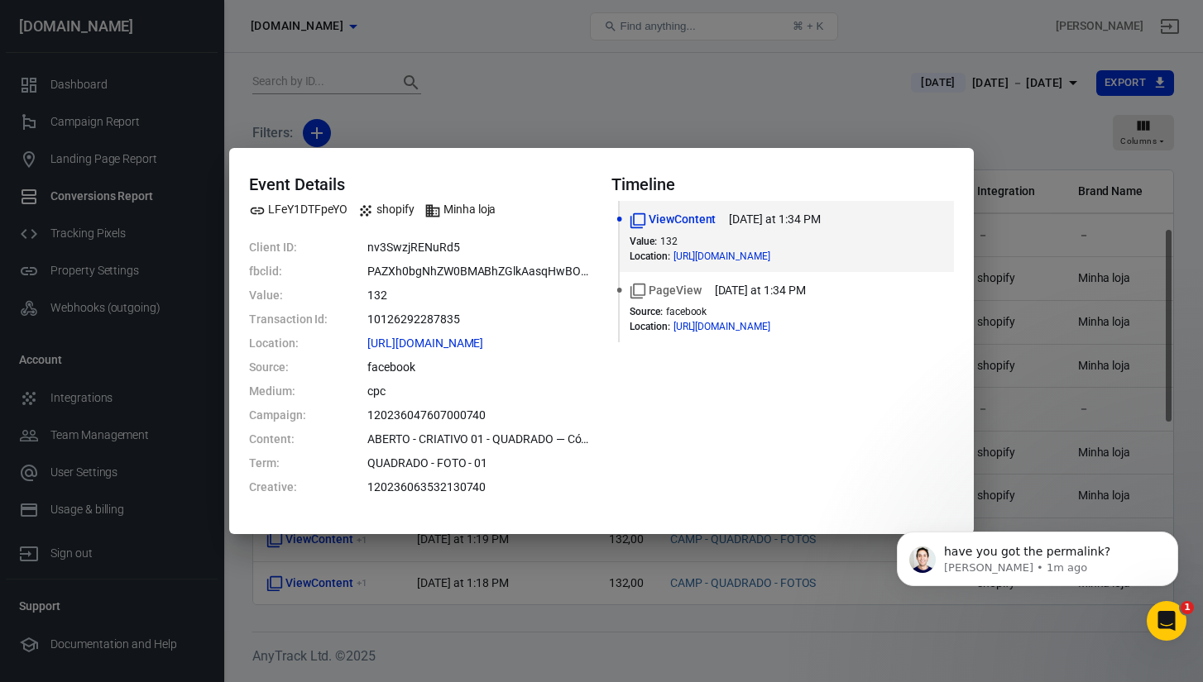
click at [772, 126] on div "Event Details LFeY1DTFpeYO shopify Minha loja Client ID: nv3SwzjRENuRd5 fbclid:…" at bounding box center [601, 341] width 1203 height 682
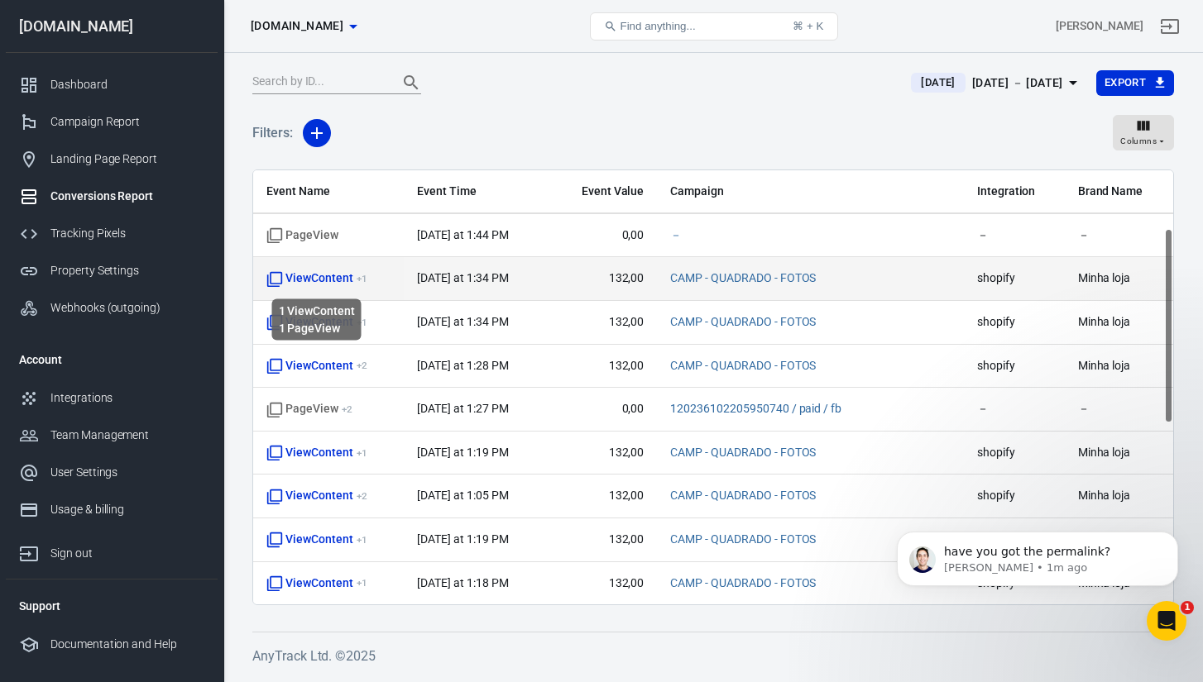
click at [325, 282] on span "ViewContent + 1" at bounding box center [316, 278] width 100 height 17
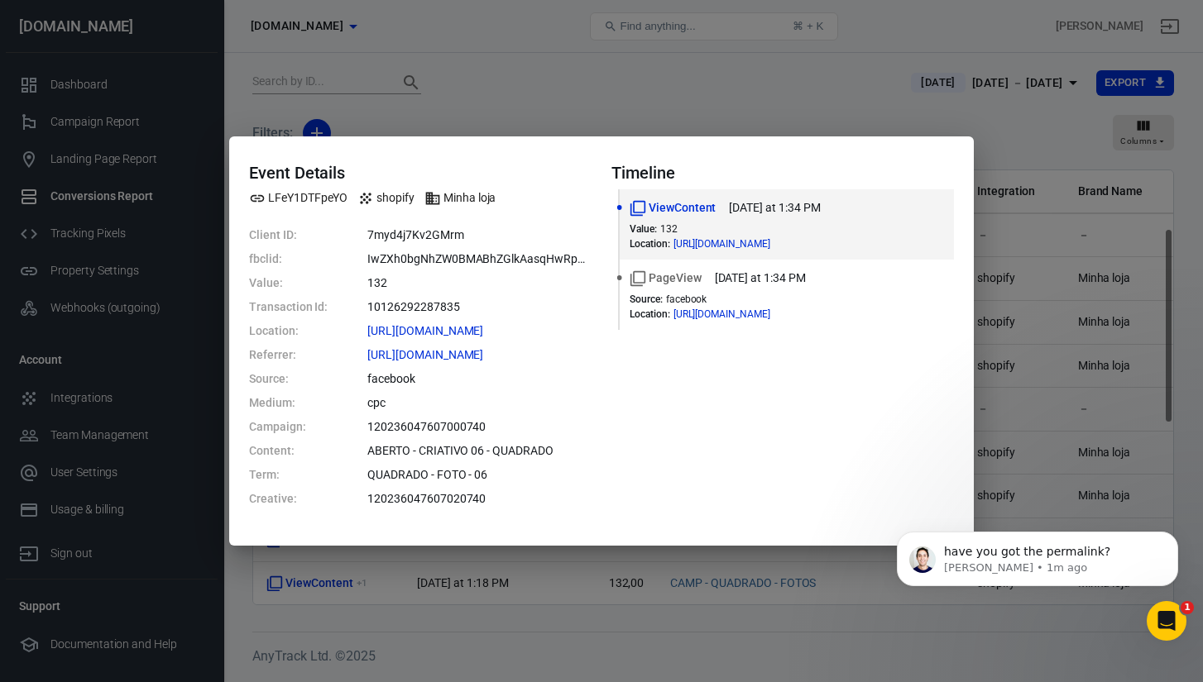
click at [781, 129] on div "Event Details LFeY1DTFpeYO shopify Minha loja Client ID: 7myd4j7Kv2GMrm fbclid:…" at bounding box center [601, 341] width 1203 height 682
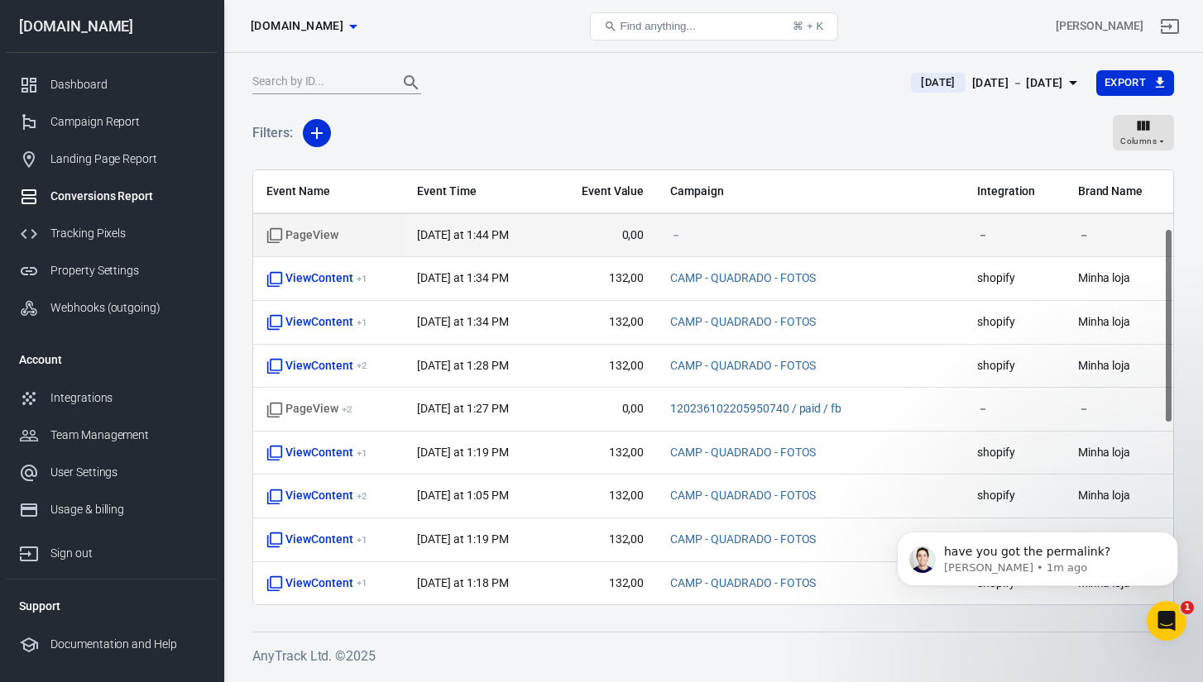
click at [306, 244] on td "PageView" at bounding box center [328, 236] width 151 height 44
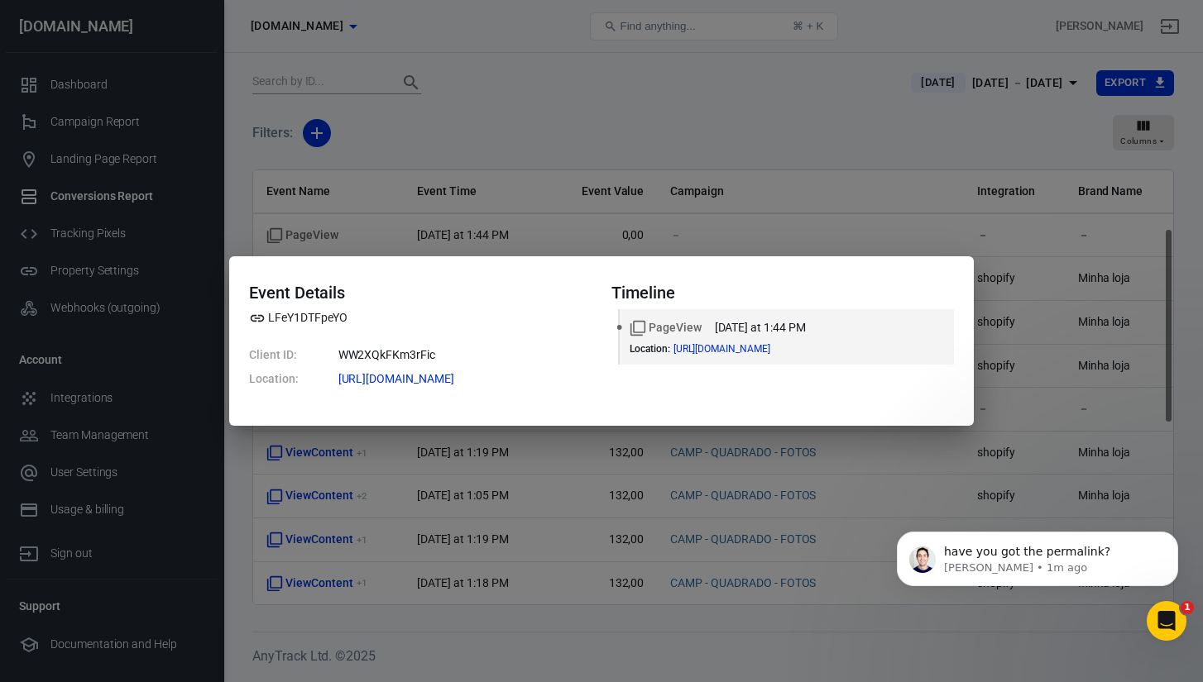
click at [709, 425] on div "Event Details LFeY1DTFpeYO Client ID: WW2XQkFKm3rFic Location: [URL][DOMAIN_NAM…" at bounding box center [601, 341] width 744 height 170
click at [721, 459] on div "Event Details LFeY1DTFpeYO Client ID: WW2XQkFKm3rFic Location: [URL][DOMAIN_NAM…" at bounding box center [601, 341] width 1203 height 682
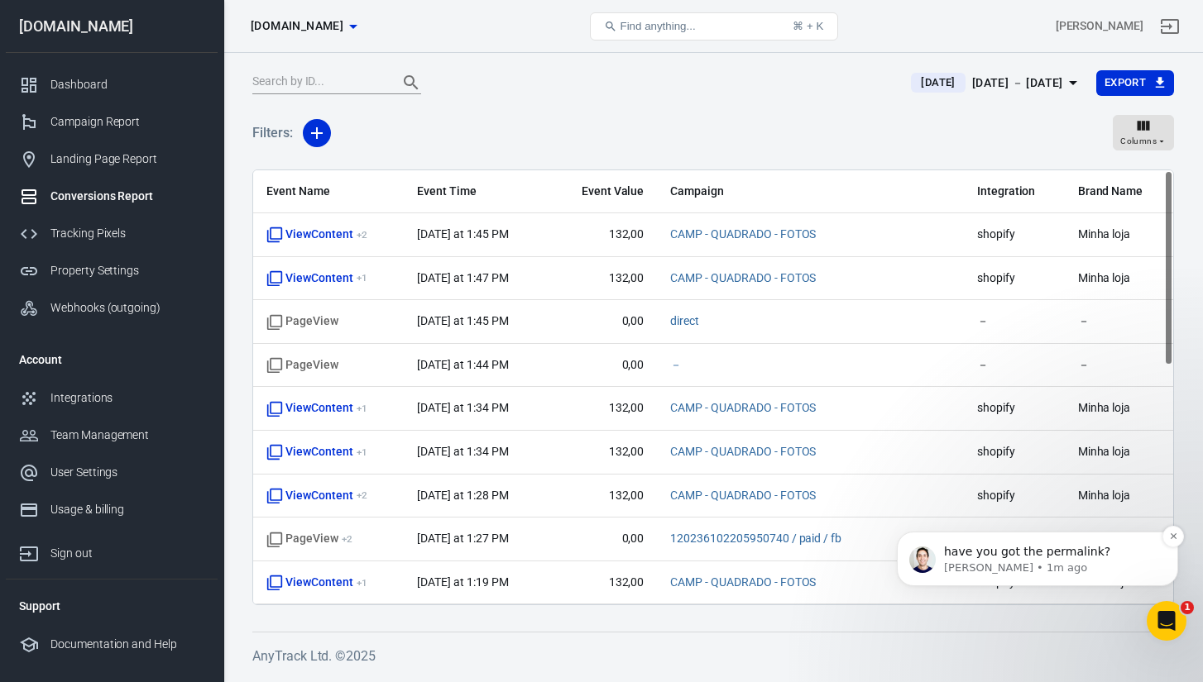
click at [1092, 558] on span "have you got the permalink?" at bounding box center [1027, 551] width 166 height 13
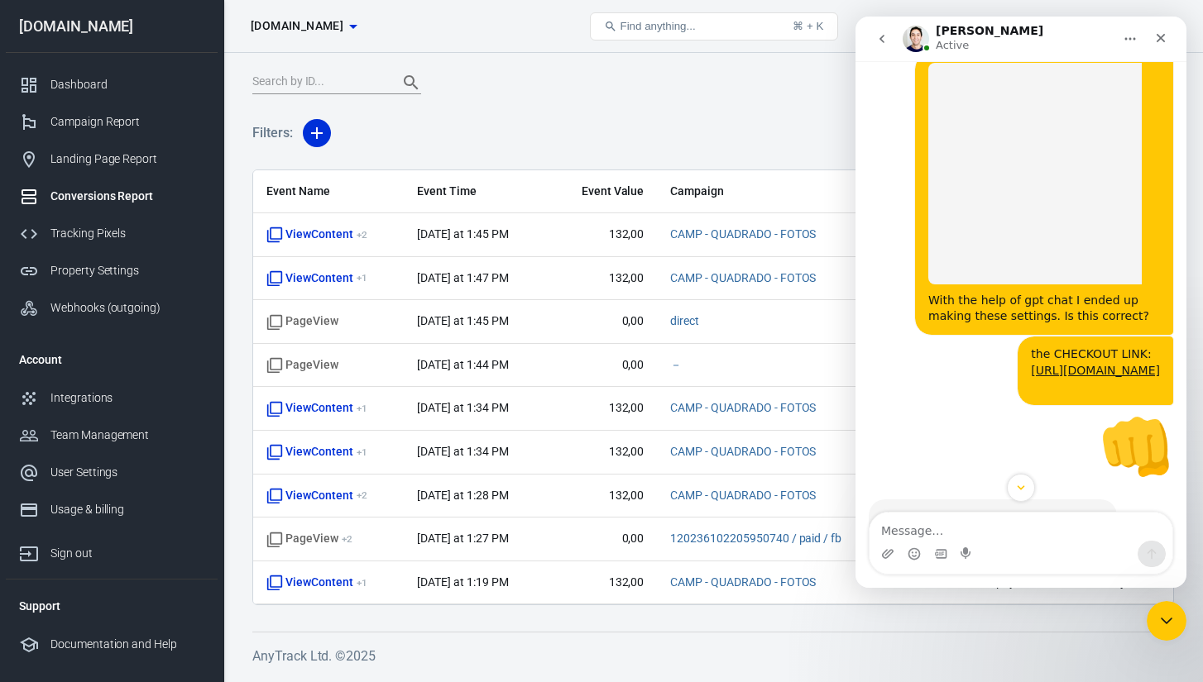
scroll to position [5870, 0]
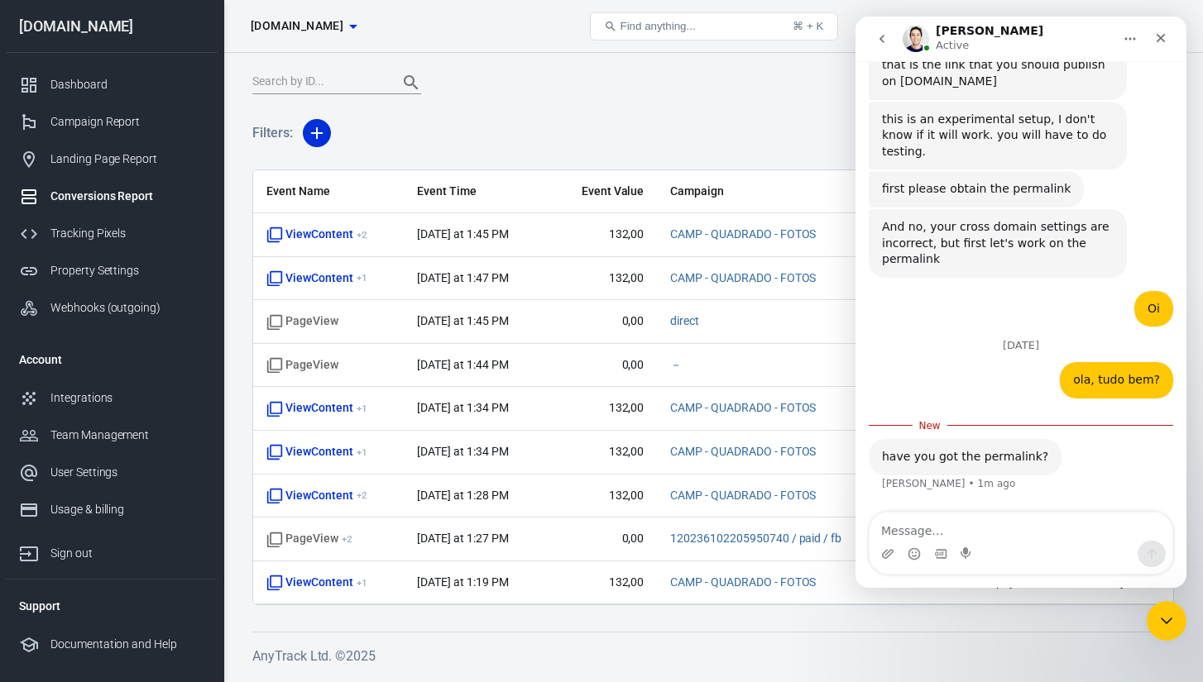
click at [965, 462] on div "have you got the permalink?" at bounding box center [965, 457] width 166 height 17
copy div "have you got the permalink?"
click at [944, 535] on textarea "Message…" at bounding box center [1020, 527] width 303 height 28
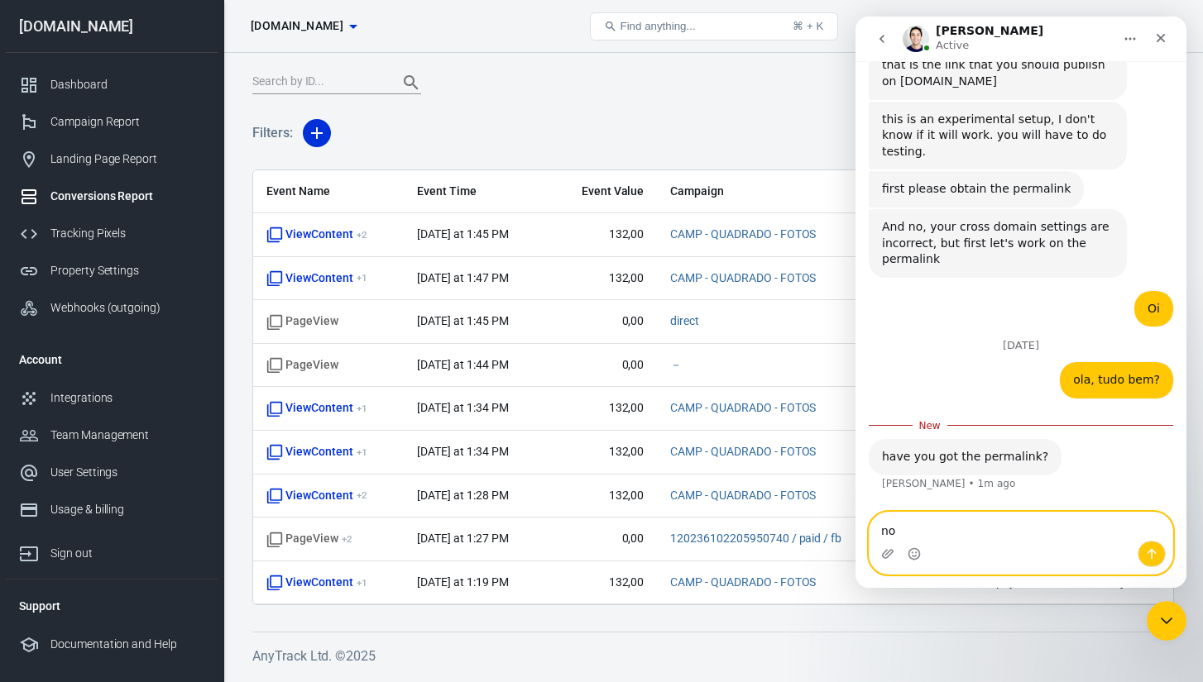
type textarea "no"
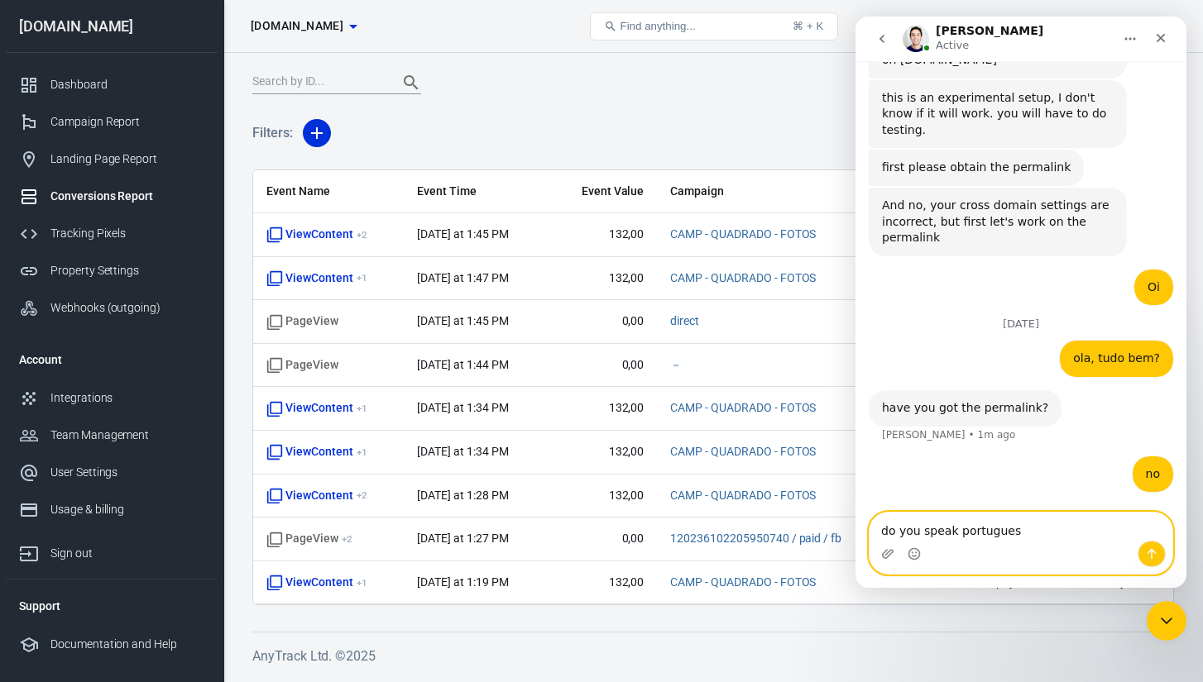
type textarea "do you speak Portuguese?"
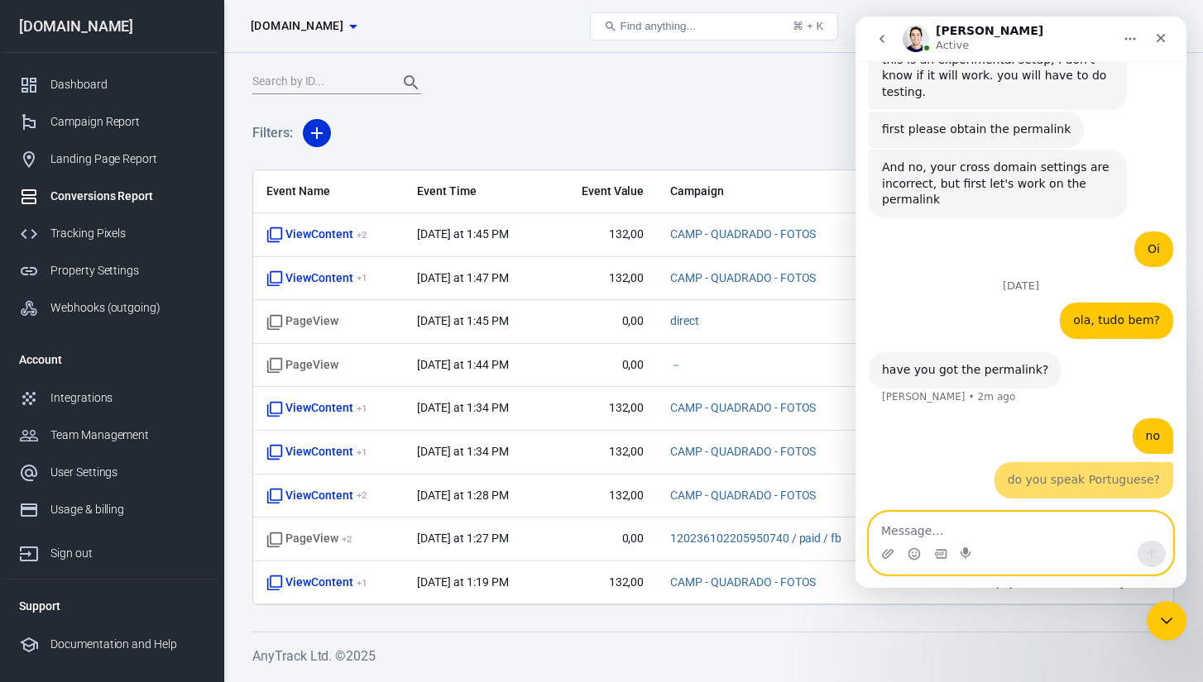
scroll to position [5929, 0]
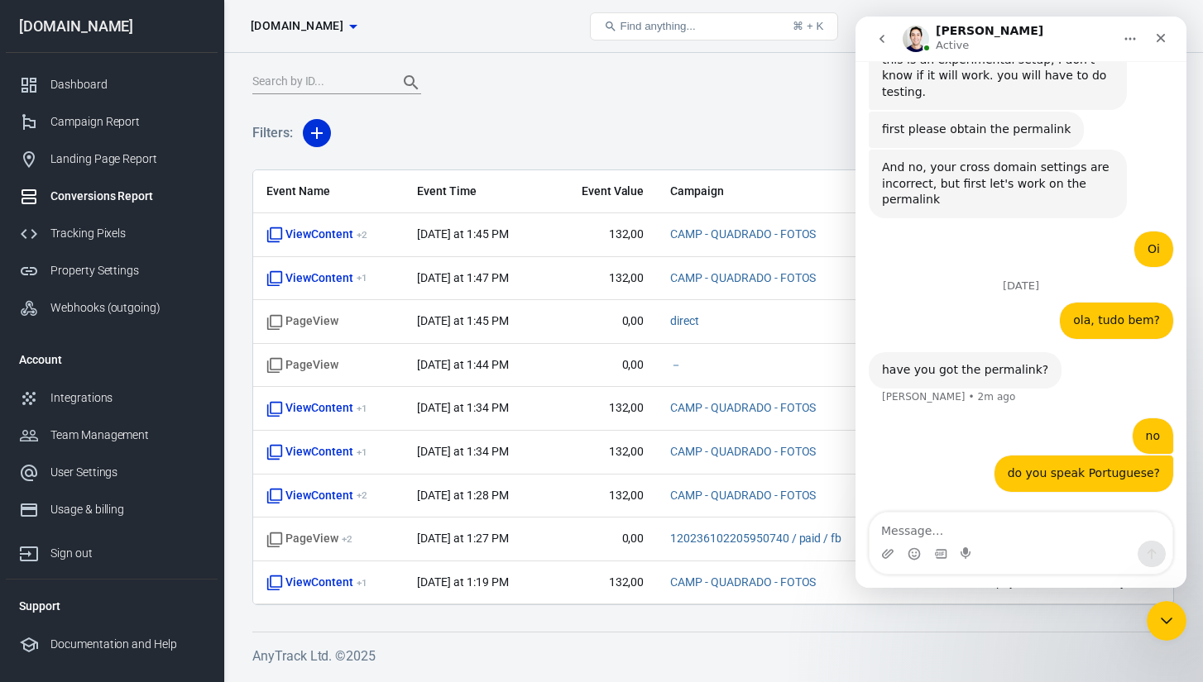
click at [628, 124] on div "Filters: Columns" at bounding box center [712, 140] width 921 height 60
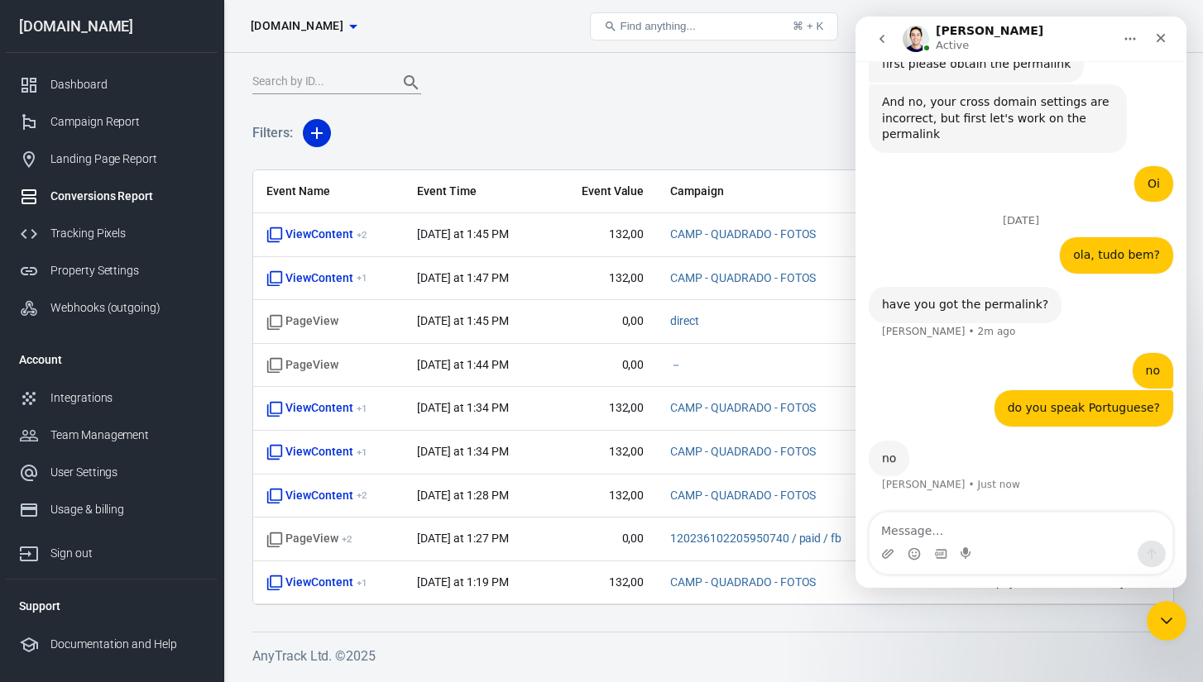
scroll to position [5994, 0]
click at [141, 88] on div "Dashboard" at bounding box center [127, 84] width 154 height 17
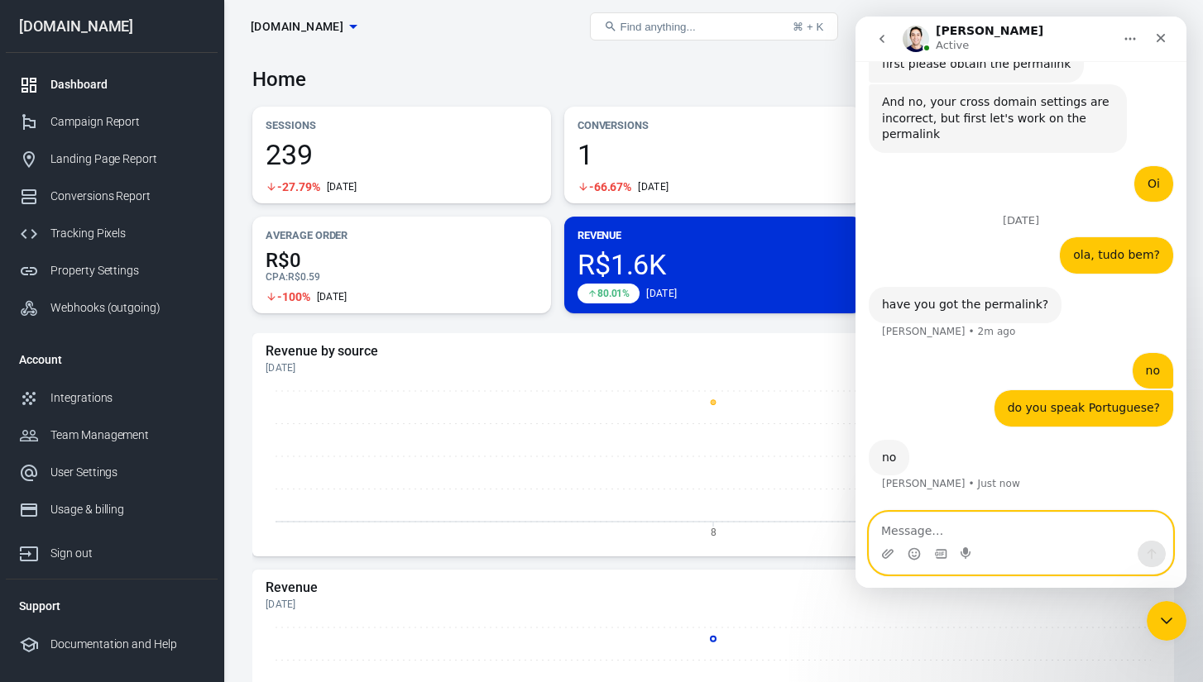
click at [911, 517] on textarea "Message…" at bounding box center [1020, 527] width 303 height 28
type textarea "ok"
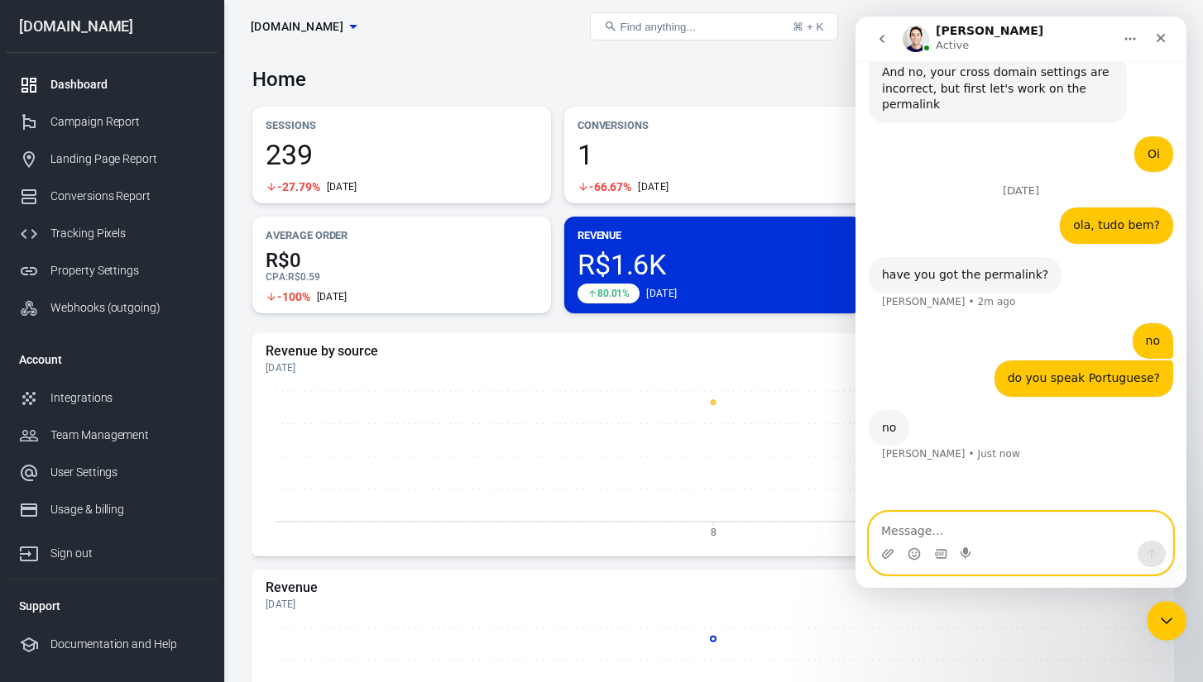
scroll to position [6043, 0]
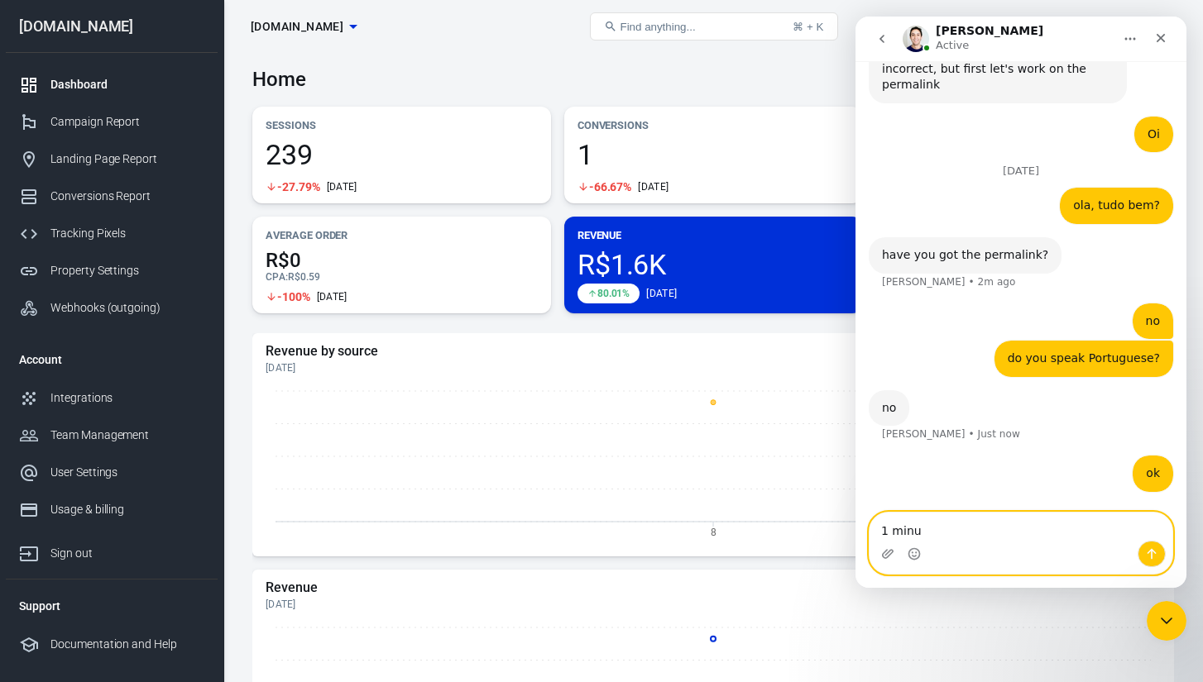
type textarea "1 minut"
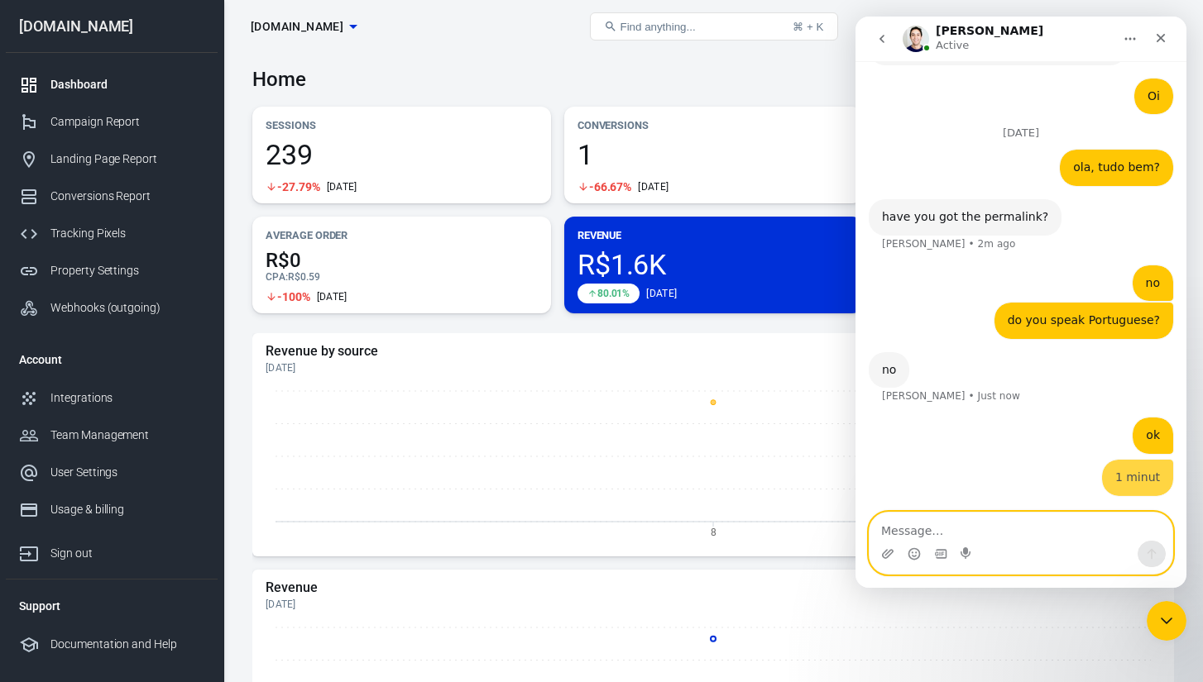
scroll to position [6080, 0]
paste textarea "Here it shows to me that everything is connected, I have store A where it recei…"
type textarea "Here it shows to me that everything is connected, I have store A where it recei…"
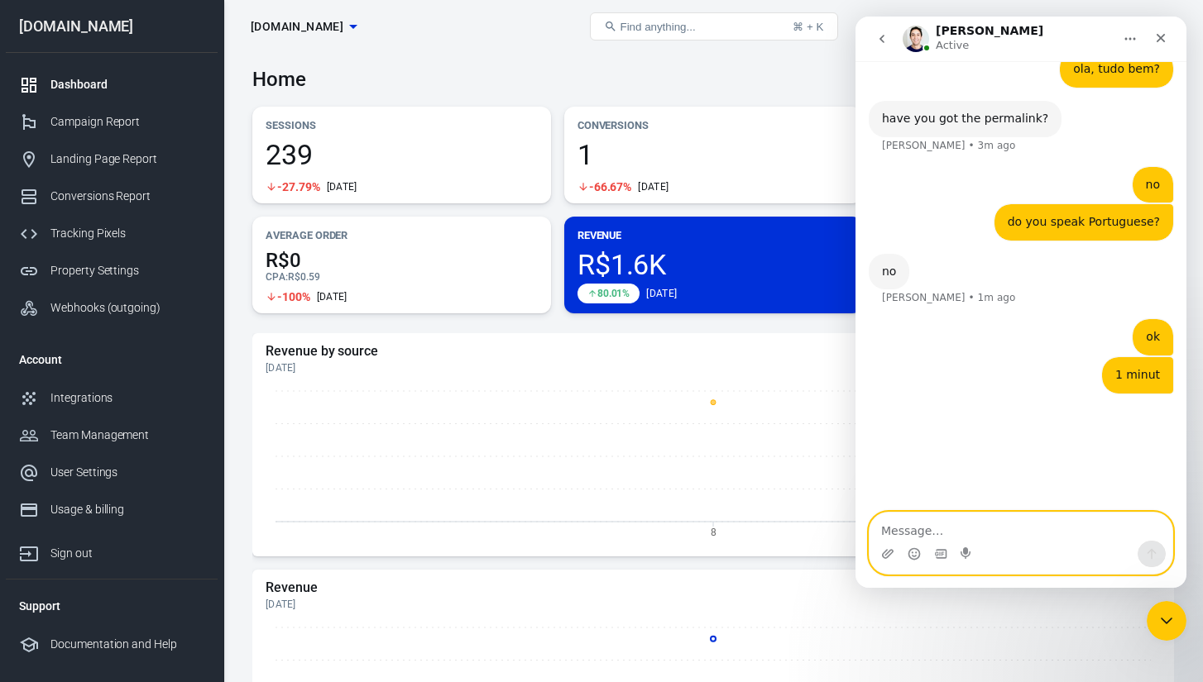
scroll to position [6180, 0]
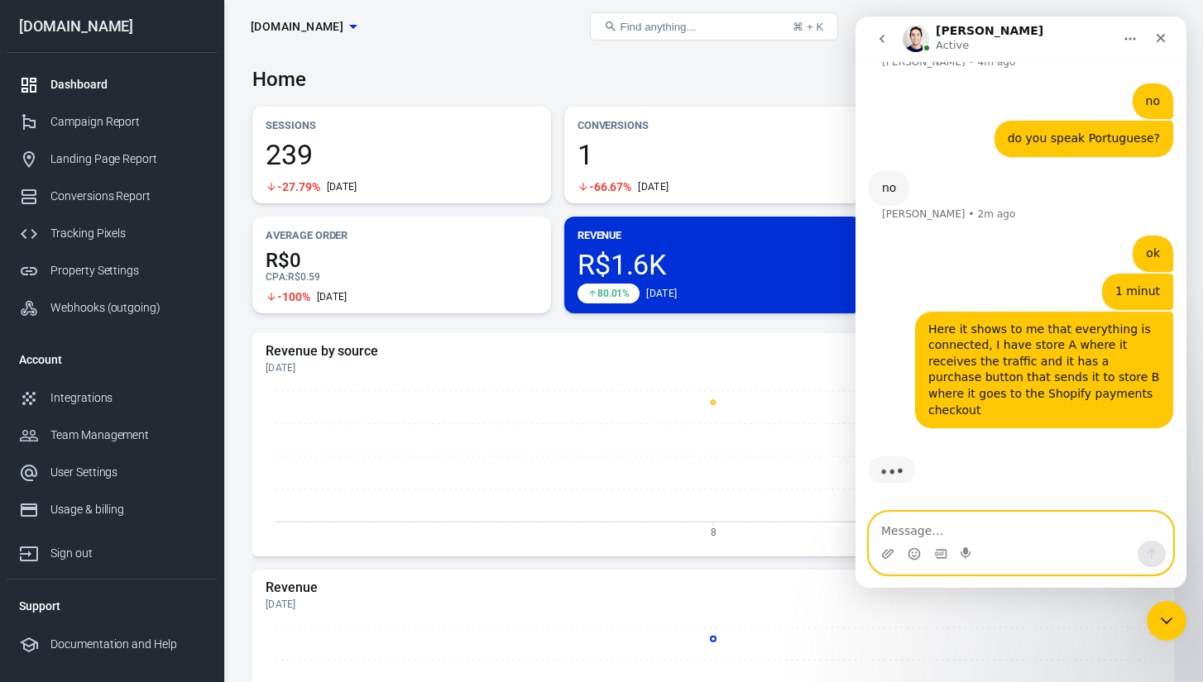
paste textarea "a sale has just been made, on the anytrack panel it appears that there was 1 sa…"
type textarea "a sale has just been made, on the anytrack panel it appears that there was 1 sa…"
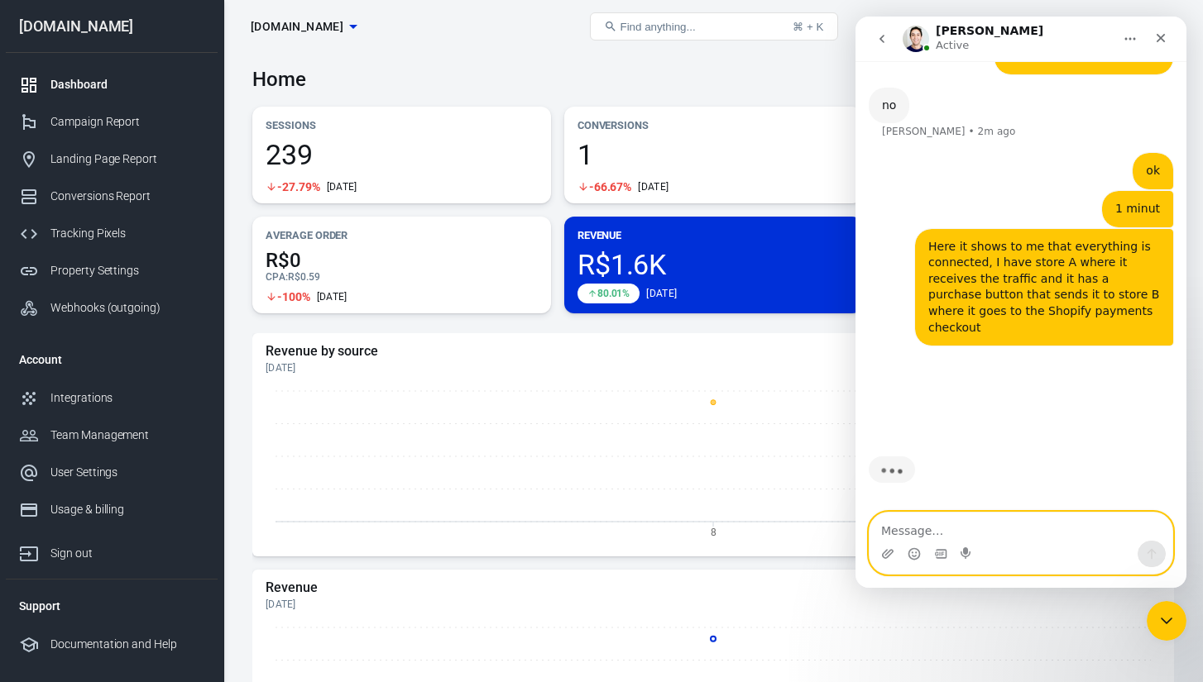
scroll to position [6328, 0]
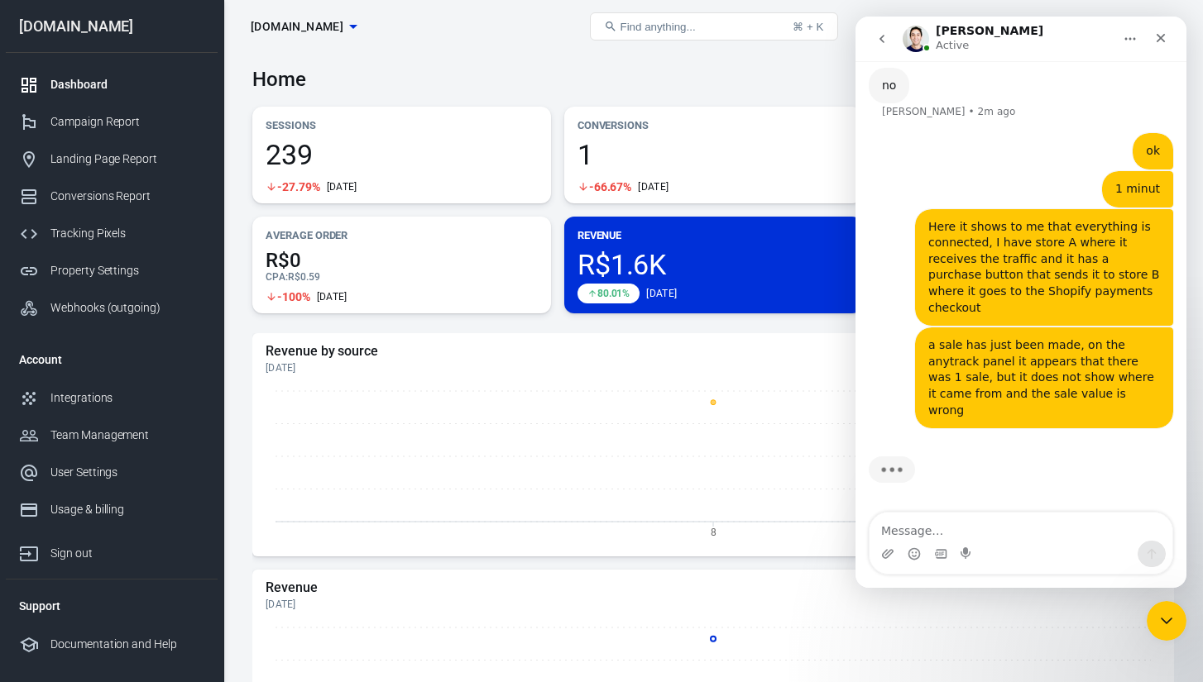
click at [529, 50] on div "Dashboard [DOMAIN_NAME] Find anything... ⌘ + K [PERSON_NAME]" at bounding box center [713, 26] width 979 height 53
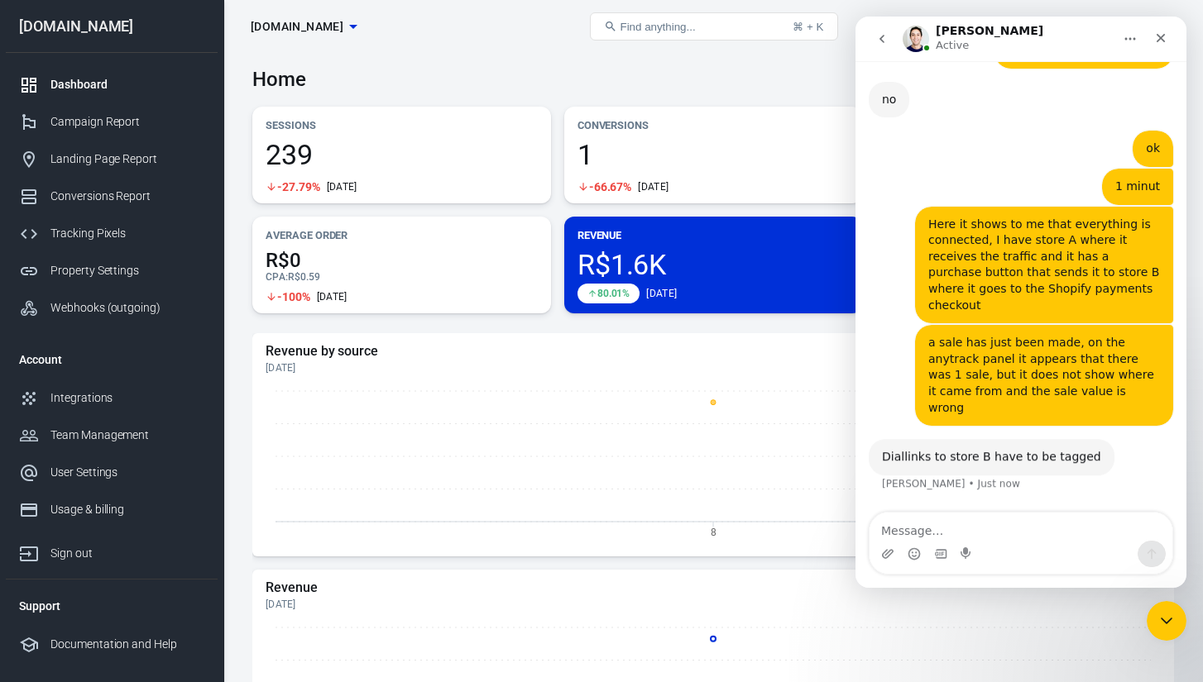
scroll to position [6313, 0]
click at [1013, 457] on div "Diallinks to store B have to be tagged" at bounding box center [991, 457] width 219 height 17
copy div "Diallinks to store B have to be tagged"
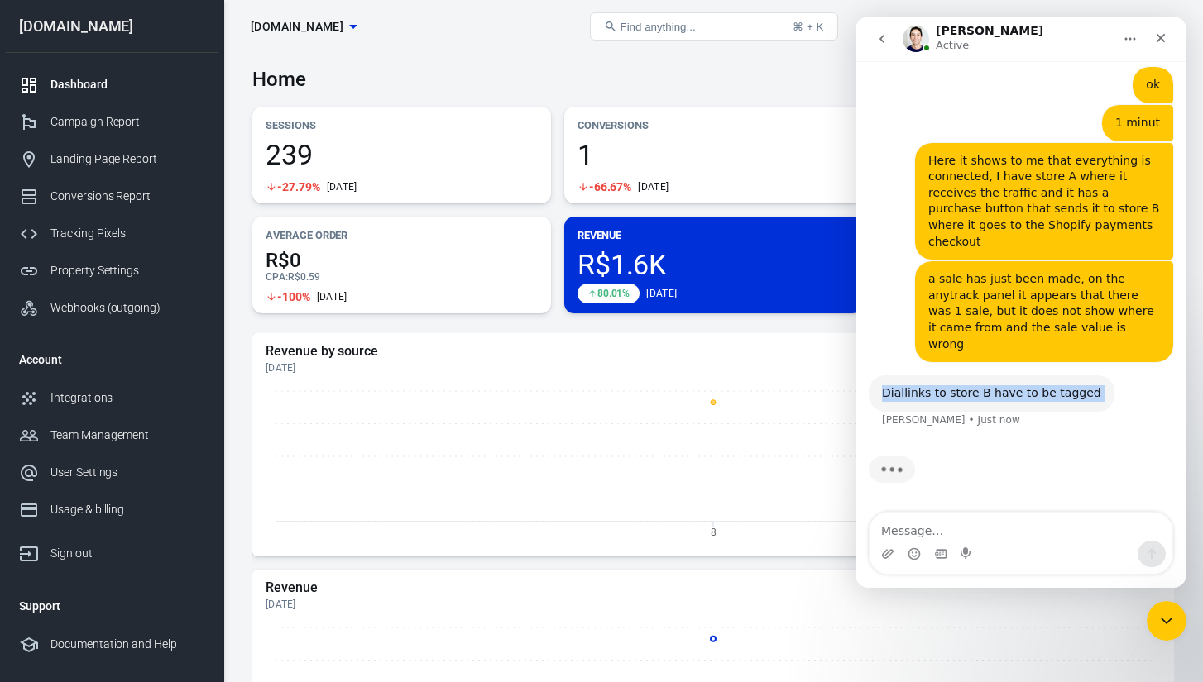
scroll to position [6377, 0]
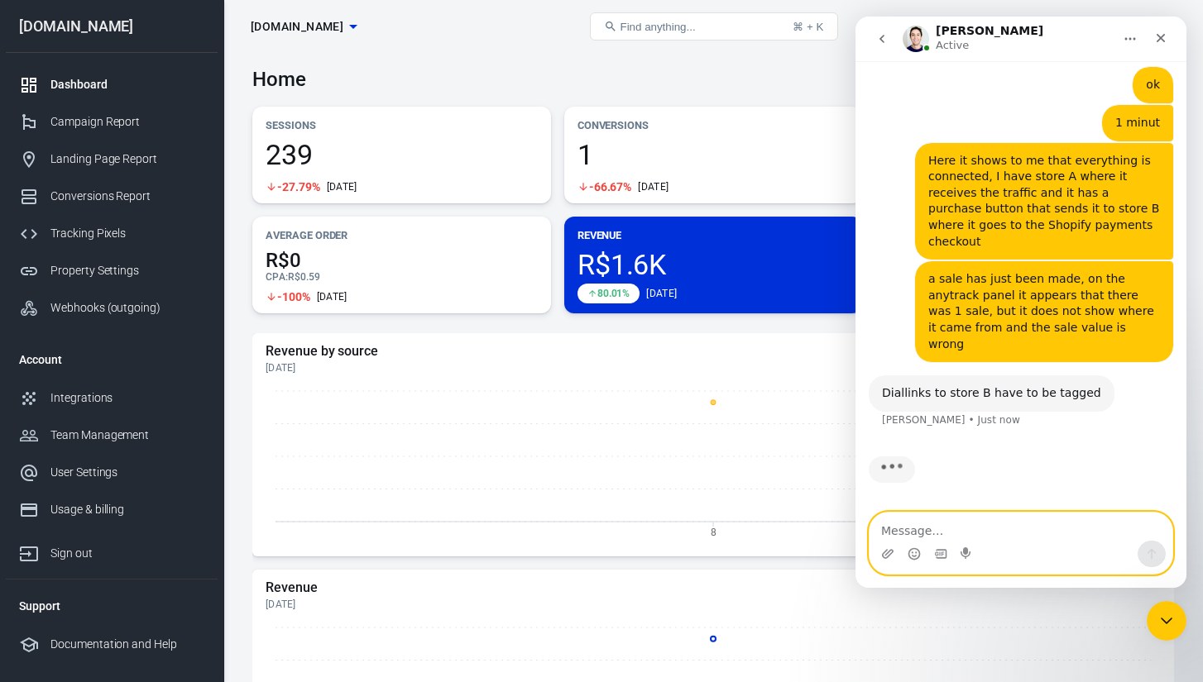
click at [959, 539] on textarea "Message…" at bounding box center [1020, 527] width 303 height 28
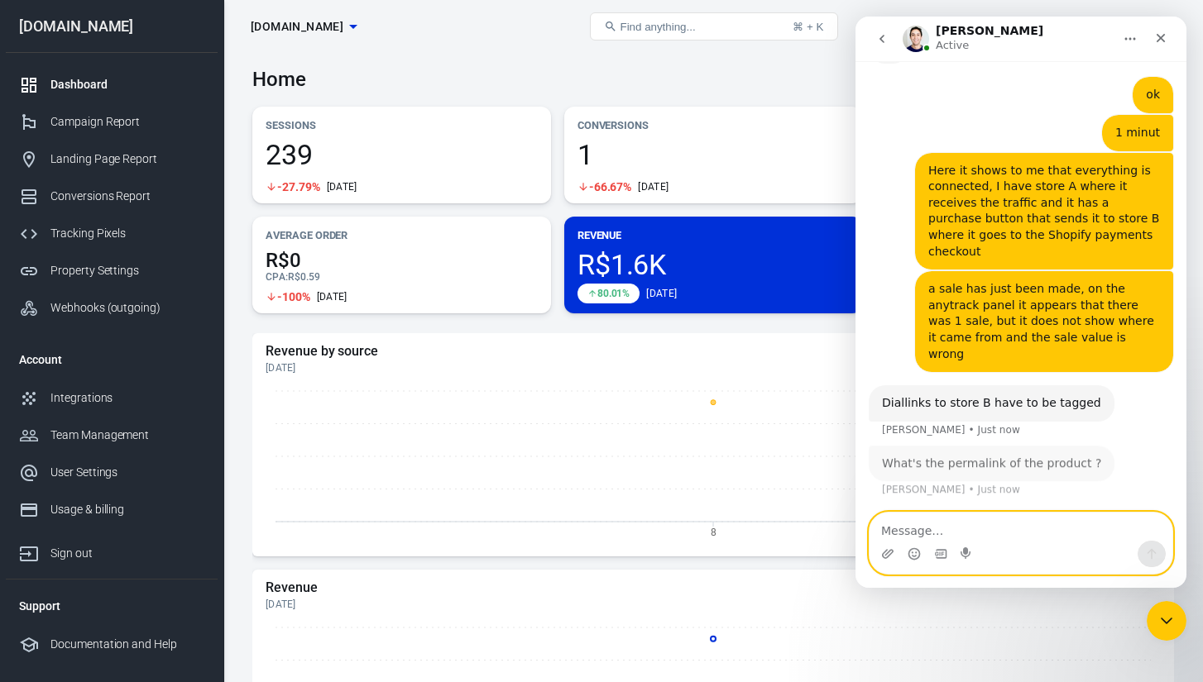
scroll to position [6367, 0]
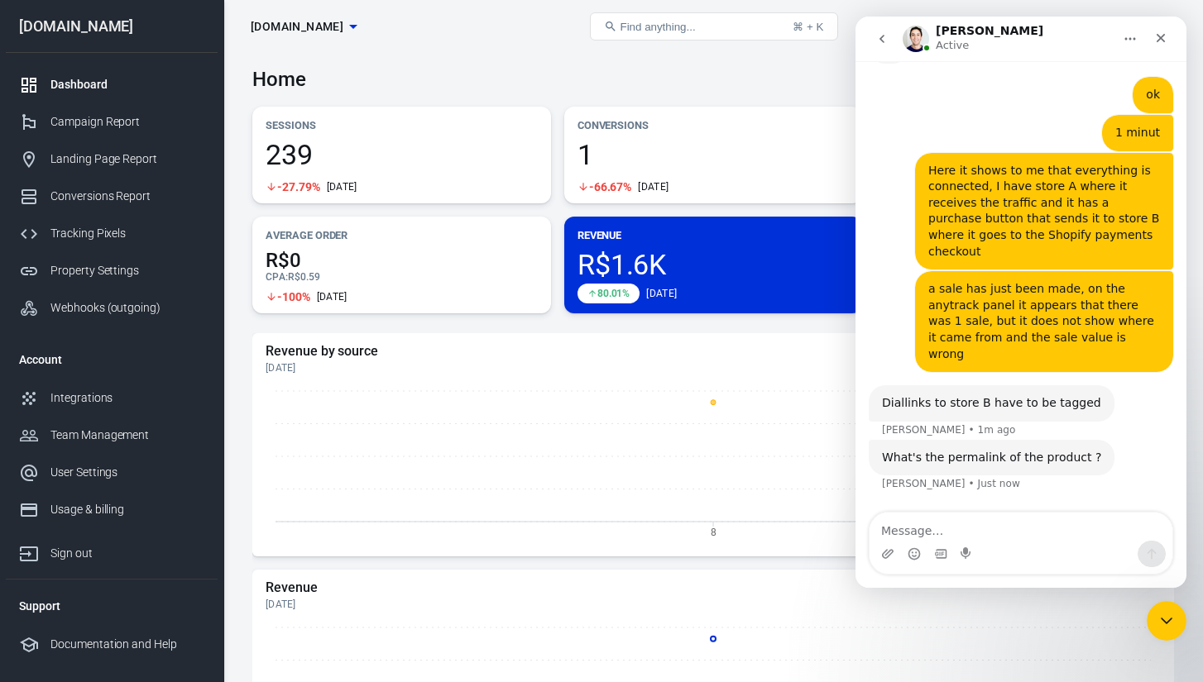
click at [1012, 459] on div "What's the permalink of the product ?" at bounding box center [991, 458] width 219 height 17
copy div "What's the permalink of the product ?"
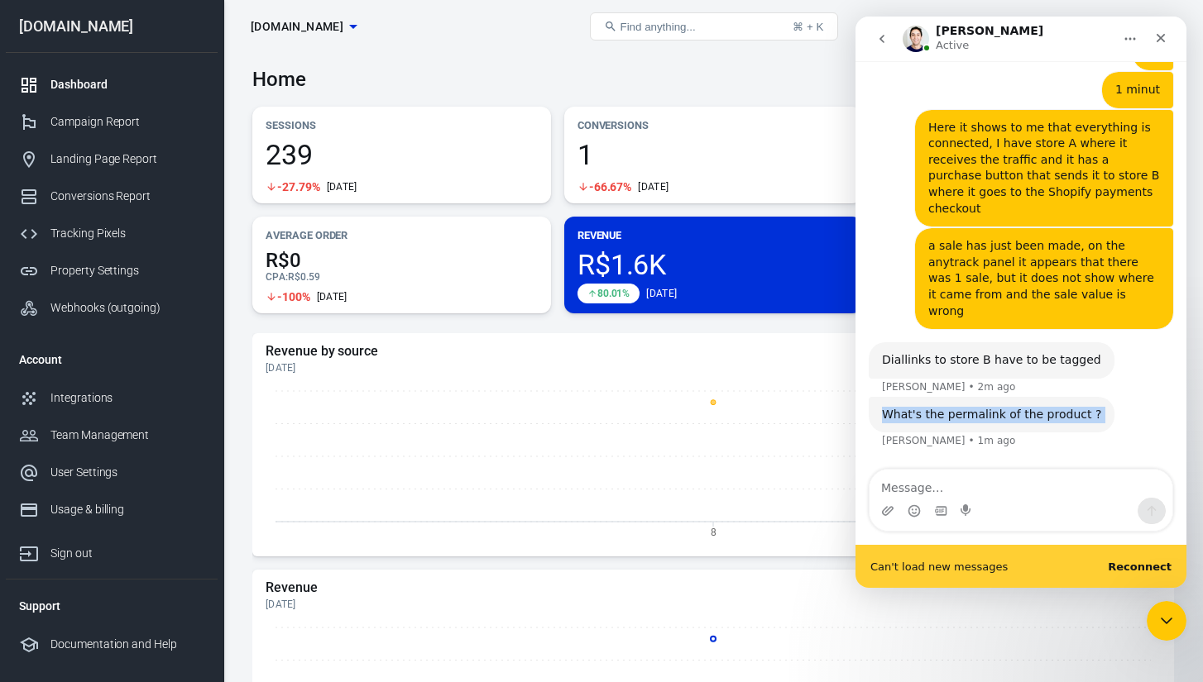
scroll to position [0, 0]
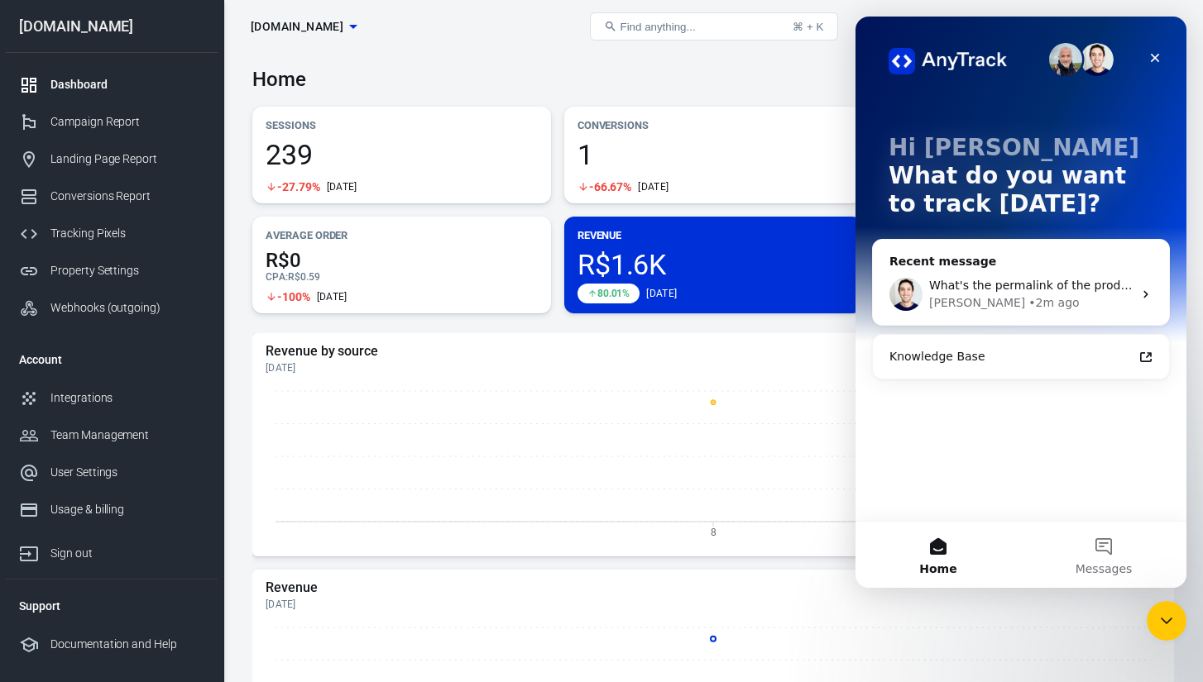
click at [950, 304] on div "[PERSON_NAME]" at bounding box center [977, 302] width 96 height 17
click at [984, 289] on span "What's the permalink of the product ?" at bounding box center [1038, 285] width 219 height 13
click at [981, 292] on span "What's the permalink of the product ?" at bounding box center [1038, 285] width 219 height 13
click at [1070, 432] on div "Hi [PERSON_NAME] 👋 What do you want to track [DATE]? Recent message What's the …" at bounding box center [1020, 269] width 331 height 505
click at [960, 263] on div "Recent message" at bounding box center [1020, 261] width 263 height 17
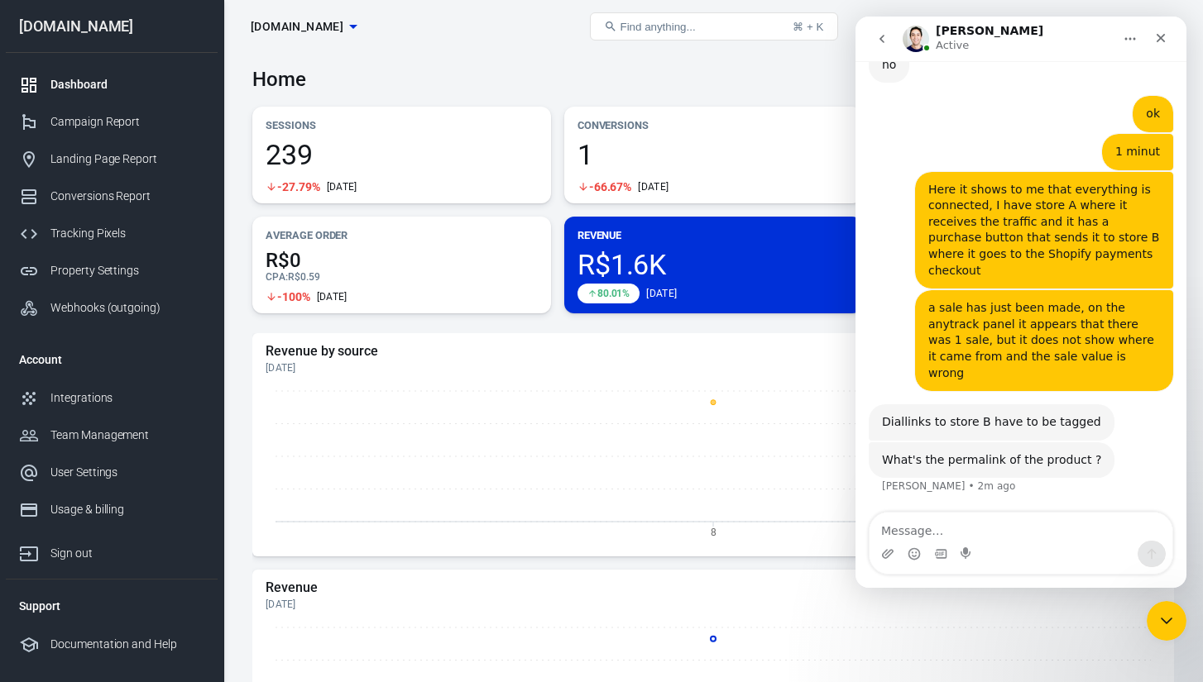
scroll to position [6334, 0]
click at [961, 527] on textarea "Message…" at bounding box center [1020, 527] width 303 height 28
type textarea "[URL][DOMAIN_NAME]"
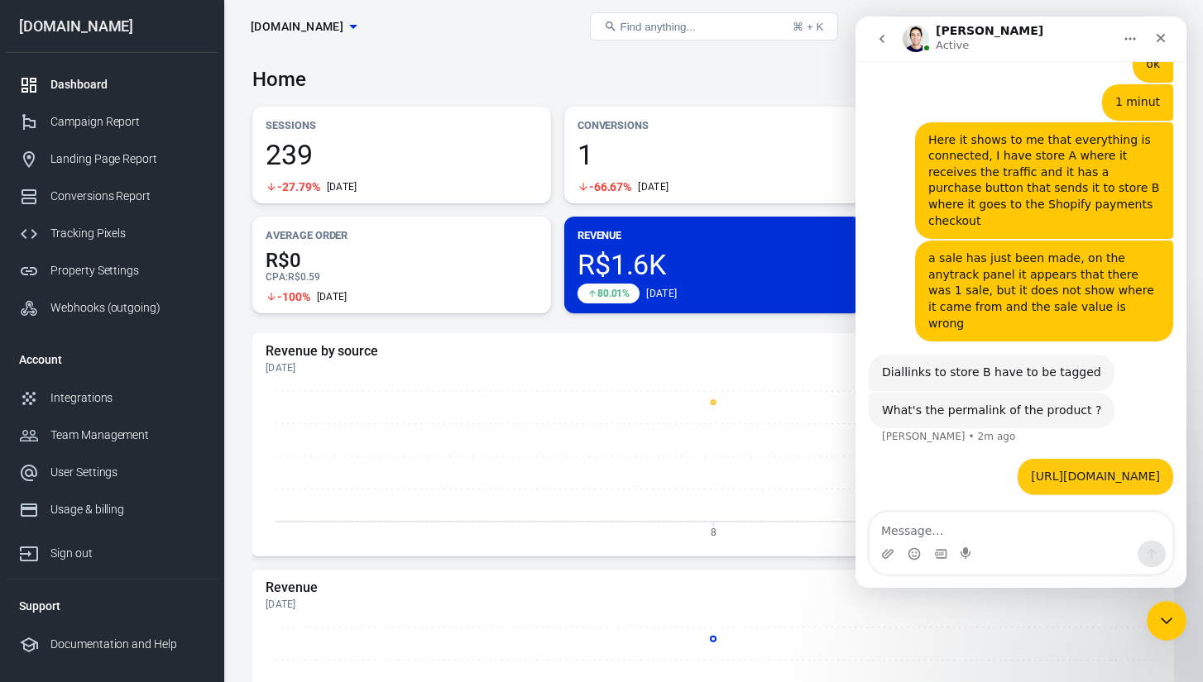
scroll to position [6477, 0]
type textarea "link store A"
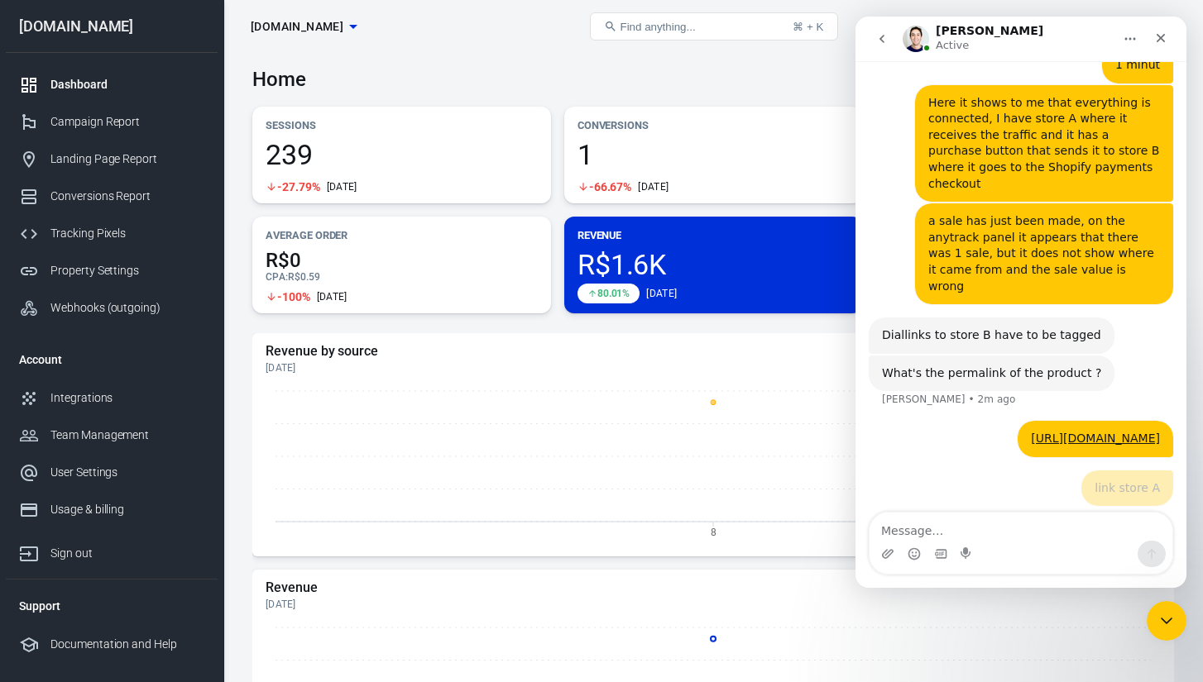
scroll to position [6514, 0]
click at [1031, 432] on link "[URL][DOMAIN_NAME]" at bounding box center [1095, 438] width 129 height 13
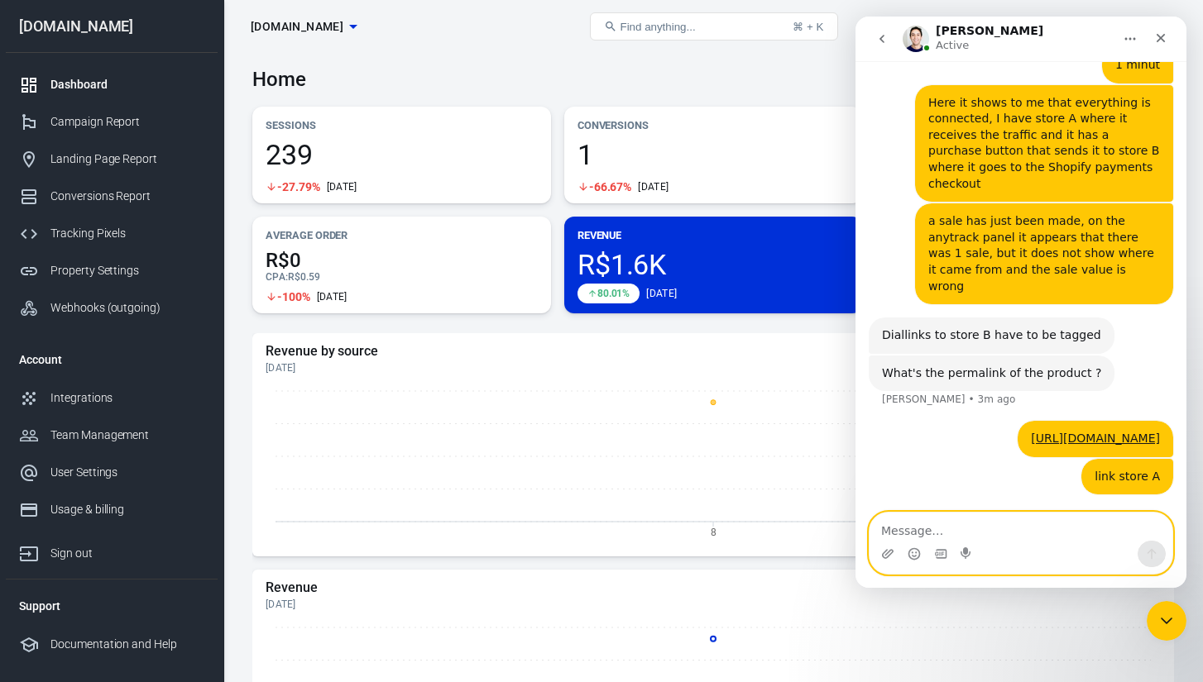
click at [976, 515] on textarea "Message…" at bounding box center [1020, 527] width 303 height 28
paste textarea "click on the buy button that will send you to the checkout of the other store"
type textarea "click on the buy button that will send you to the checkout of the other store"
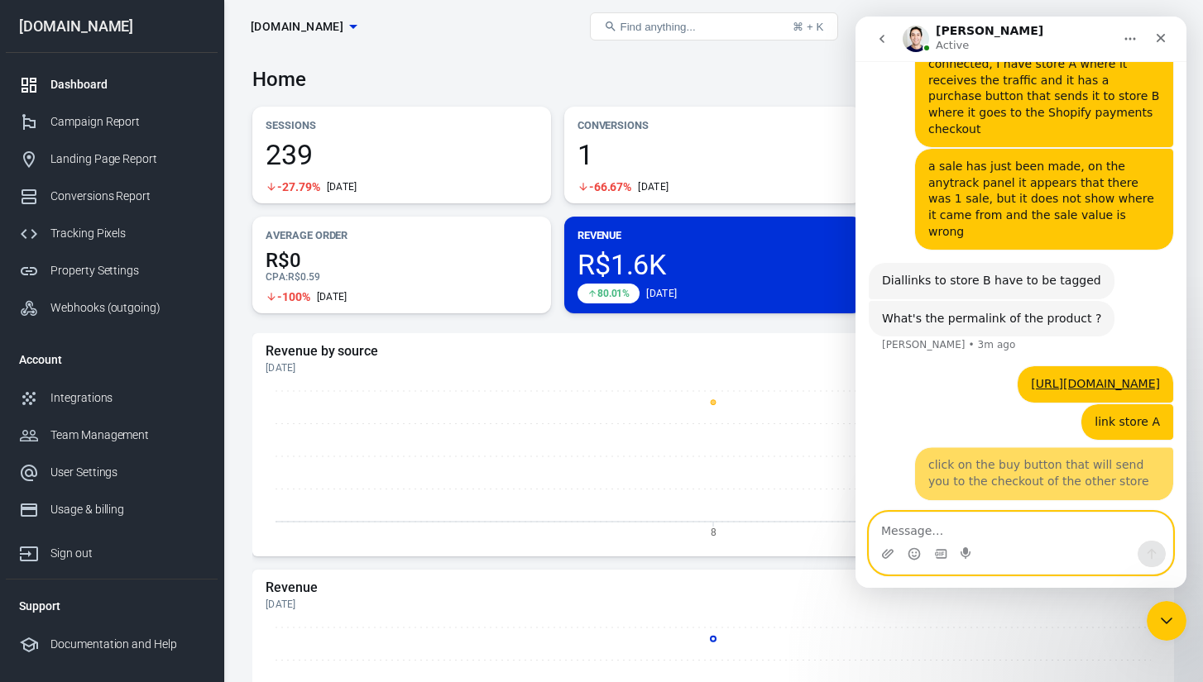
scroll to position [6567, 0]
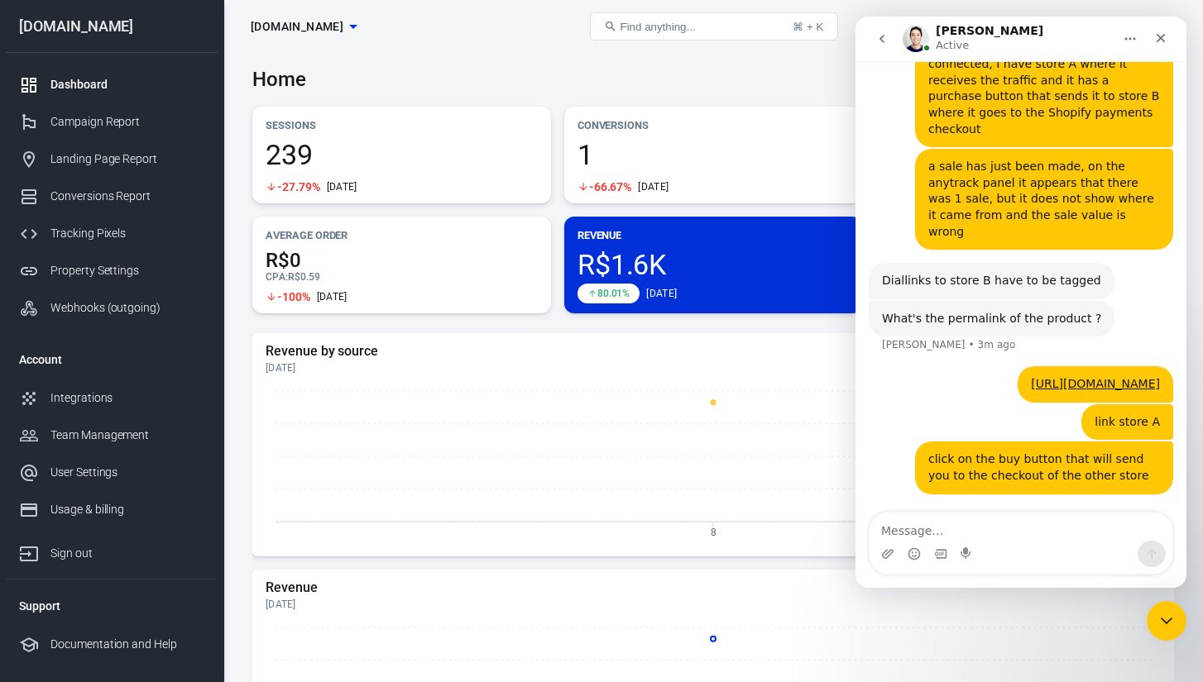
click at [719, 65] on div "Home [DATE] [DATE] － [DATE]" at bounding box center [712, 73] width 921 height 41
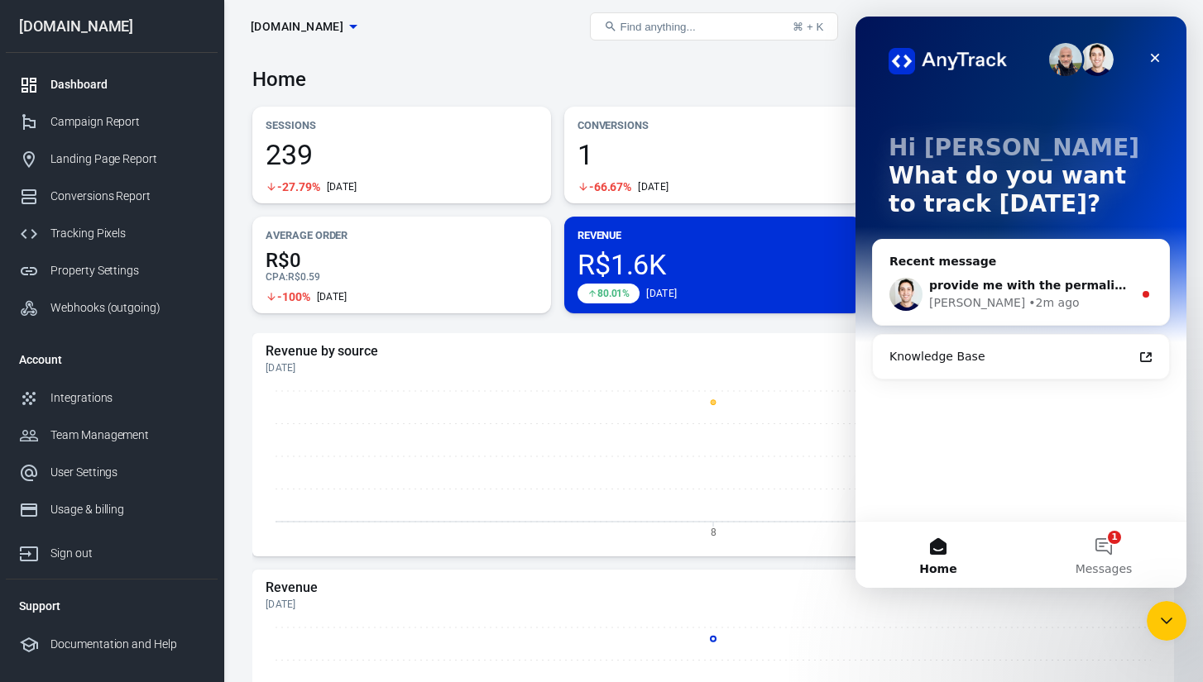
click at [1028, 304] on div "• 2m ago" at bounding box center [1053, 302] width 50 height 17
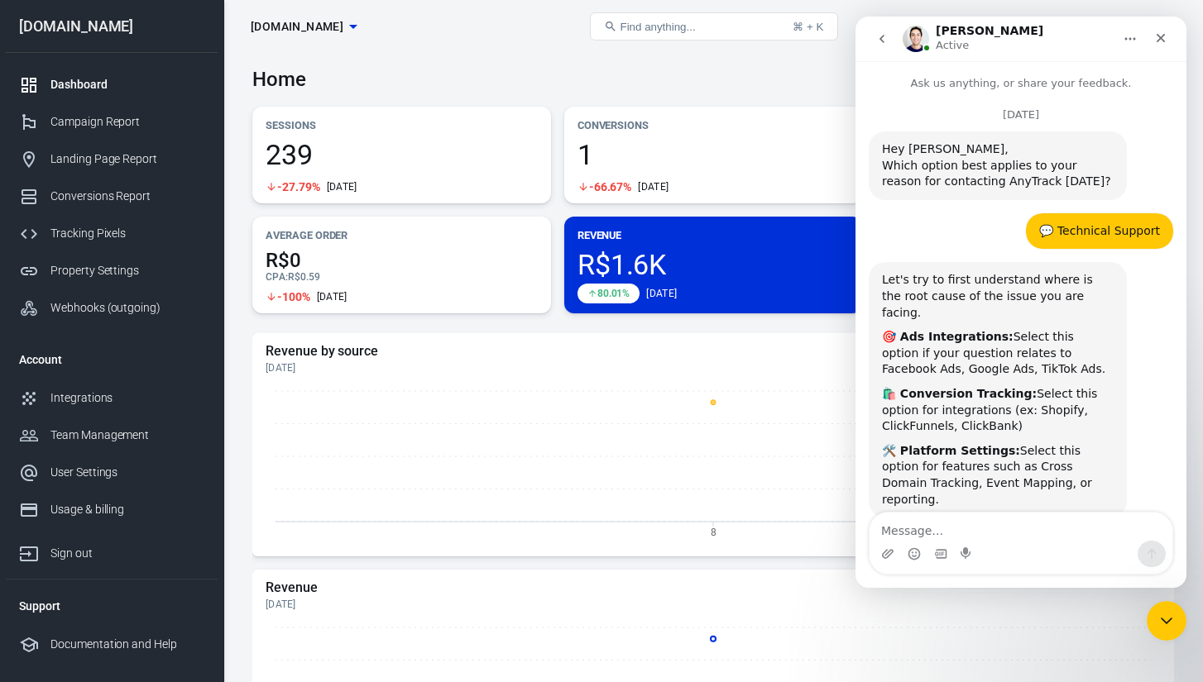
scroll to position [6769, 0]
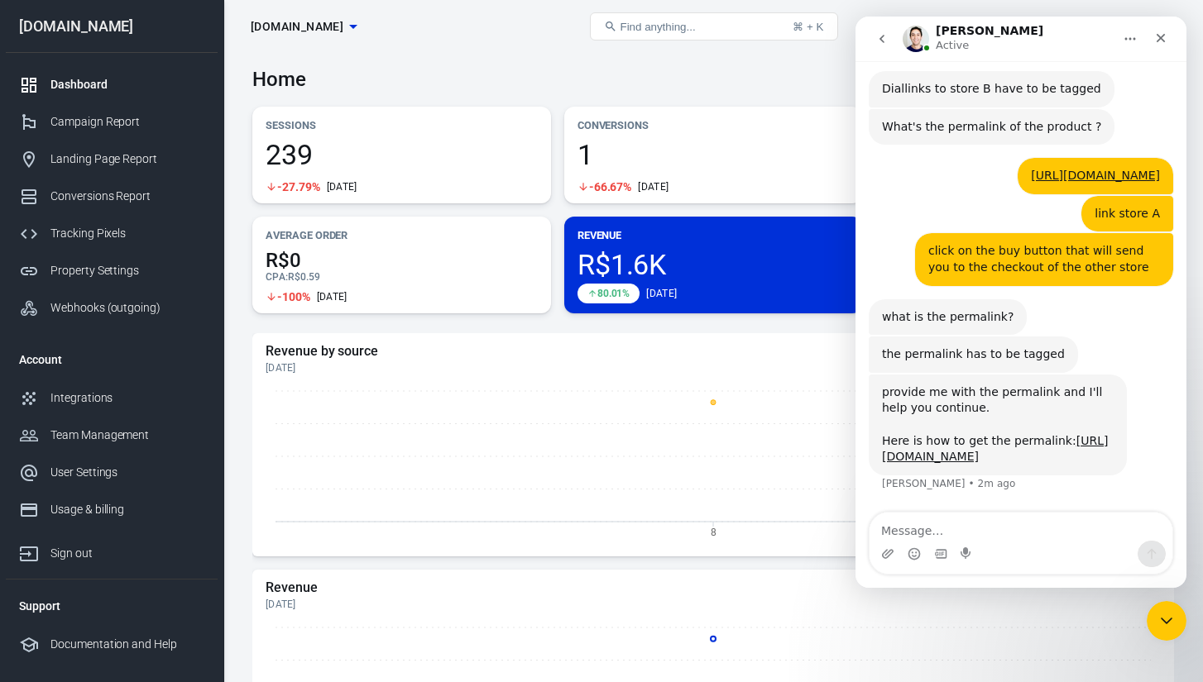
click at [946, 309] on div "what is the permalink?" at bounding box center [948, 317] width 132 height 17
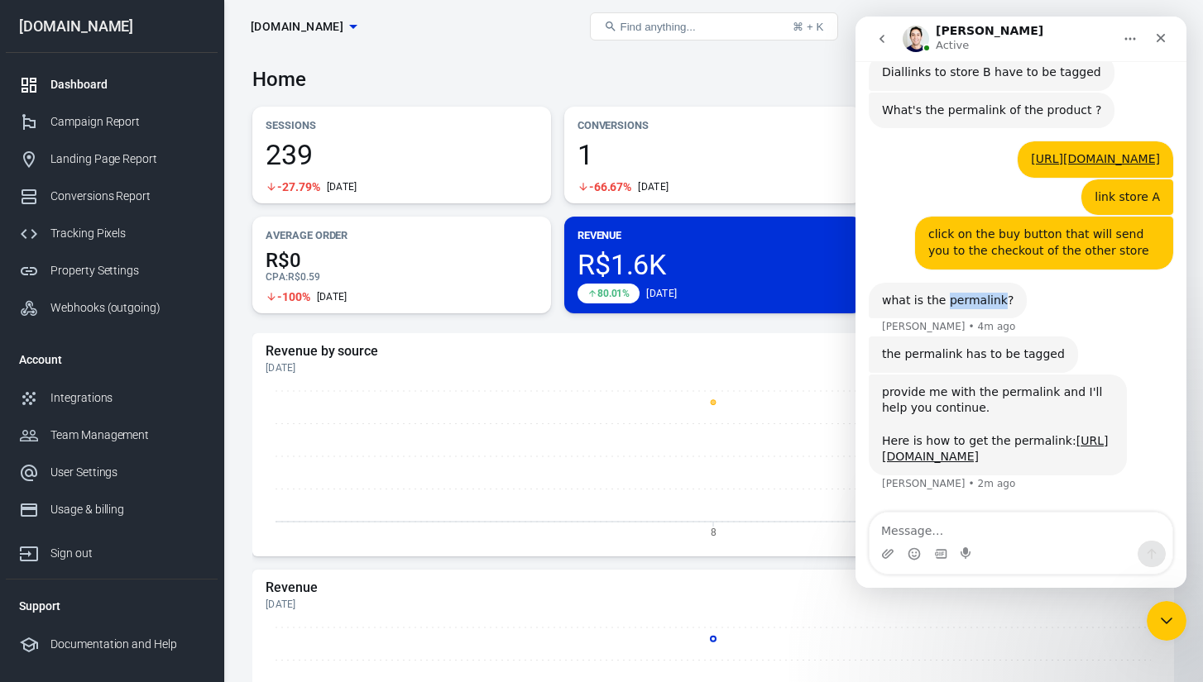
click at [946, 302] on div "what is the permalink?" at bounding box center [948, 301] width 132 height 17
copy div "what is the permalink?"
click at [927, 359] on div "the permalink has to be tagged" at bounding box center [973, 355] width 183 height 17
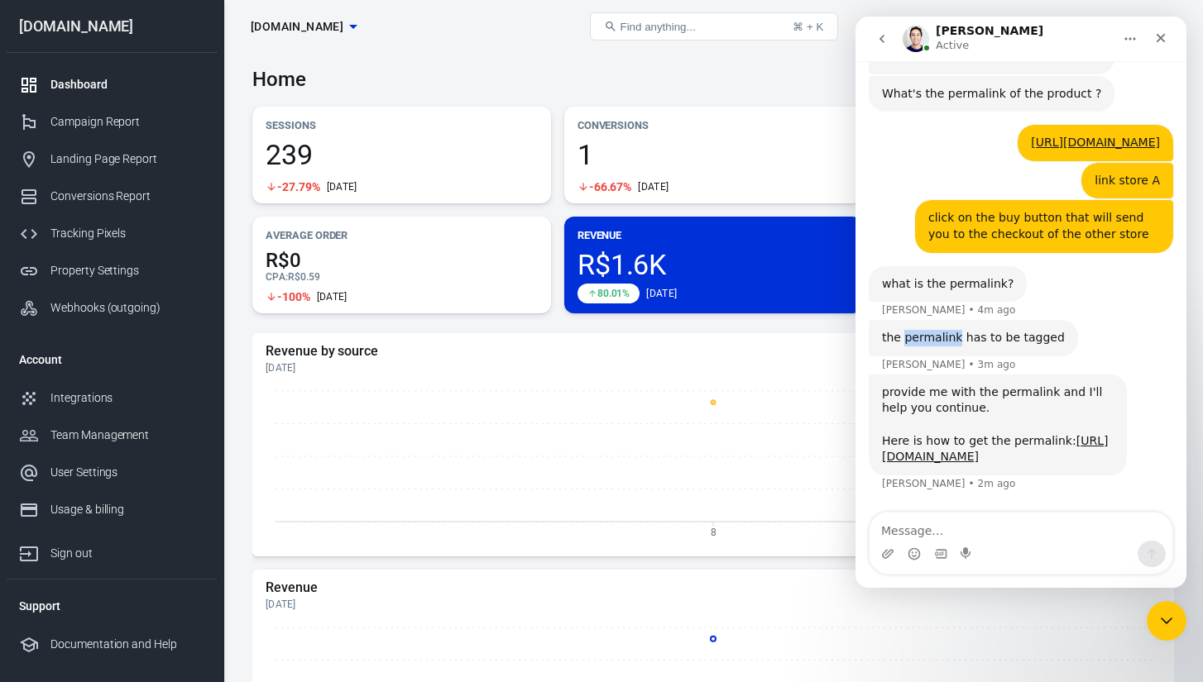
click at [927, 347] on div "the permalink has to be tagged" at bounding box center [973, 338] width 183 height 17
copy div "the permalink has to be tagged"
click at [924, 414] on div "provide me with the permalink and I'll help you continue. Here is how to get th…" at bounding box center [998, 425] width 232 height 81
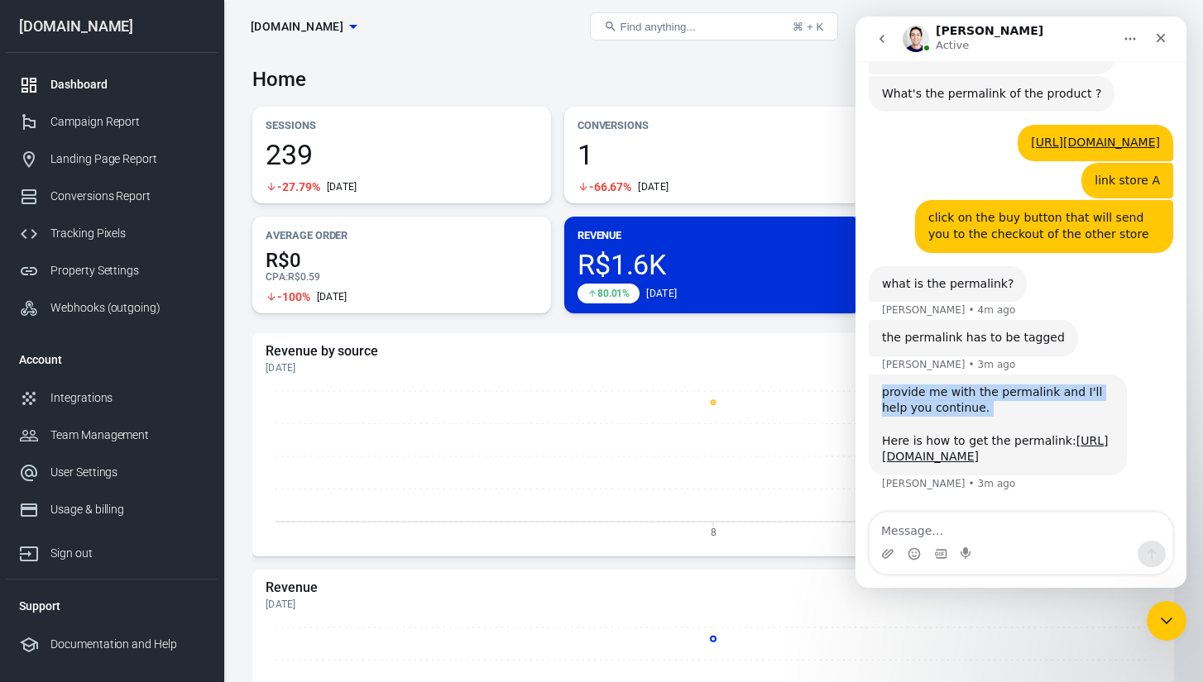
click at [924, 414] on div "provide me with the permalink and I'll help you continue. Here is how to get th…" at bounding box center [998, 425] width 232 height 81
copy div "provide me with the permalink and I'll help you continue."
click at [935, 462] on div "provide me with the permalink and I'll help you continue. Here is how to get th…" at bounding box center [998, 425] width 232 height 81
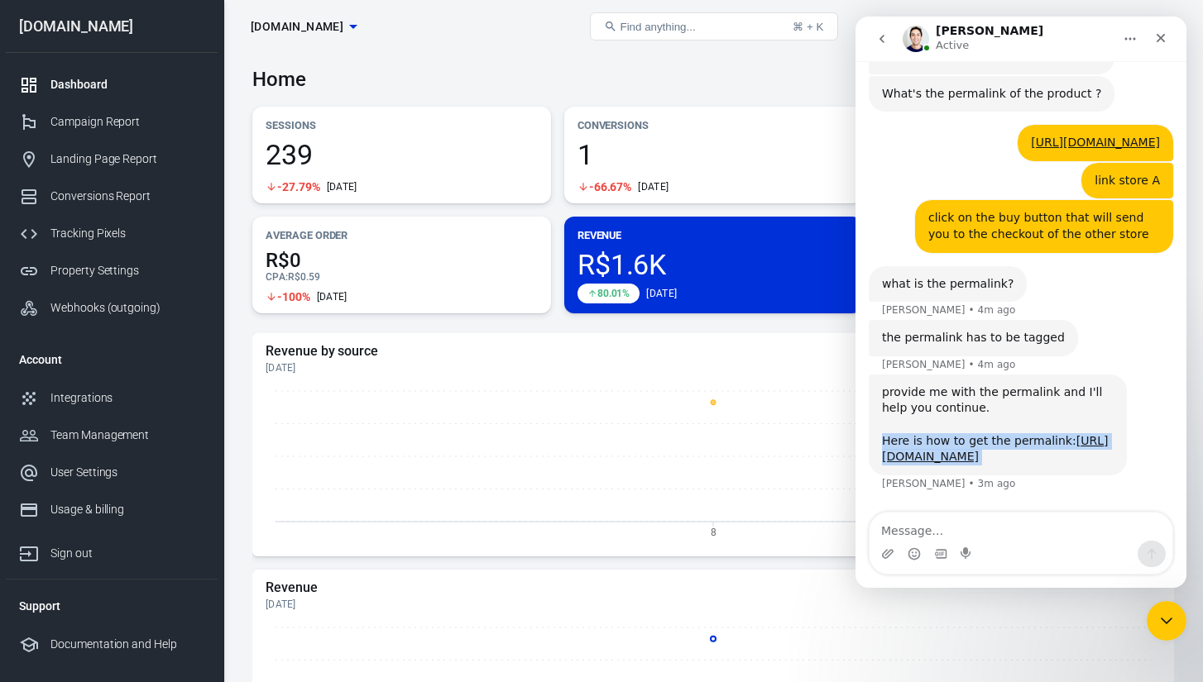
click at [935, 462] on div "provide me with the permalink and I'll help you continue. Here is how to get th…" at bounding box center [998, 425] width 232 height 81
copy div "Here is how to get the permalink: [URL][DOMAIN_NAME]"
click at [936, 464] on link "[URL][DOMAIN_NAME]" at bounding box center [995, 449] width 226 height 30
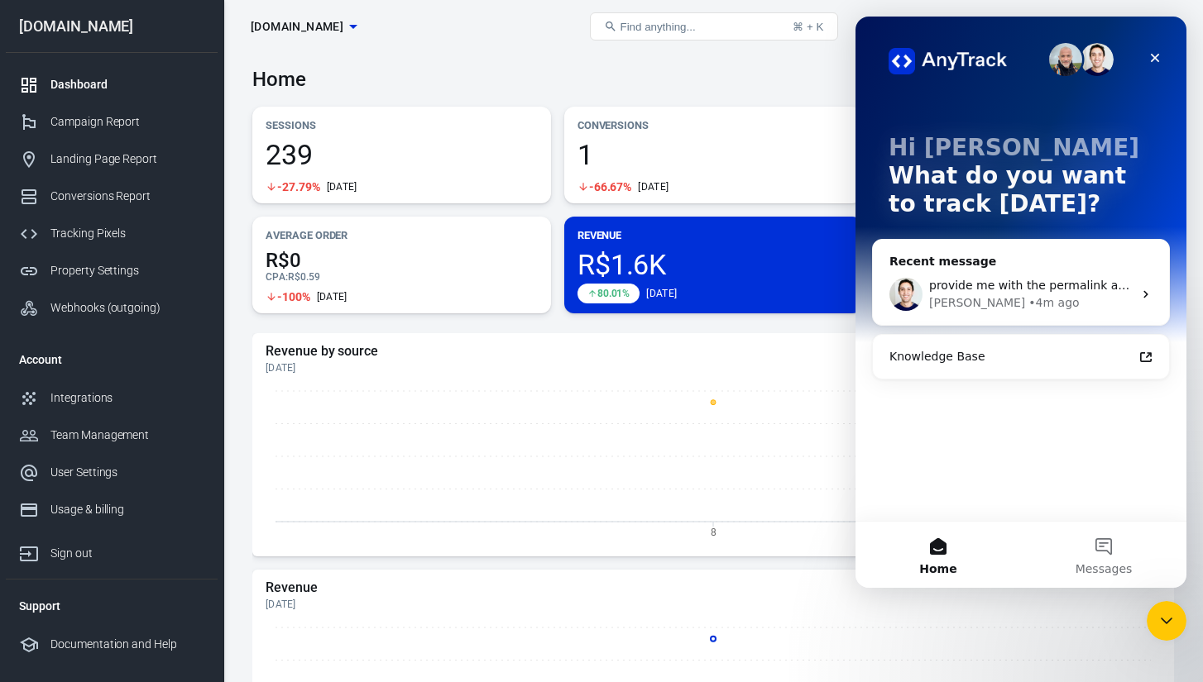
click at [970, 293] on div "provide me with the permalink and I'll help you continue. Here is how to get th…" at bounding box center [1030, 285] width 203 height 17
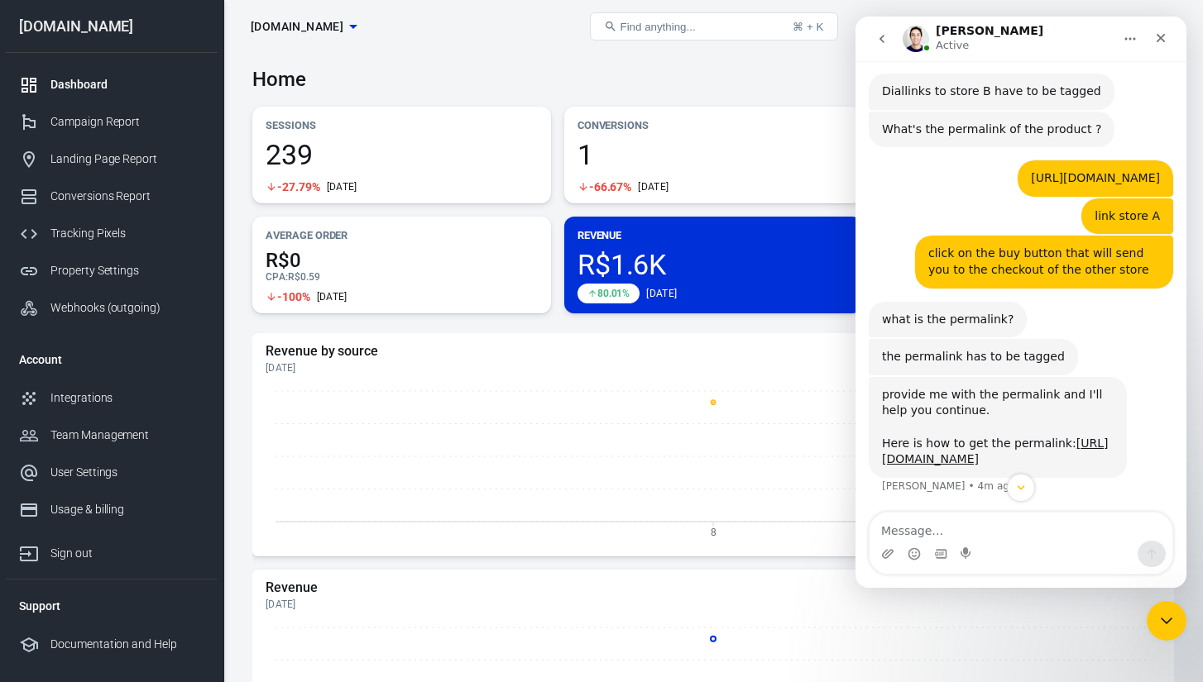
scroll to position [6583, 0]
click at [956, 528] on textarea "Message…" at bounding box center [1020, 527] width 303 height 28
paste textarea "[URL][DOMAIN_NAME]"
type textarea "[URL][DOMAIN_NAME]"
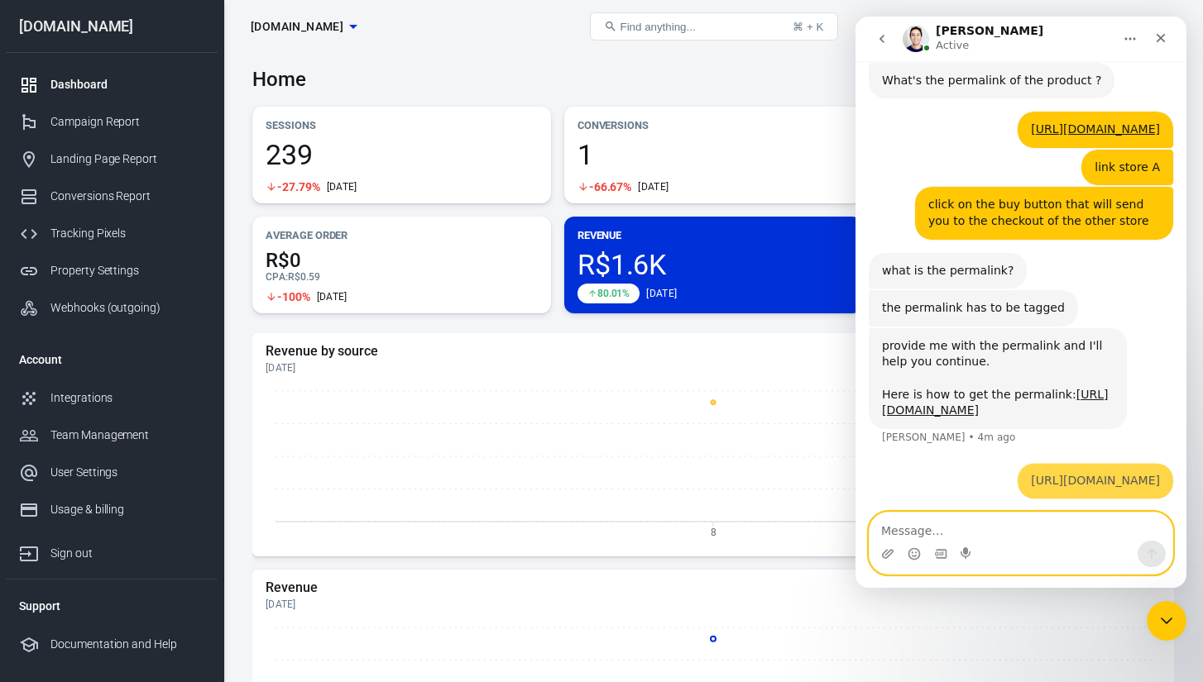
scroll to position [6912, 0]
type textarea "e"
type textarea "this is permalink"
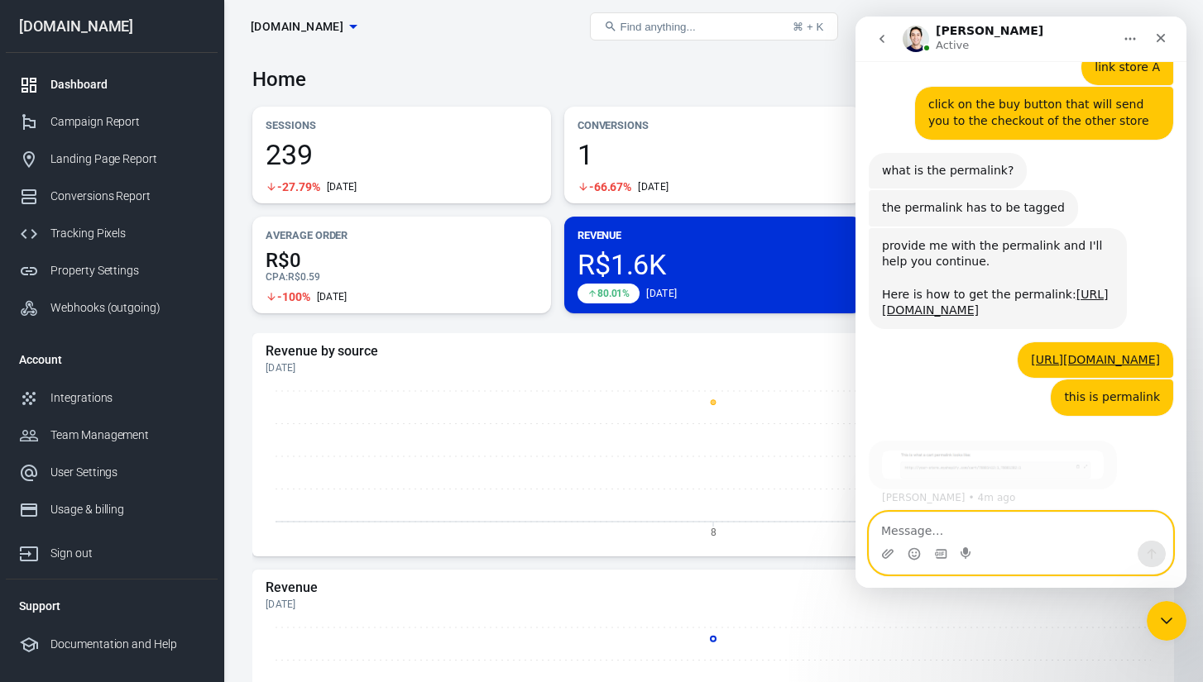
scroll to position [7011, 0]
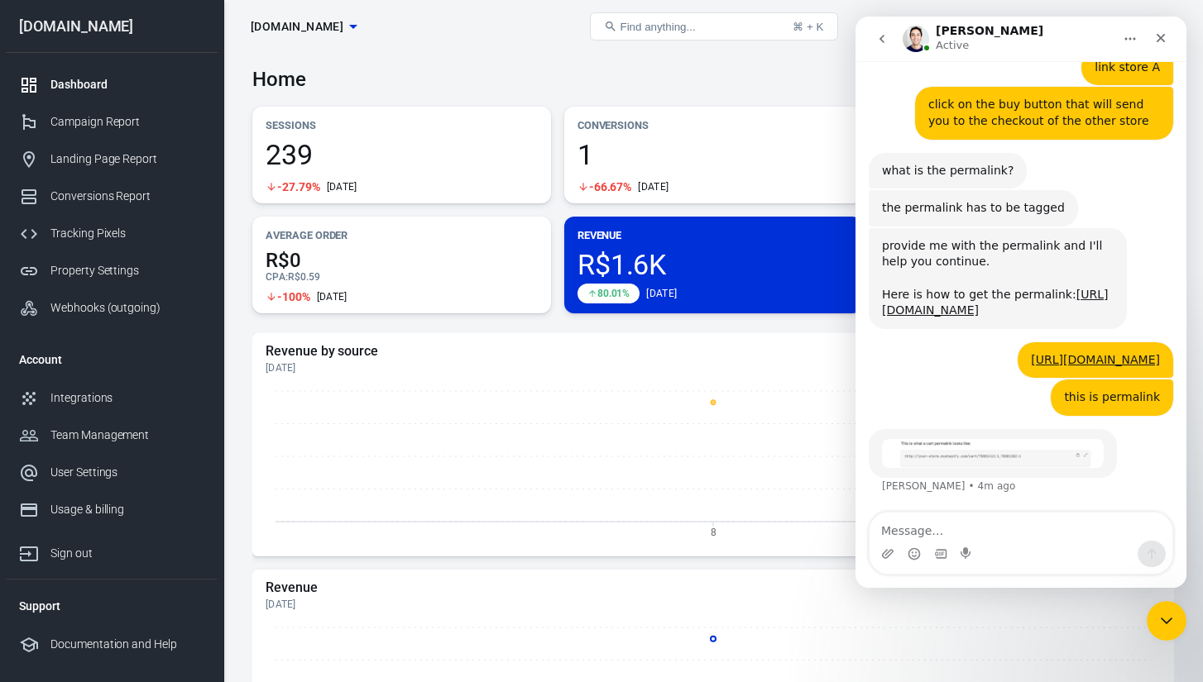
click at [918, 454] on img "Jose says…" at bounding box center [993, 453] width 222 height 29
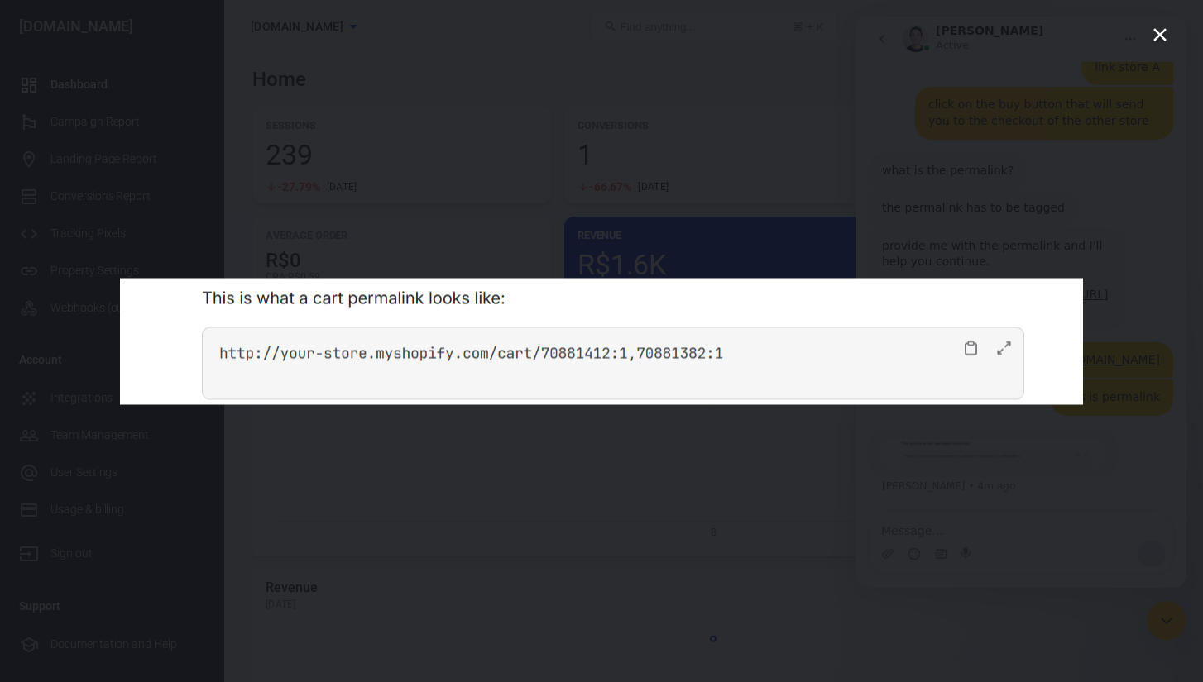
click at [873, 210] on div "Intercom messenger" at bounding box center [601, 341] width 1203 height 682
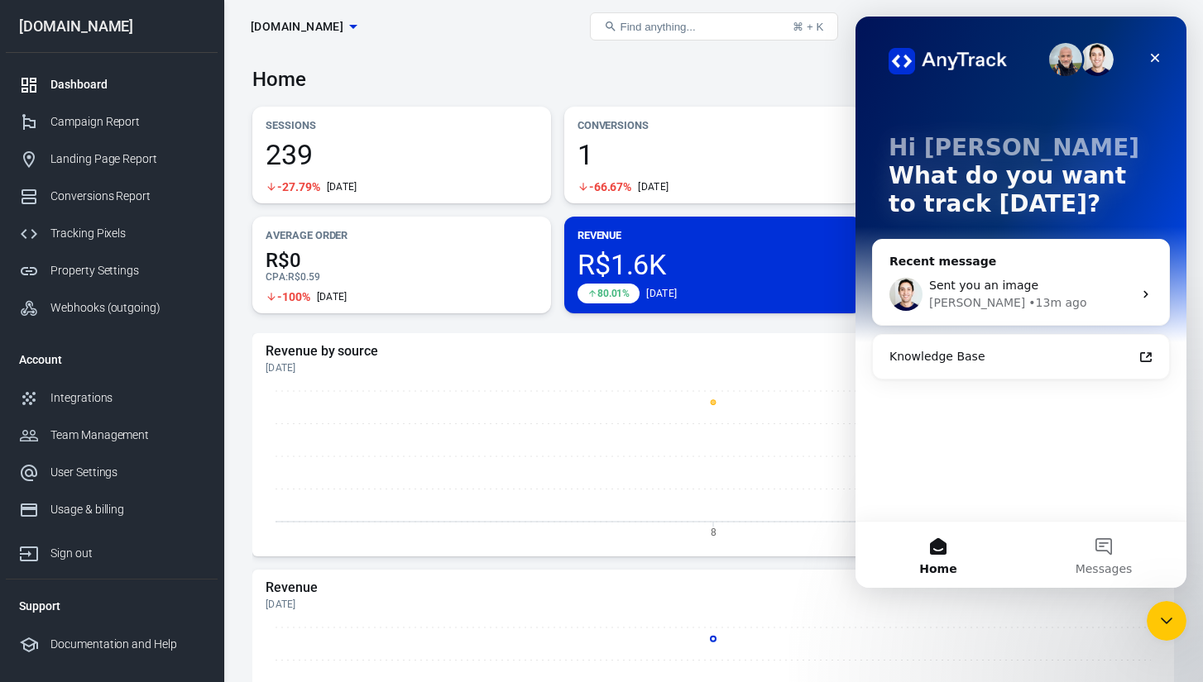
click at [970, 290] on span "Sent you an image" at bounding box center [983, 285] width 109 height 13
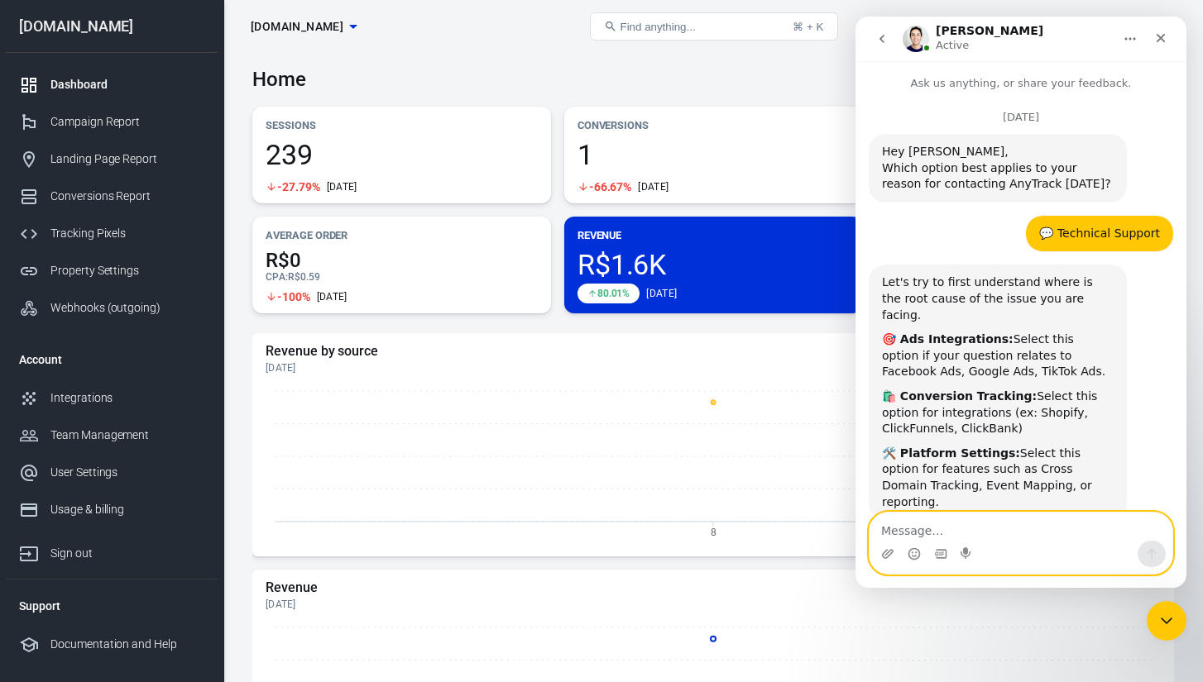
scroll to position [7011, 0]
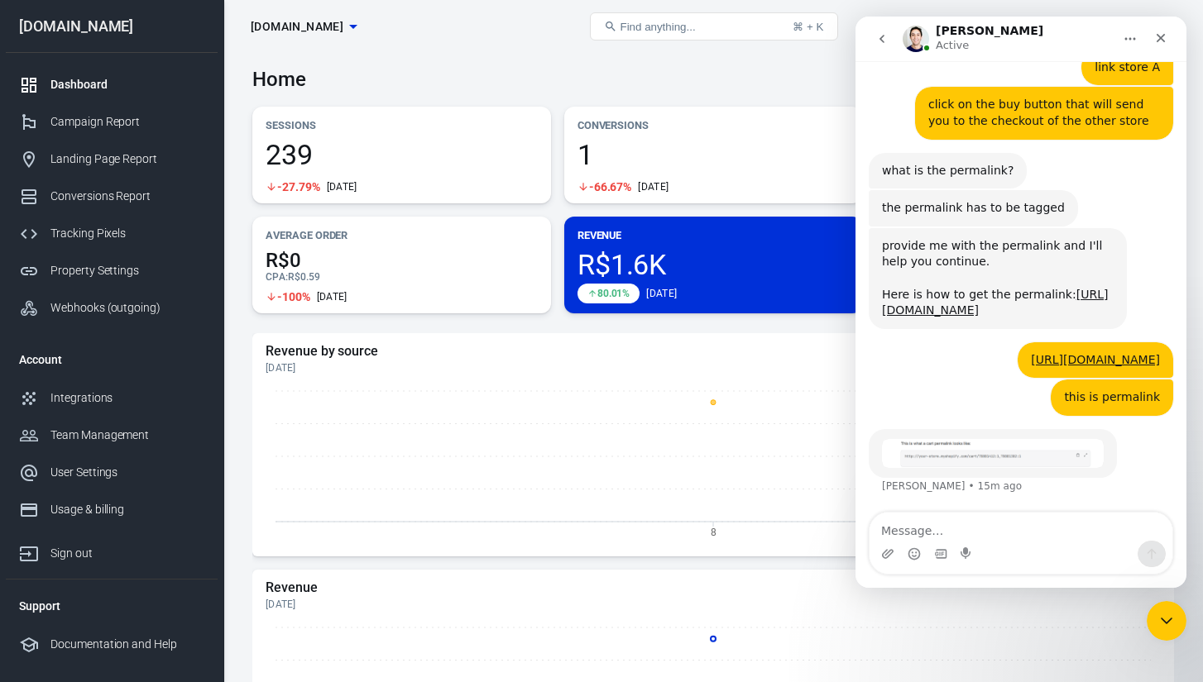
click at [962, 543] on div "Intercom messenger" at bounding box center [966, 554] width 13 height 26
click at [890, 549] on icon "Upload attachment" at bounding box center [887, 554] width 13 height 13
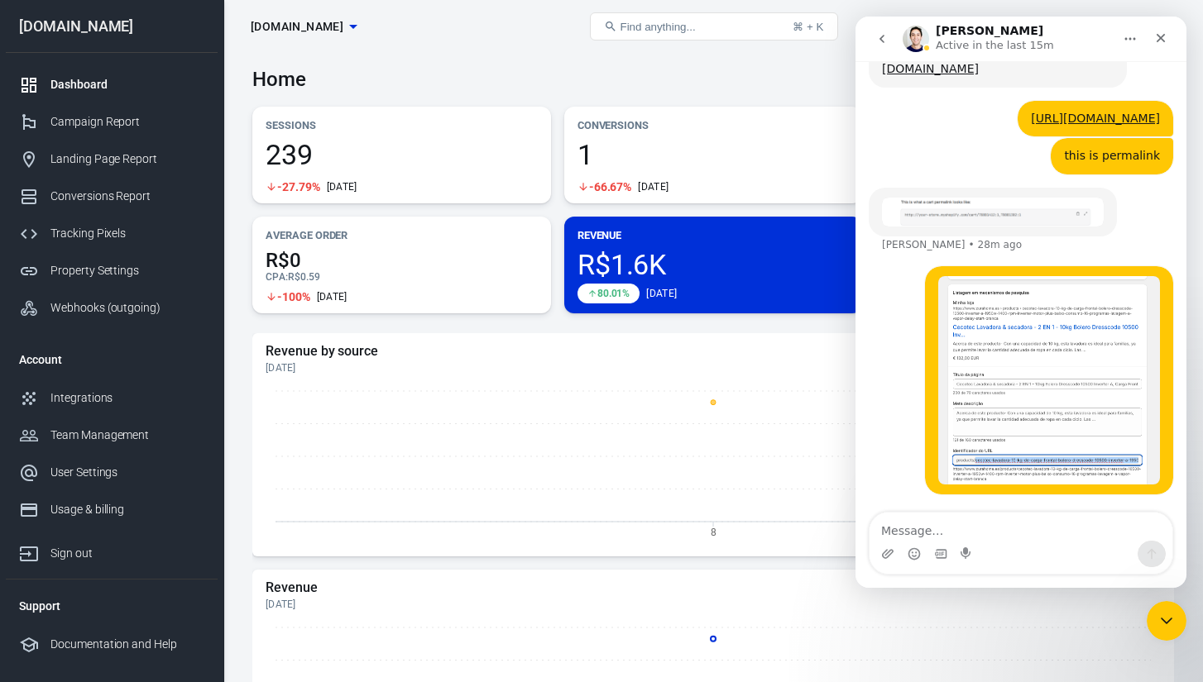
scroll to position [7253, 0]
type textarea "bro, this is permalink or no?"
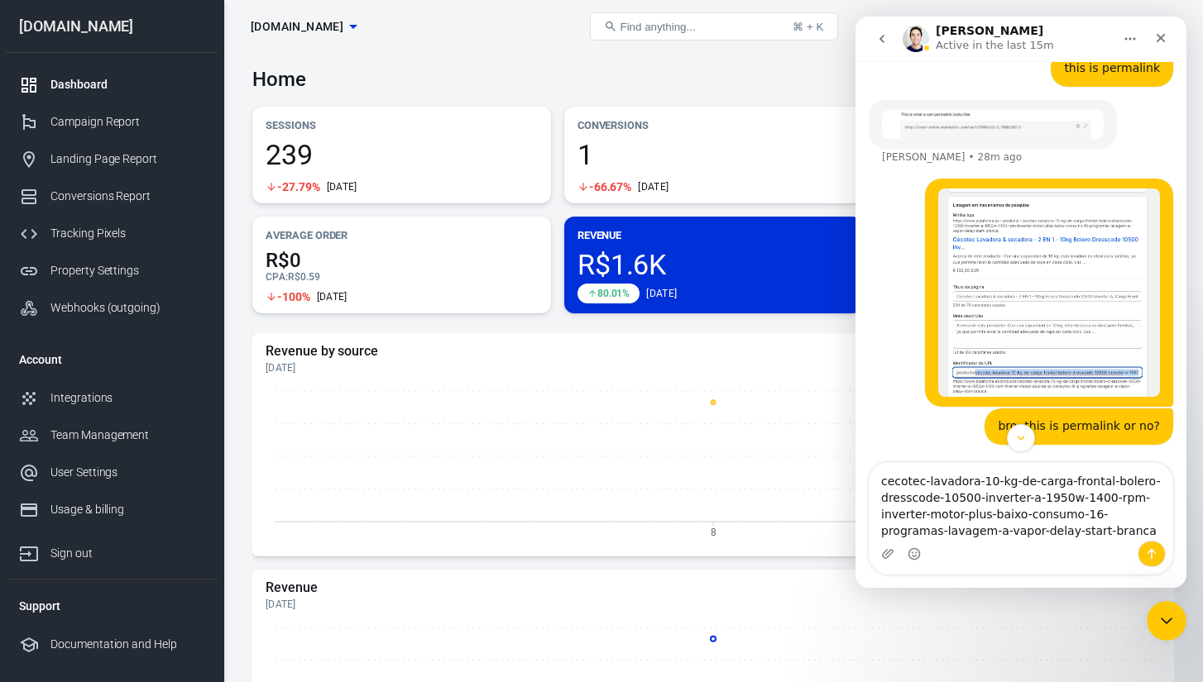
scroll to position [7036, 0]
drag, startPoint x: 919, startPoint y: 236, endPoint x: 1113, endPoint y: 244, distance: 193.7
click at [1113, 50] on div "[URL][DOMAIN_NAME] Igor • 29m ago" at bounding box center [1095, 31] width 156 height 36
copy link "[URL][DOMAIN_NAME]"
click at [881, 479] on textarea "cecotec-lavadora-10-kg-de-carga-frontal-bolero-dresscode-10500-inverter-a-1950w…" at bounding box center [1020, 502] width 303 height 78
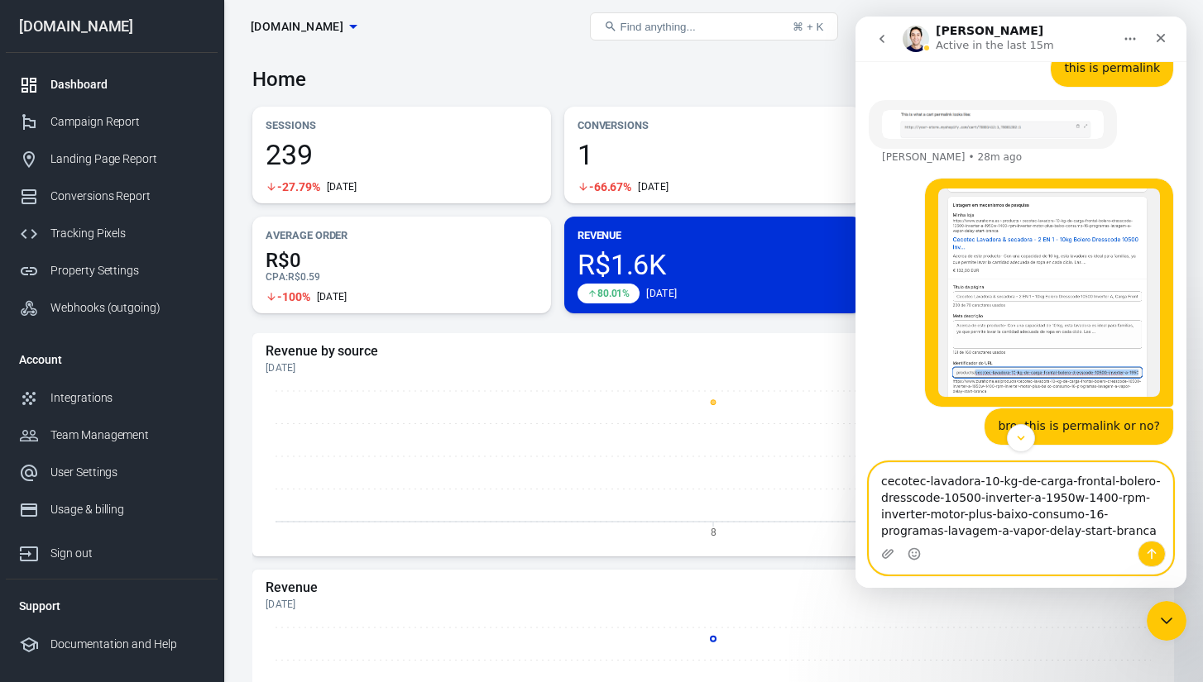
paste textarea "[URL][DOMAIN_NAME]"
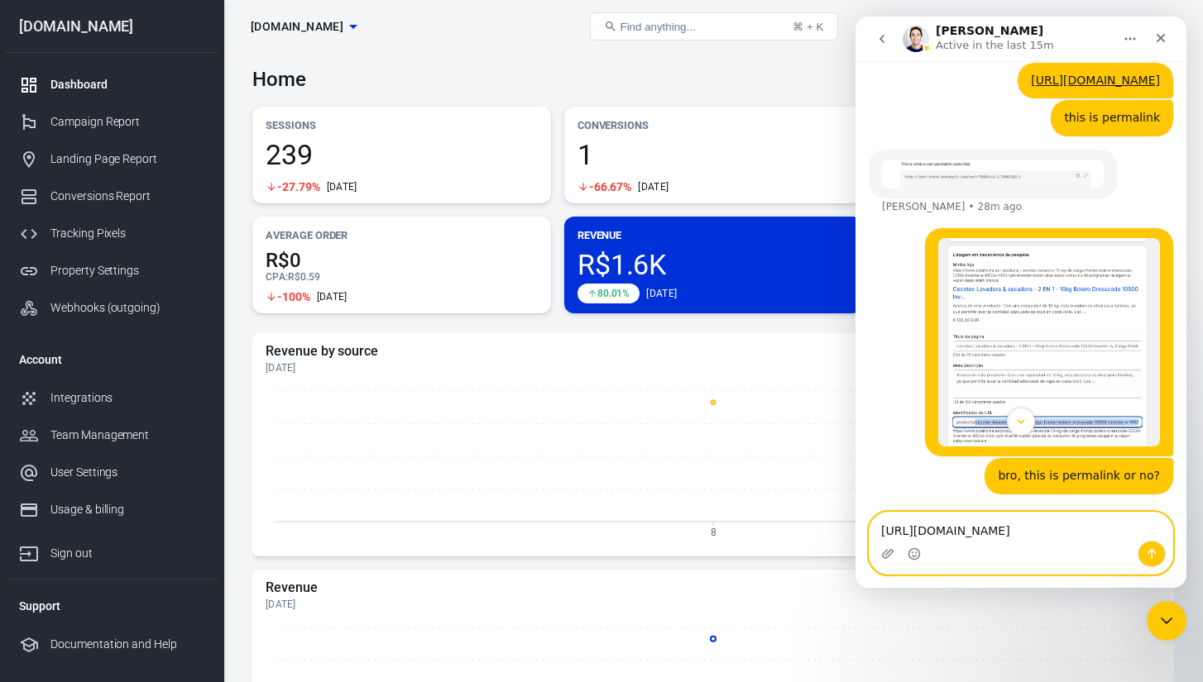
type textarea "[URL][DOMAIN_NAME]"
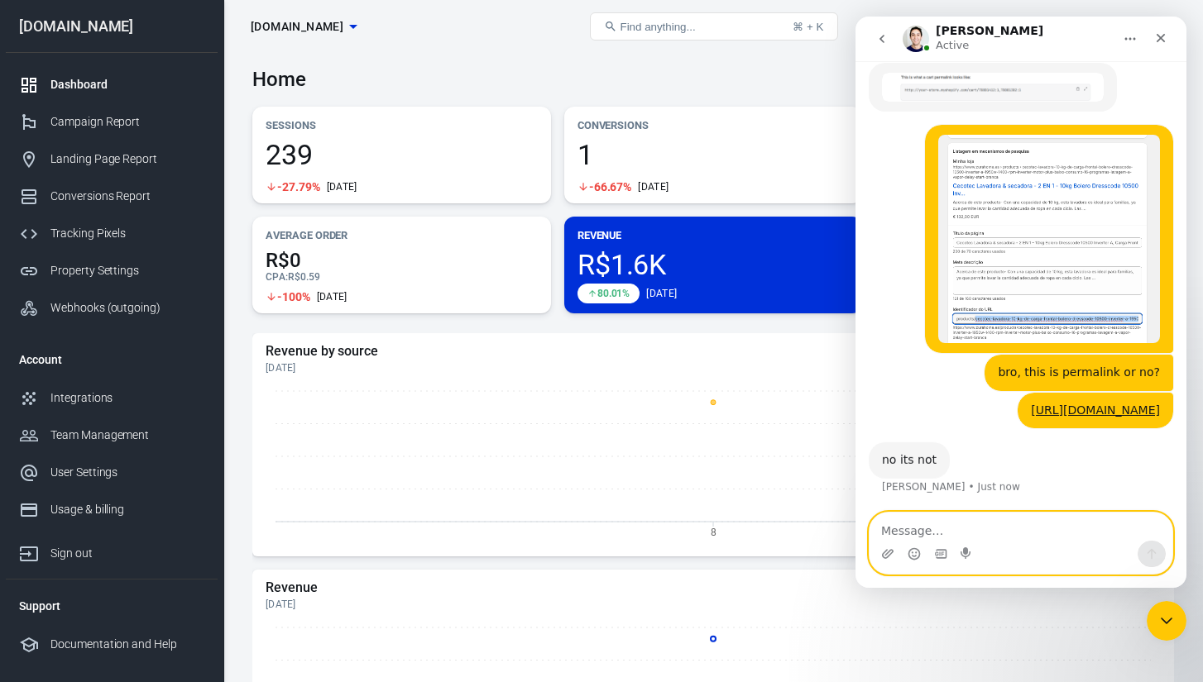
scroll to position [7455, 0]
click at [958, 524] on textarea "Message…" at bounding box center [1020, 527] width 303 height 28
paste textarea "Does it need to be a permanent cart link? I don't use a cart, just direct check…"
type textarea "Does it need to be a permanent cart link? I don't use a cart, just direct check…"
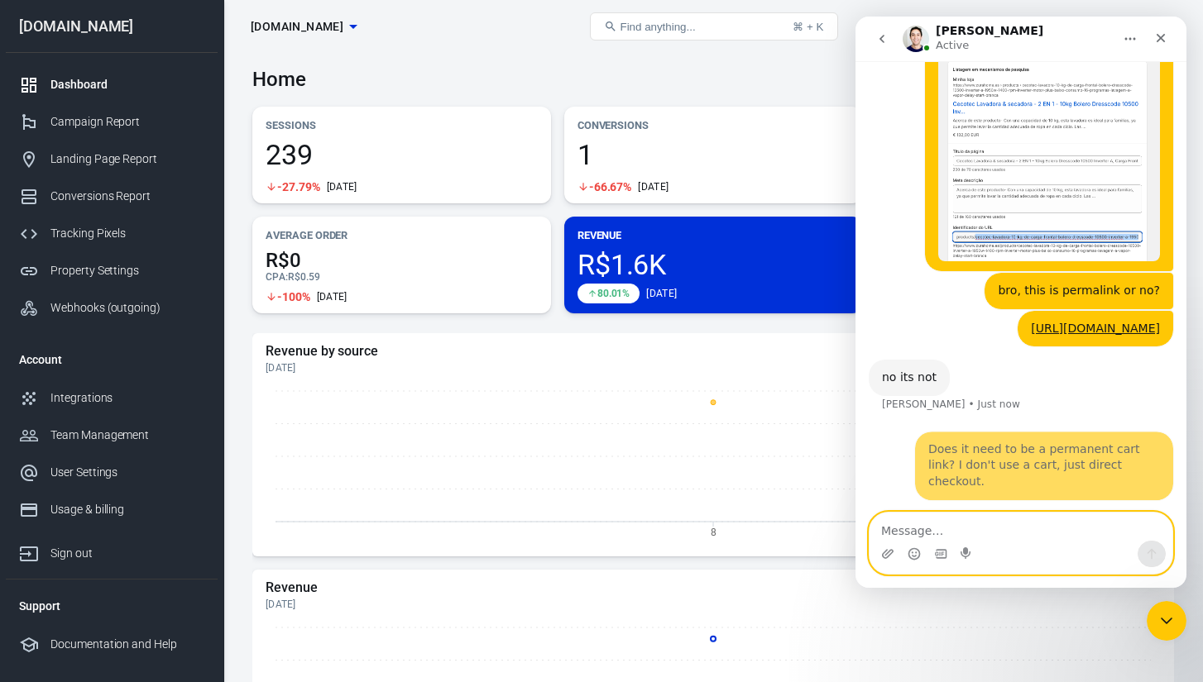
scroll to position [7519, 0]
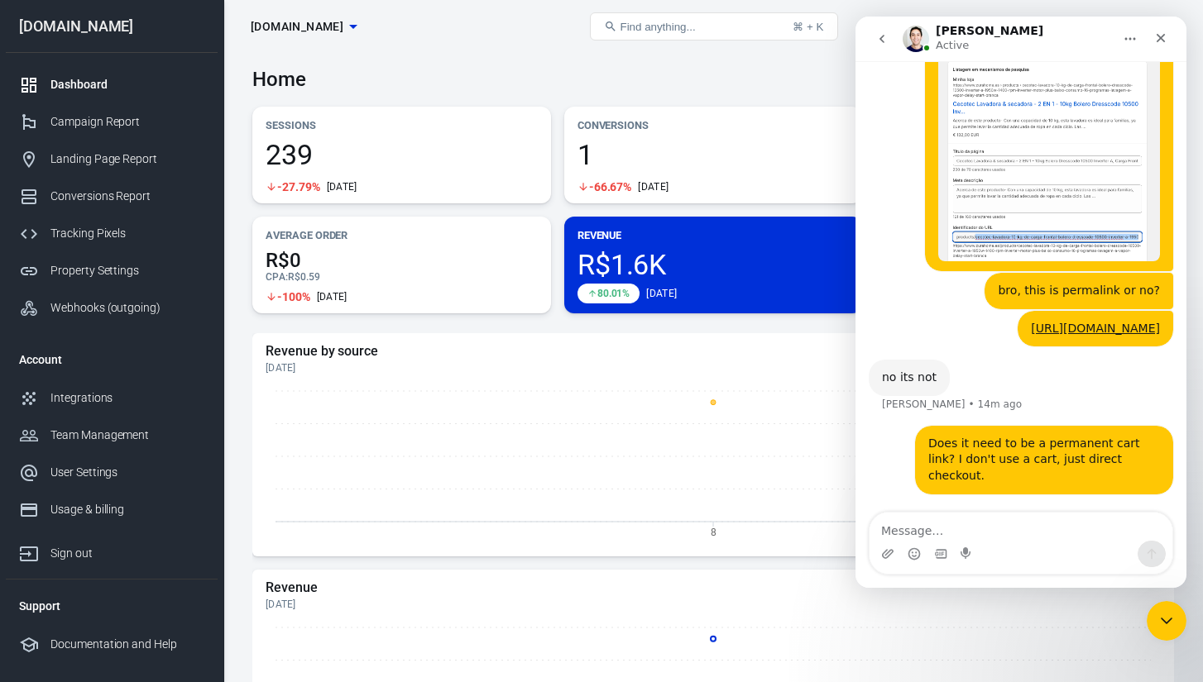
click at [902, 476] on div "Does it need to be a permanent cart link? I don't use a cart, just direct check…" at bounding box center [1021, 470] width 304 height 89
